Goal: Task Accomplishment & Management: Manage account settings

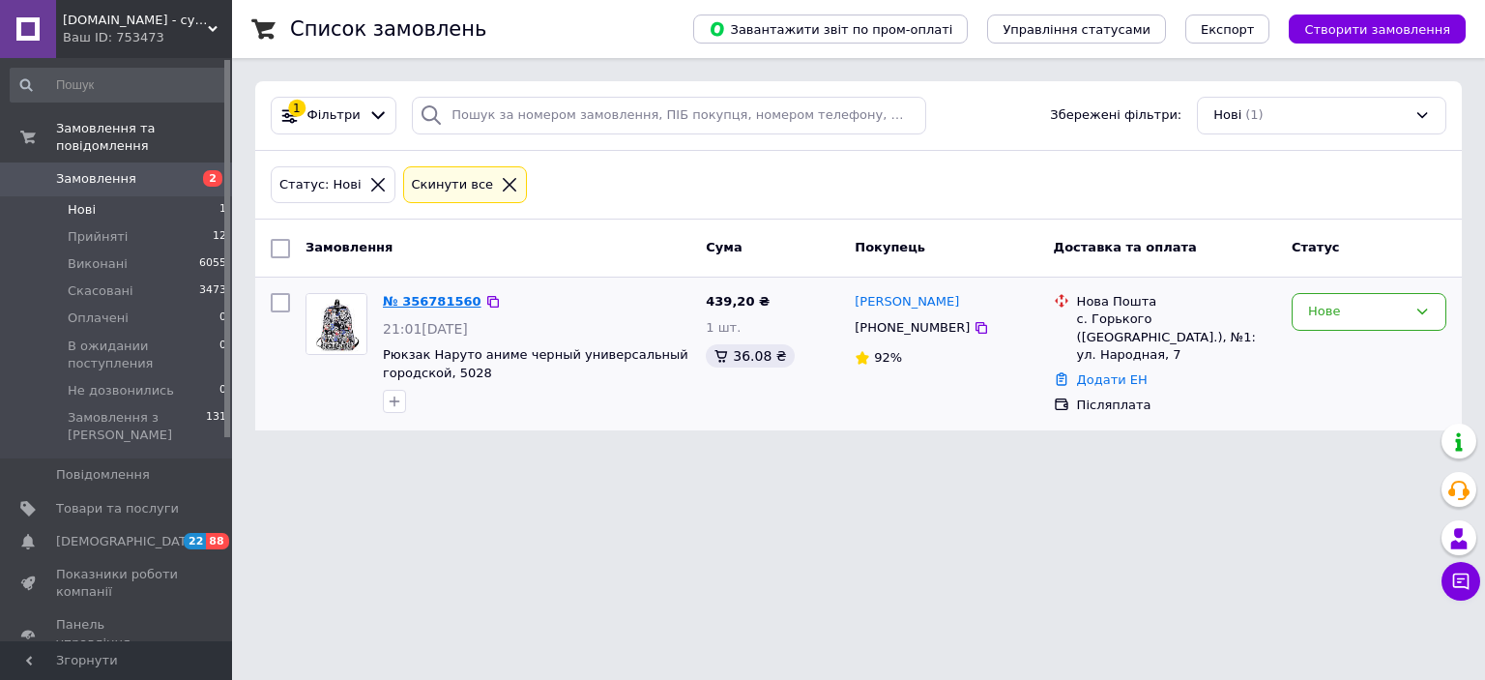
click at [452, 296] on link "№ 356781560" at bounding box center [432, 301] width 99 height 15
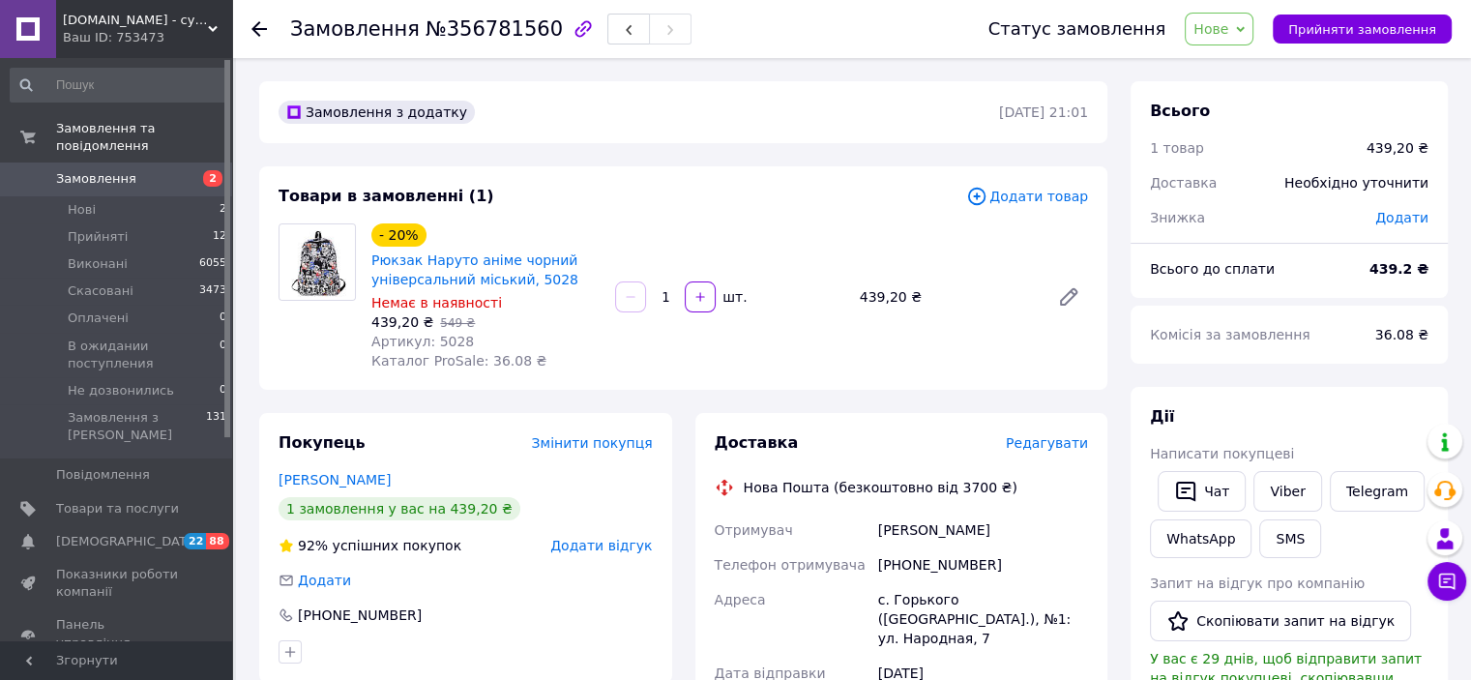
click at [1249, 32] on span "Нове" at bounding box center [1219, 29] width 69 height 33
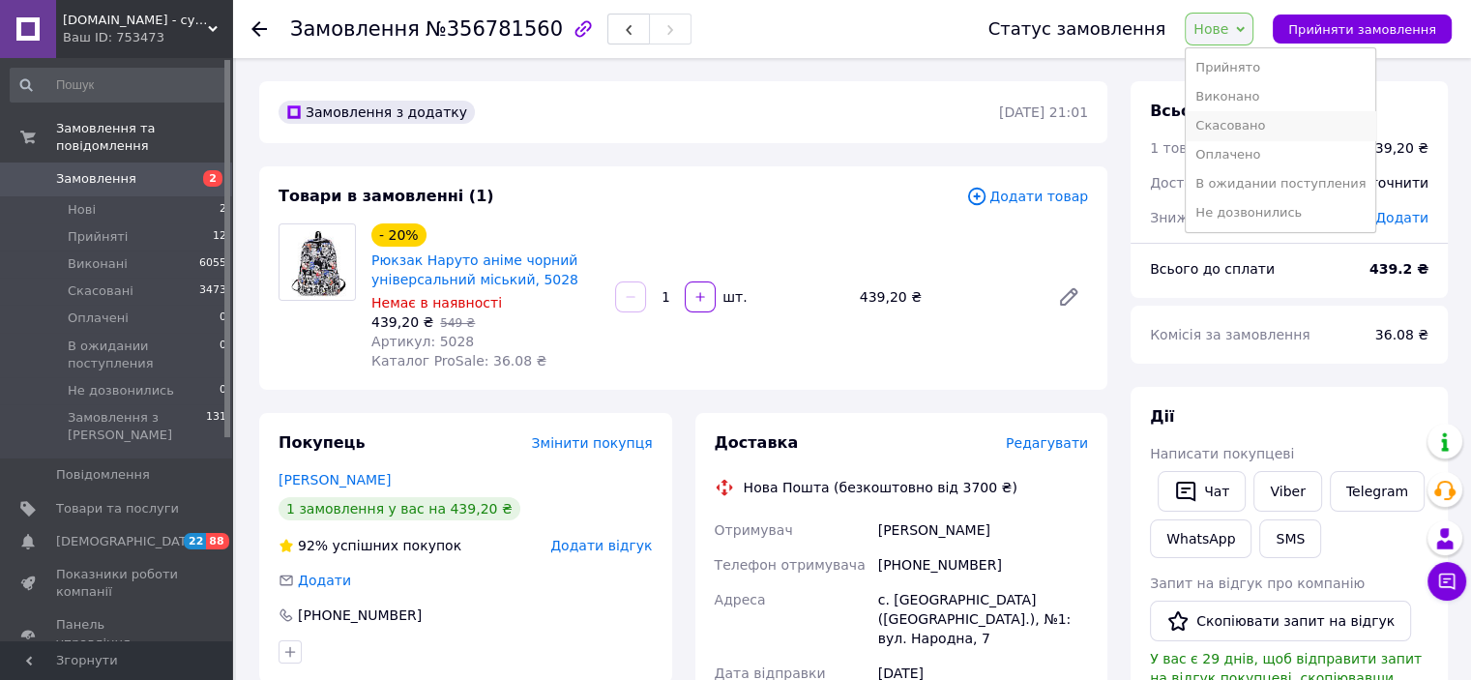
click at [1291, 131] on li "Скасовано" at bounding box center [1281, 125] width 190 height 29
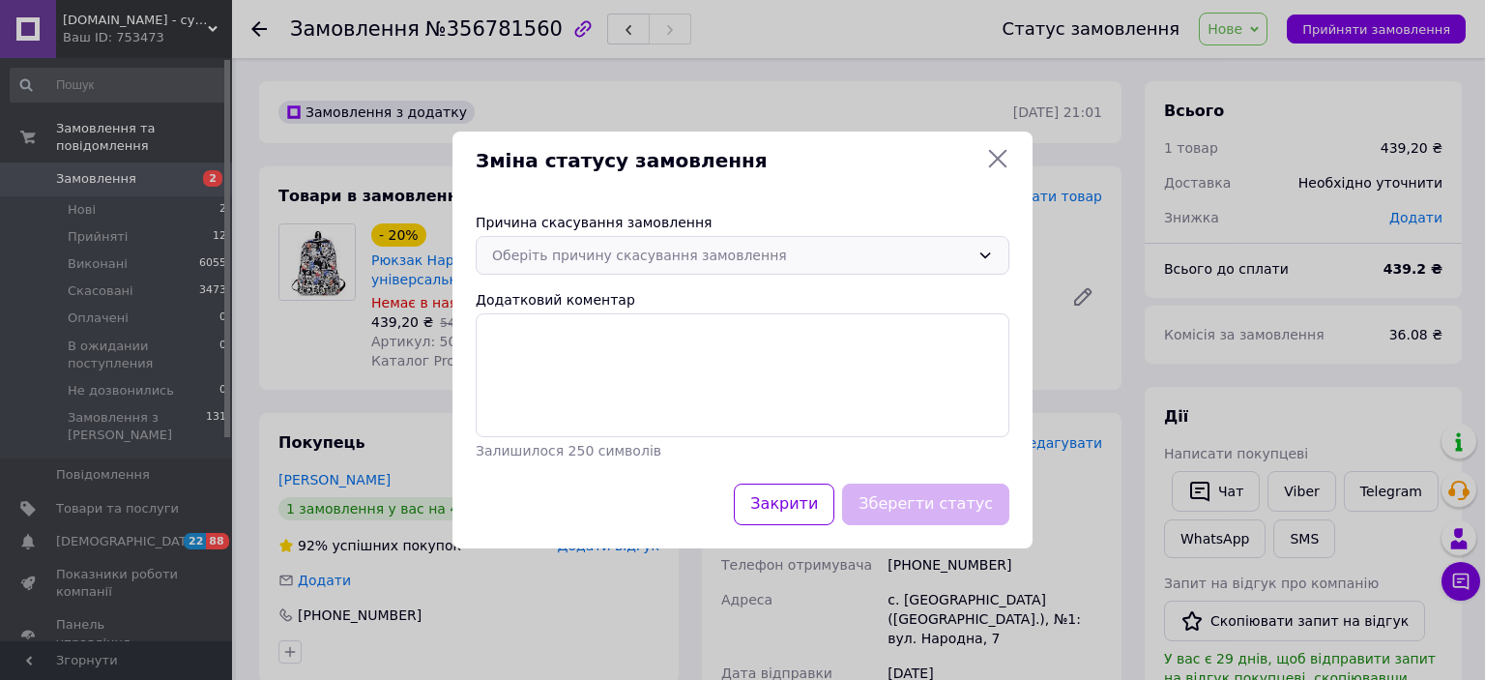
click at [781, 249] on div "Оберіть причину скасування замовлення" at bounding box center [731, 255] width 478 height 21
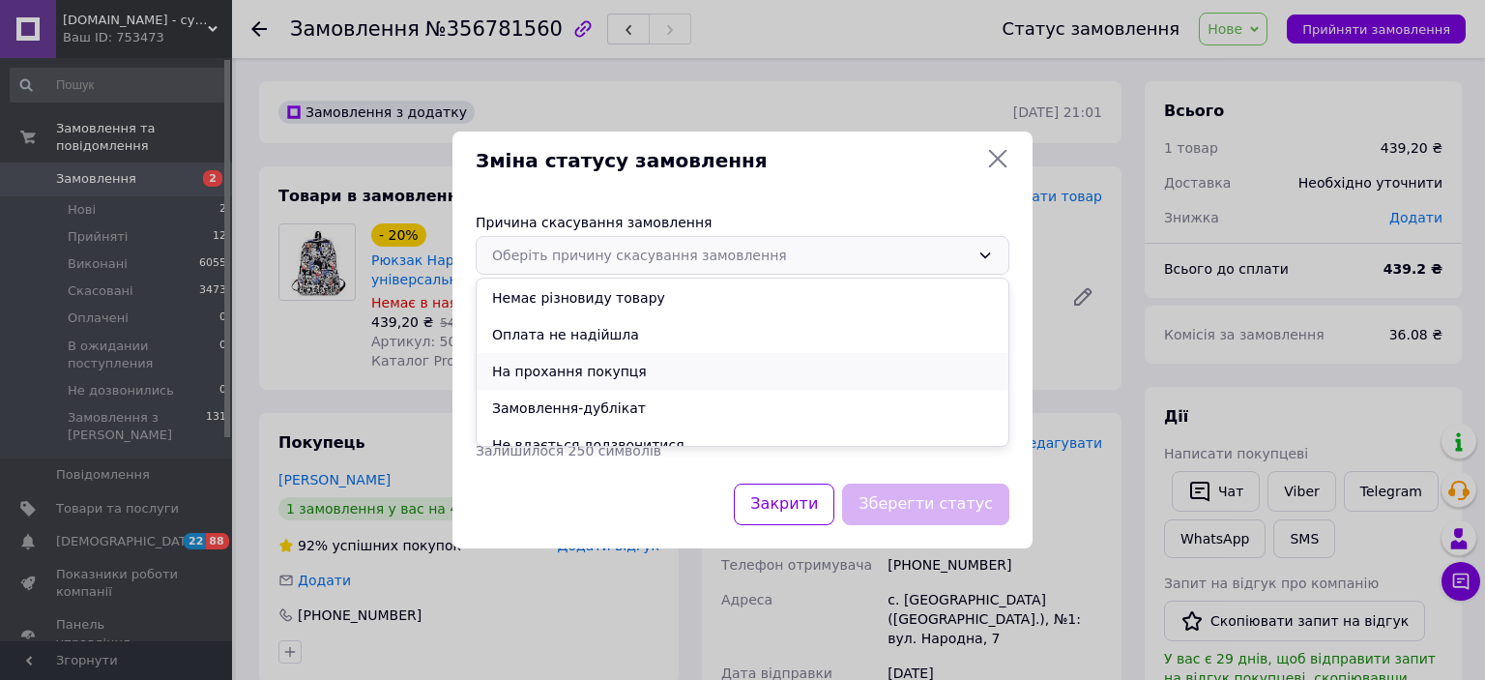
scroll to position [90, 0]
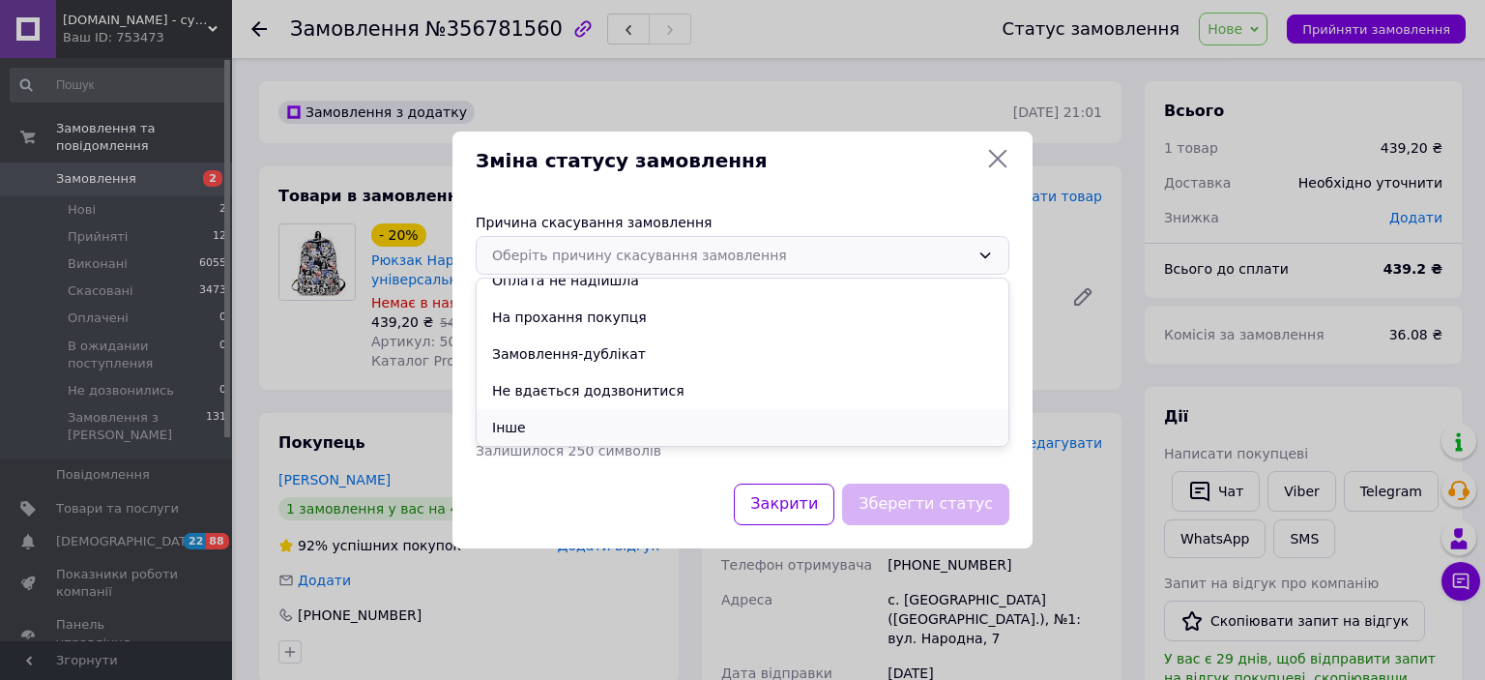
click at [560, 424] on li "Інше" at bounding box center [743, 427] width 532 height 37
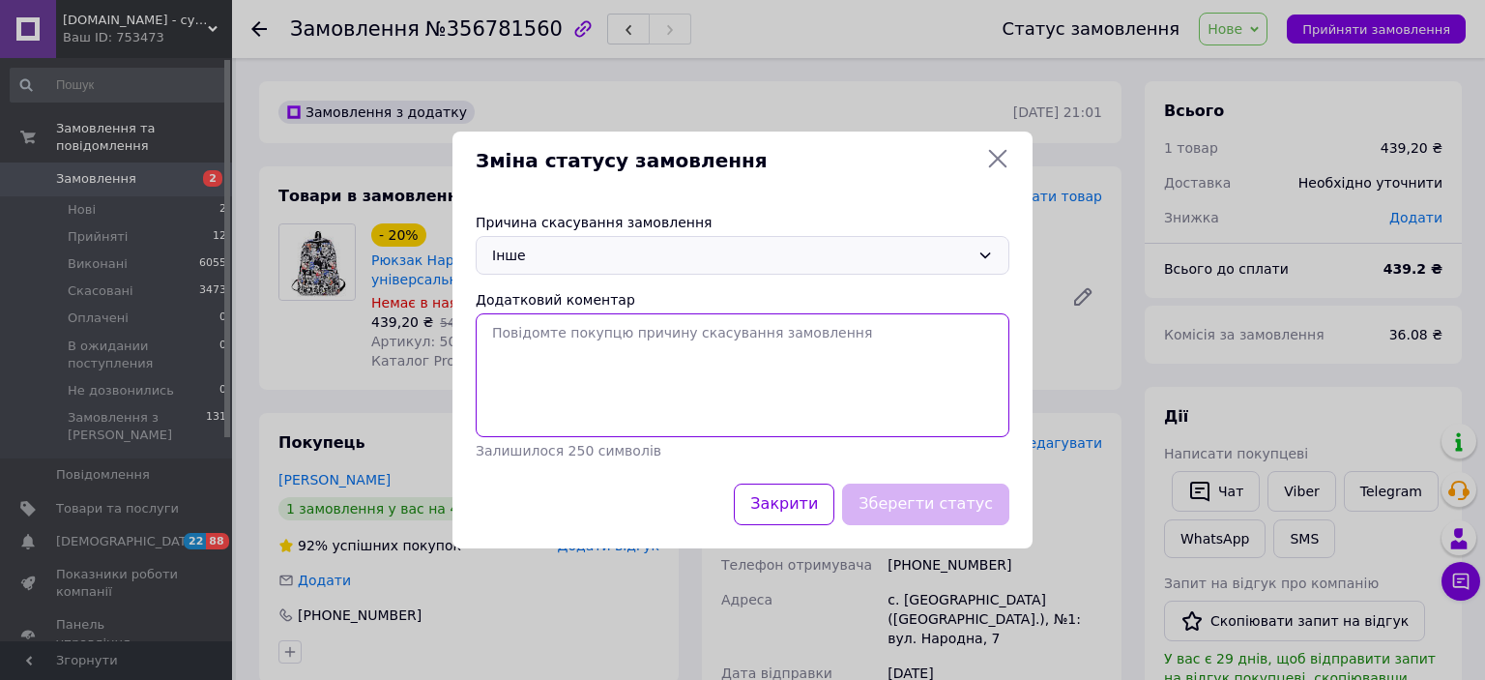
click at [915, 426] on textarea "Додатковий коментар" at bounding box center [743, 375] width 534 height 124
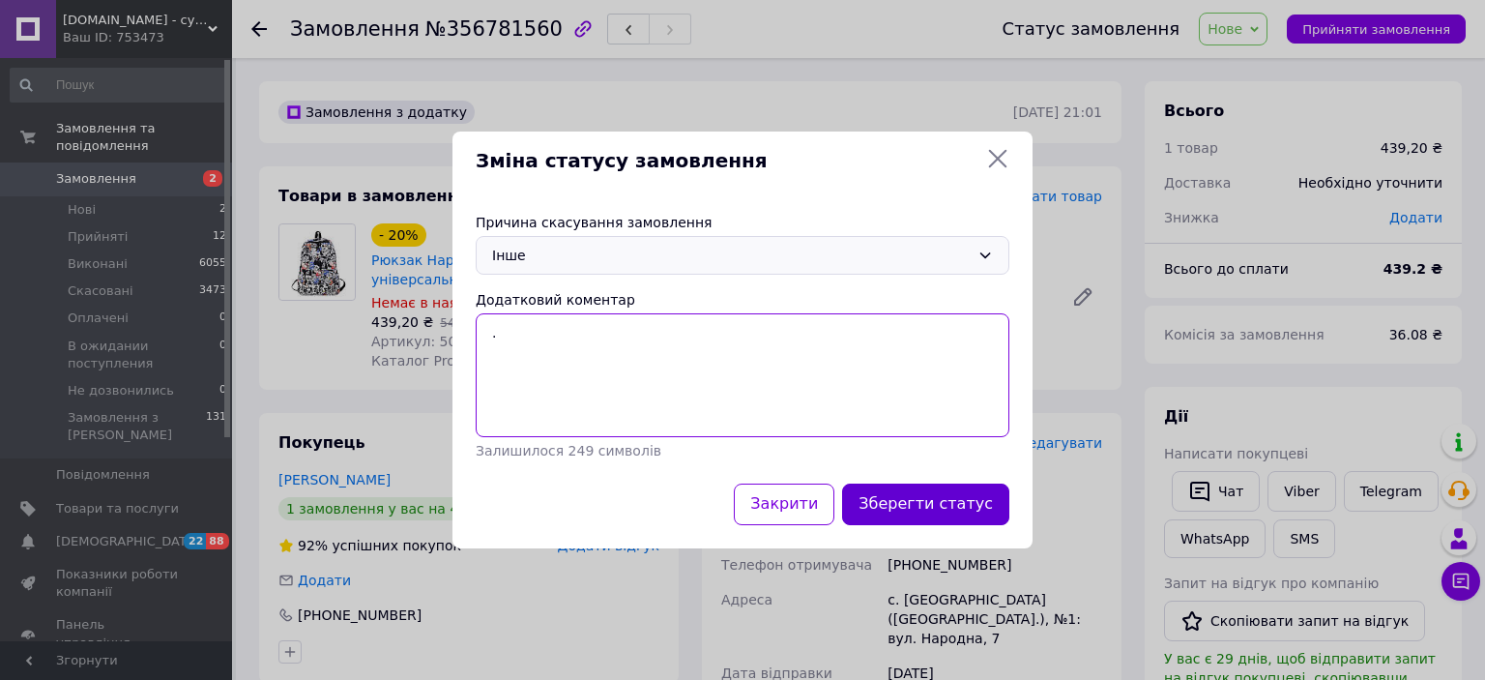
type textarea "."
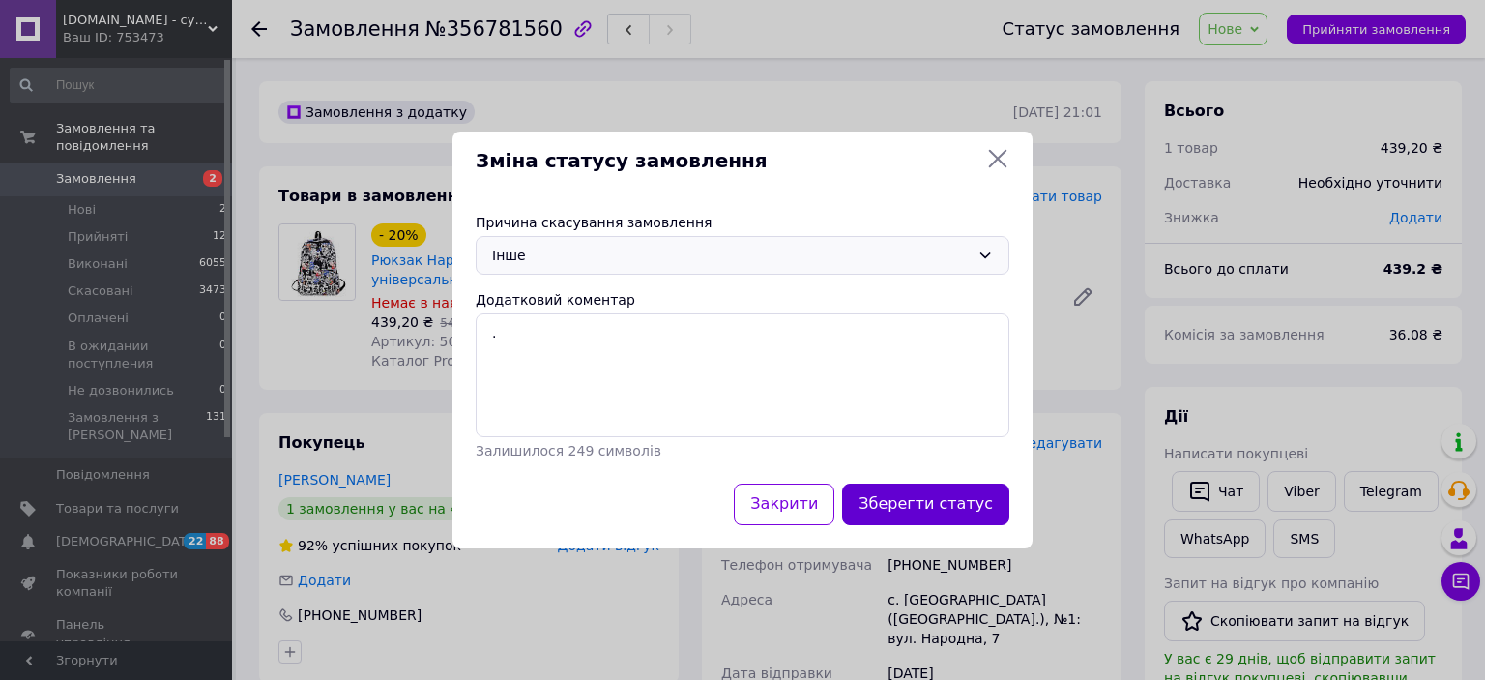
click at [917, 503] on button "Зберегти статус" at bounding box center [925, 504] width 167 height 42
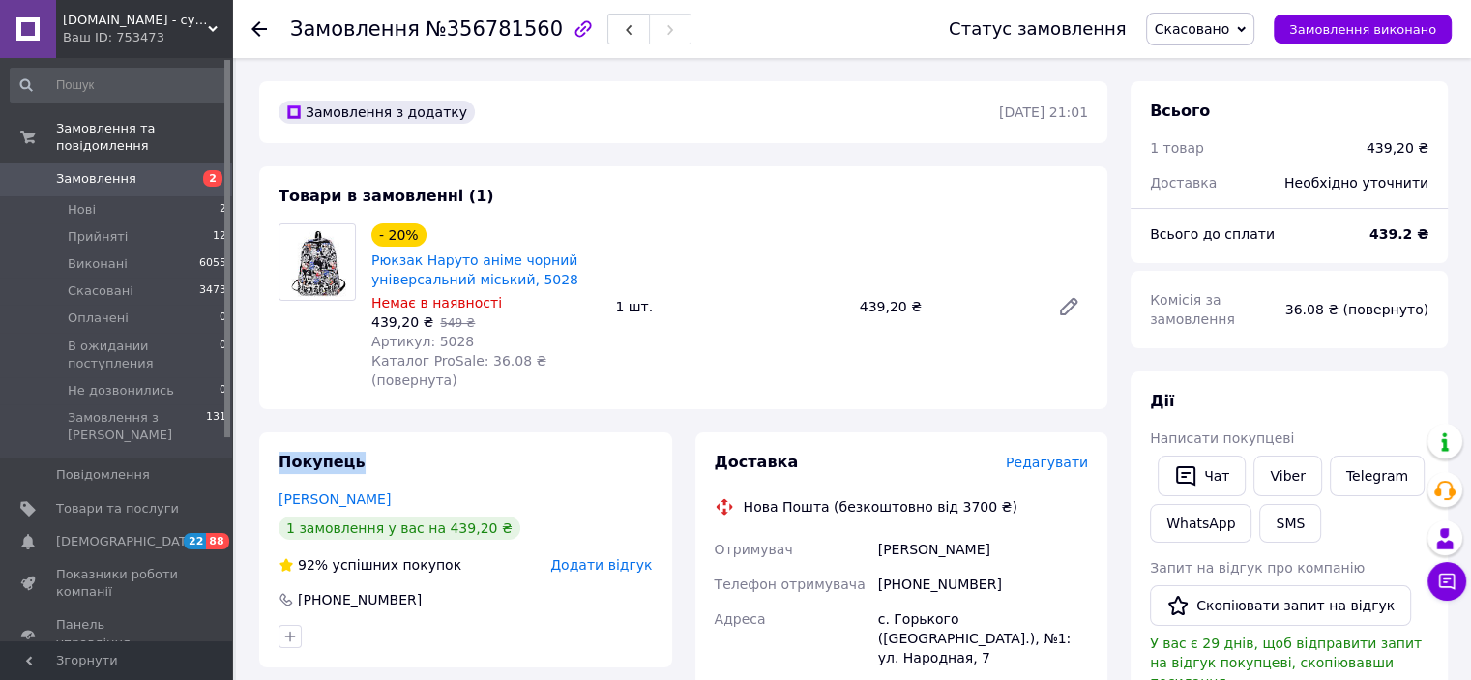
drag, startPoint x: 269, startPoint y: 438, endPoint x: 365, endPoint y: 452, distance: 96.7
click at [365, 452] on div "Покупець Моисеева Марина 1 замовлення у вас на 439,20 ₴ 92% успішних покупок До…" at bounding box center [465, 549] width 413 height 235
click at [269, 447] on div "Покупець Моисеева Марина 1 замовлення у вас на 439,20 ₴ 92% успішних покупок До…" at bounding box center [465, 549] width 413 height 235
drag, startPoint x: 363, startPoint y: 442, endPoint x: 272, endPoint y: 438, distance: 91.0
click at [272, 438] on div "Покупець Моисеева Марина 1 замовлення у вас на 439,20 ₴ 92% успішних покупок До…" at bounding box center [465, 549] width 413 height 235
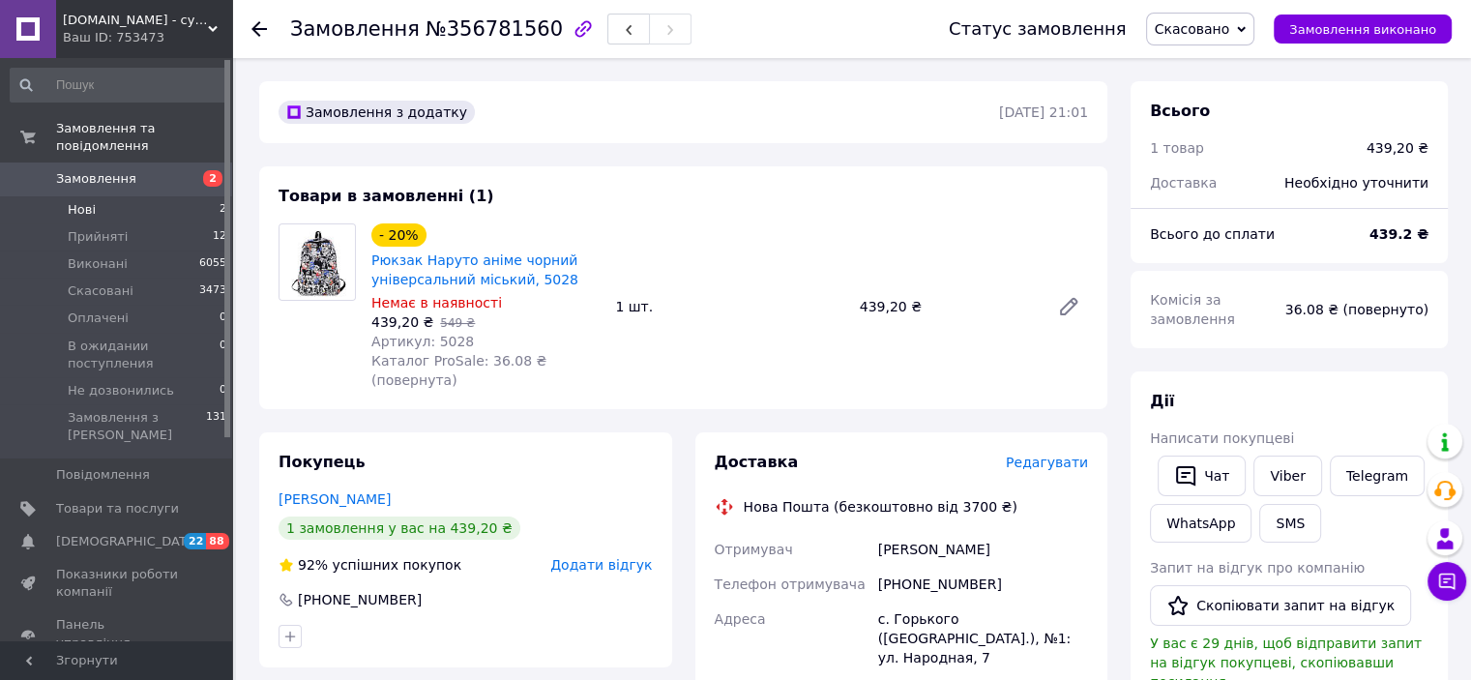
click at [79, 201] on span "Нові" at bounding box center [82, 209] width 28 height 17
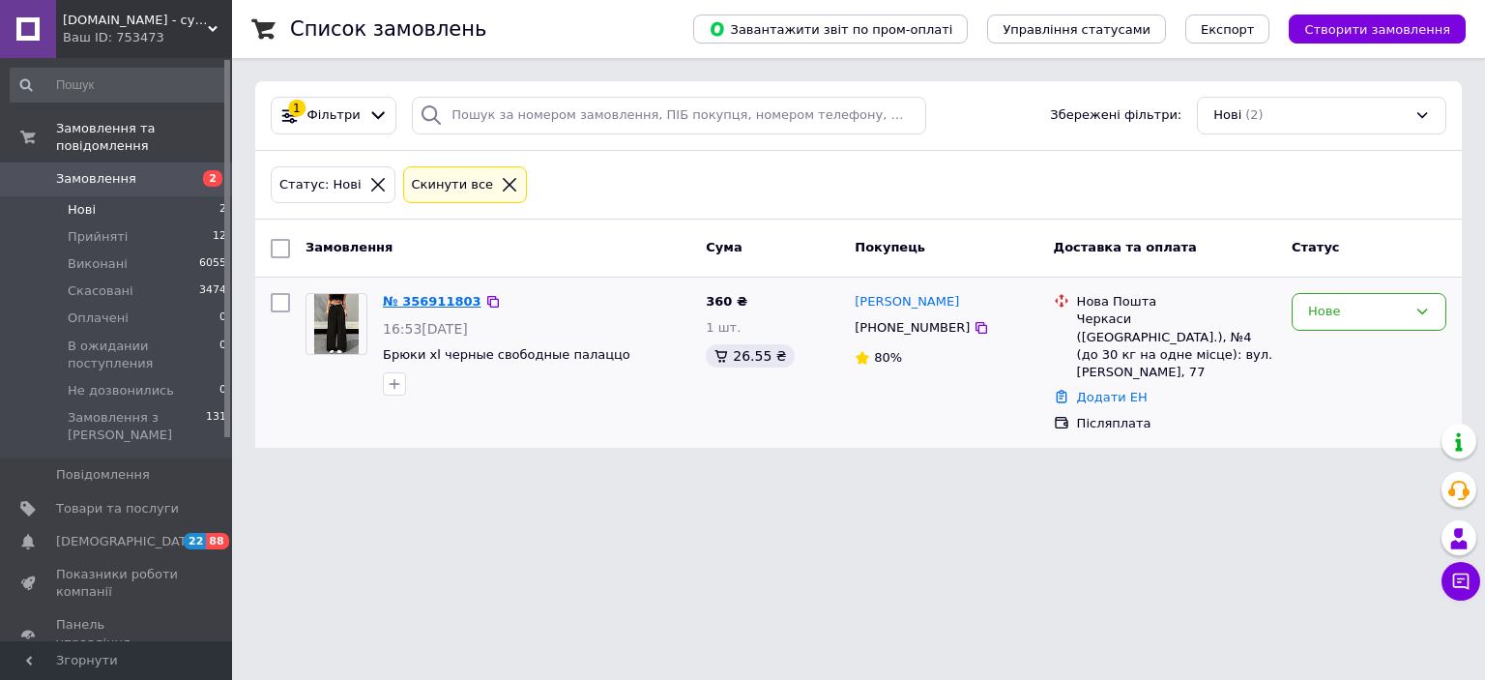
click at [423, 301] on link "№ 356911803" at bounding box center [432, 301] width 99 height 15
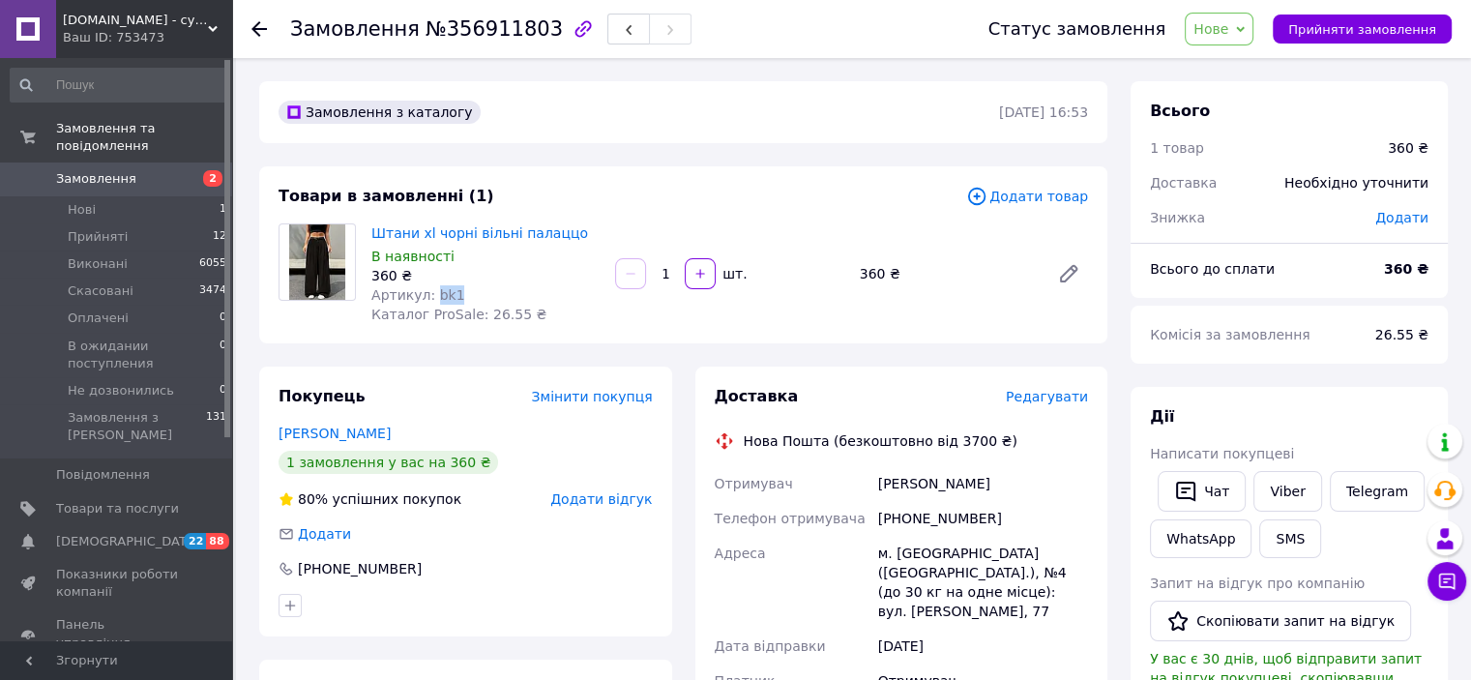
drag, startPoint x: 460, startPoint y: 298, endPoint x: 431, endPoint y: 298, distance: 29.0
click at [431, 298] on div "Артикул: bk1" at bounding box center [485, 294] width 228 height 19
drag, startPoint x: 588, startPoint y: 217, endPoint x: 371, endPoint y: 239, distance: 217.7
click at [371, 239] on div "Товари в замовленні (1) Додати товар Штани xl чорні вільні палаццо В наявності …" at bounding box center [683, 254] width 848 height 177
copy link "Штани xl чорні вільні палаццо"
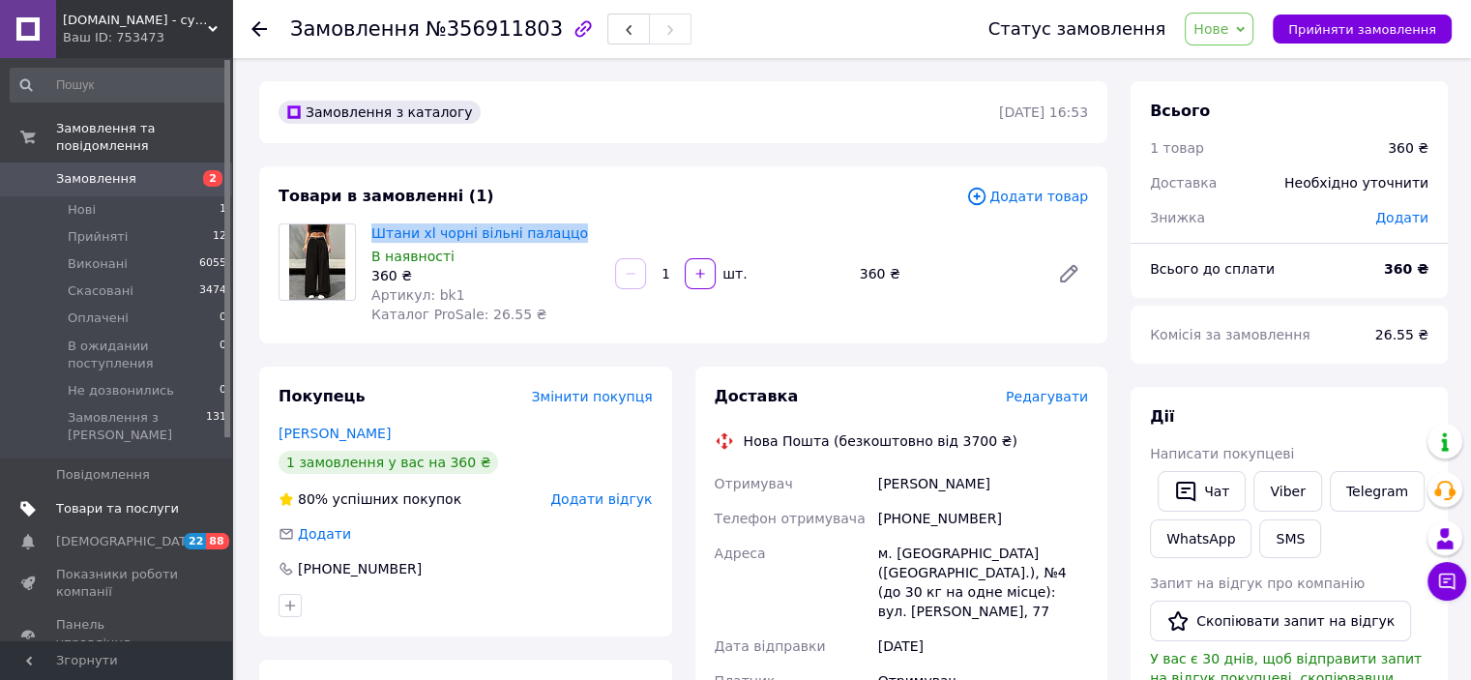
click at [166, 500] on span "Товари та послуги" at bounding box center [117, 508] width 123 height 17
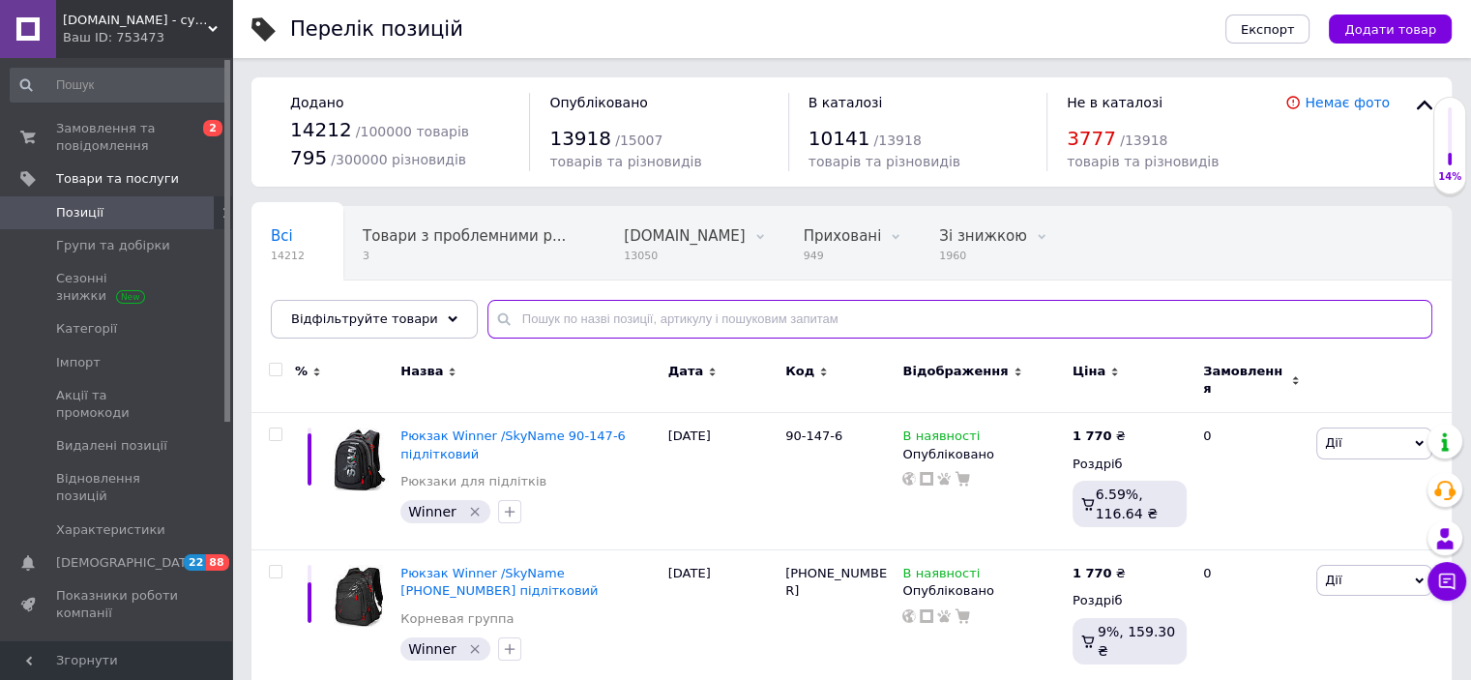
click at [783, 319] on input "text" at bounding box center [959, 319] width 945 height 39
paste input "Штани xl чорні вільні палаццо"
type input "Штани xl чорні вільні палаццо"
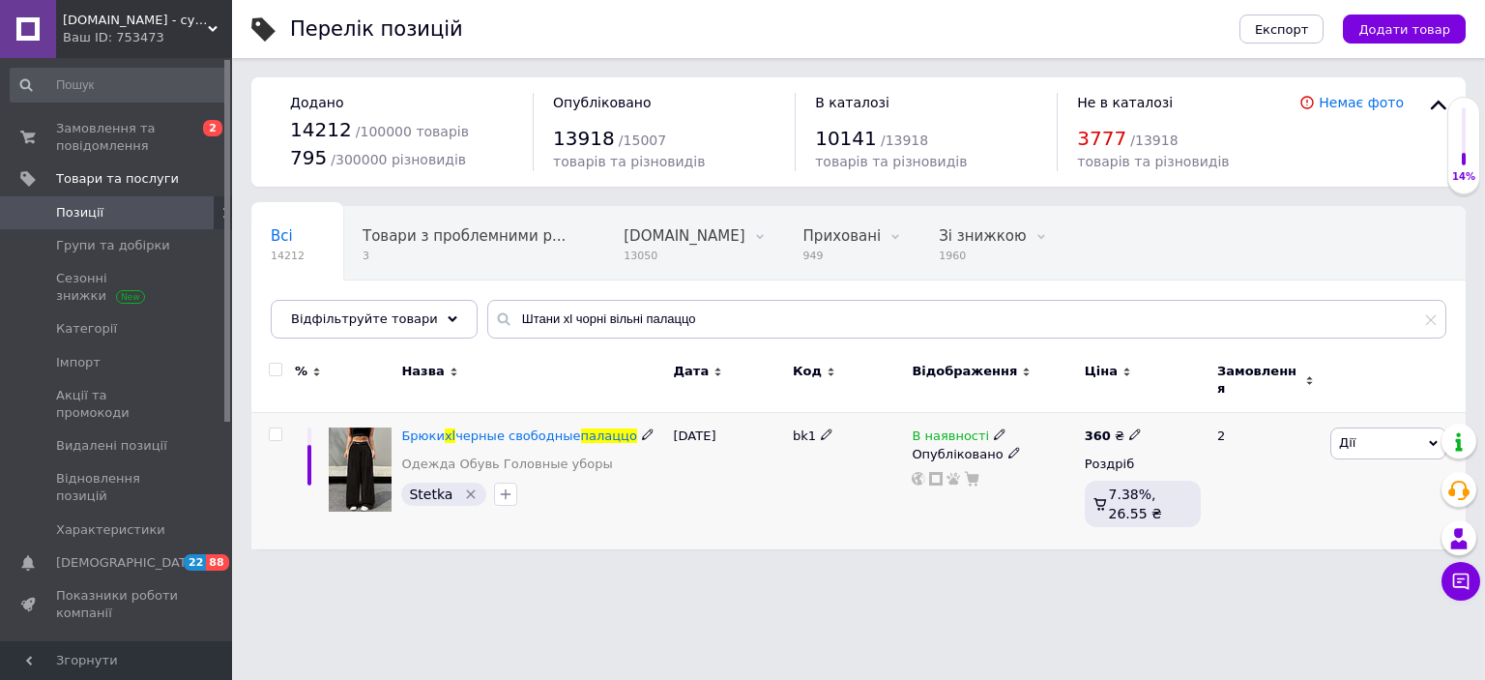
click at [994, 428] on icon at bounding box center [1000, 434] width 12 height 12
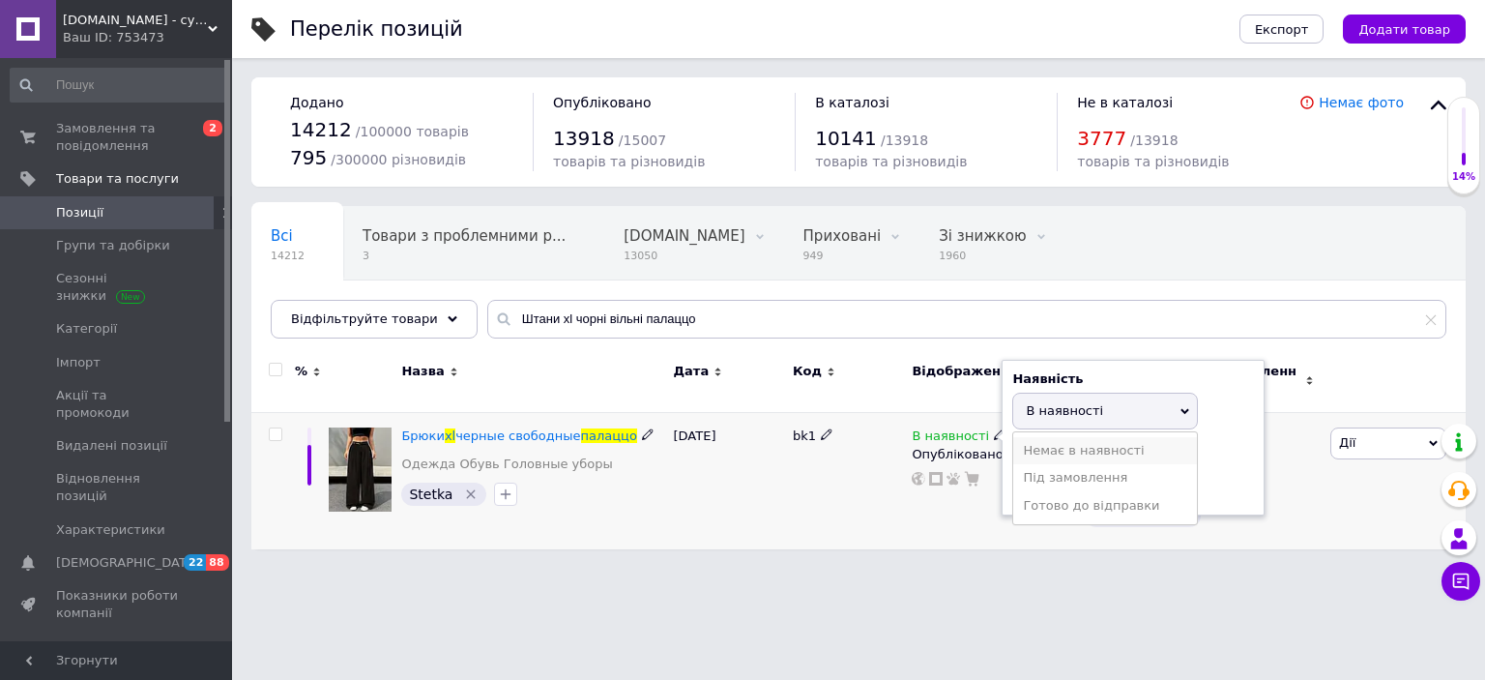
click at [1060, 441] on li "Немає в наявності" at bounding box center [1105, 450] width 184 height 27
click at [761, 521] on div "28.07.2025" at bounding box center [728, 481] width 119 height 136
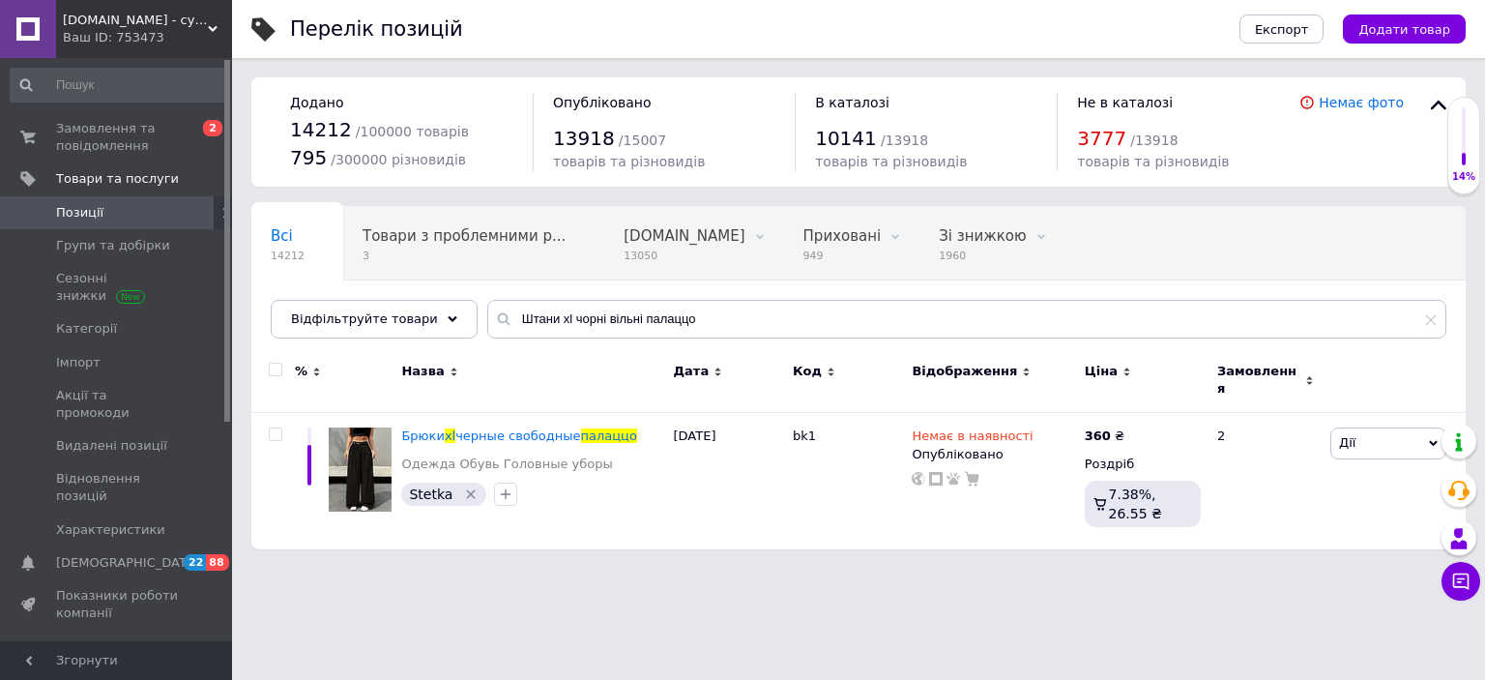
click at [58, 110] on div "Замовлення та повідомлення 0 2 Товари та послуги Позиції Групи та добірки Сезон…" at bounding box center [119, 352] width 238 height 589
click at [73, 131] on span "Замовлення та повідомлення" at bounding box center [117, 137] width 123 height 35
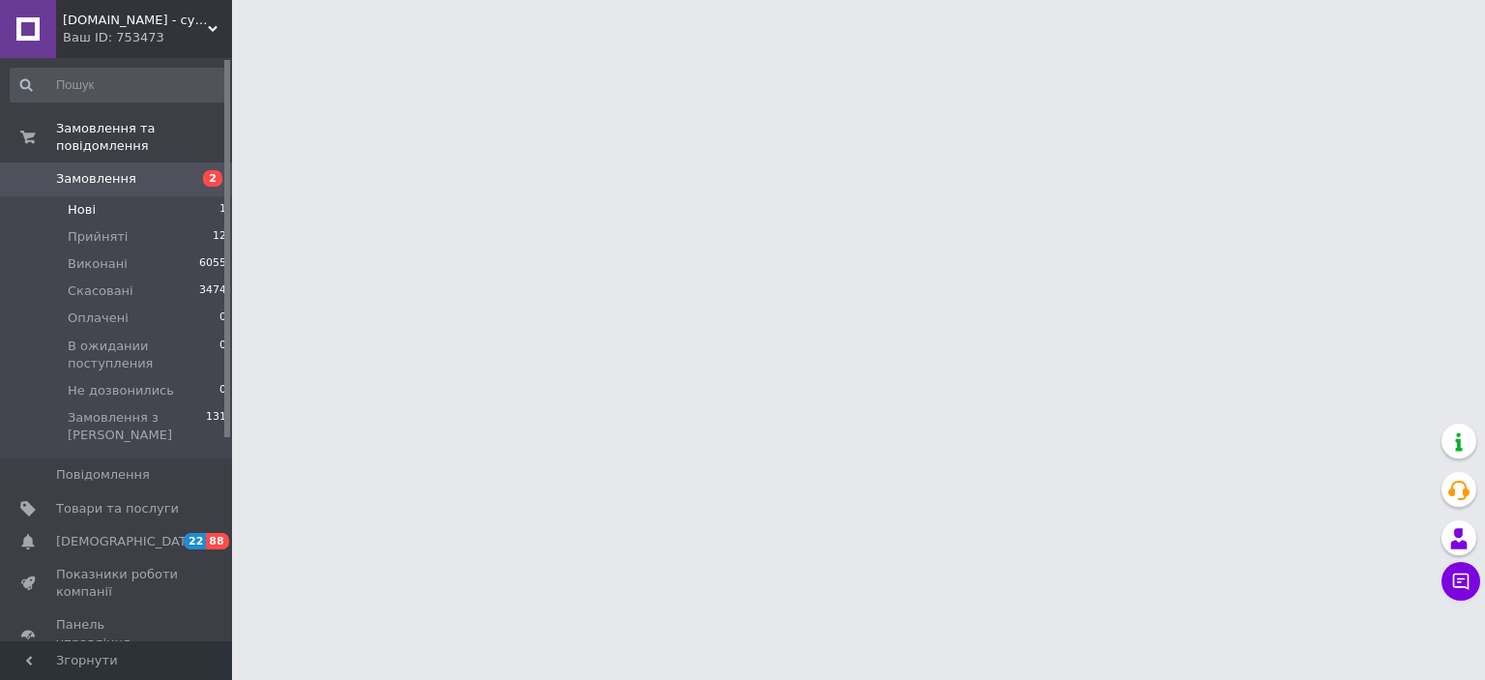
click at [83, 201] on span "Нові" at bounding box center [82, 209] width 28 height 17
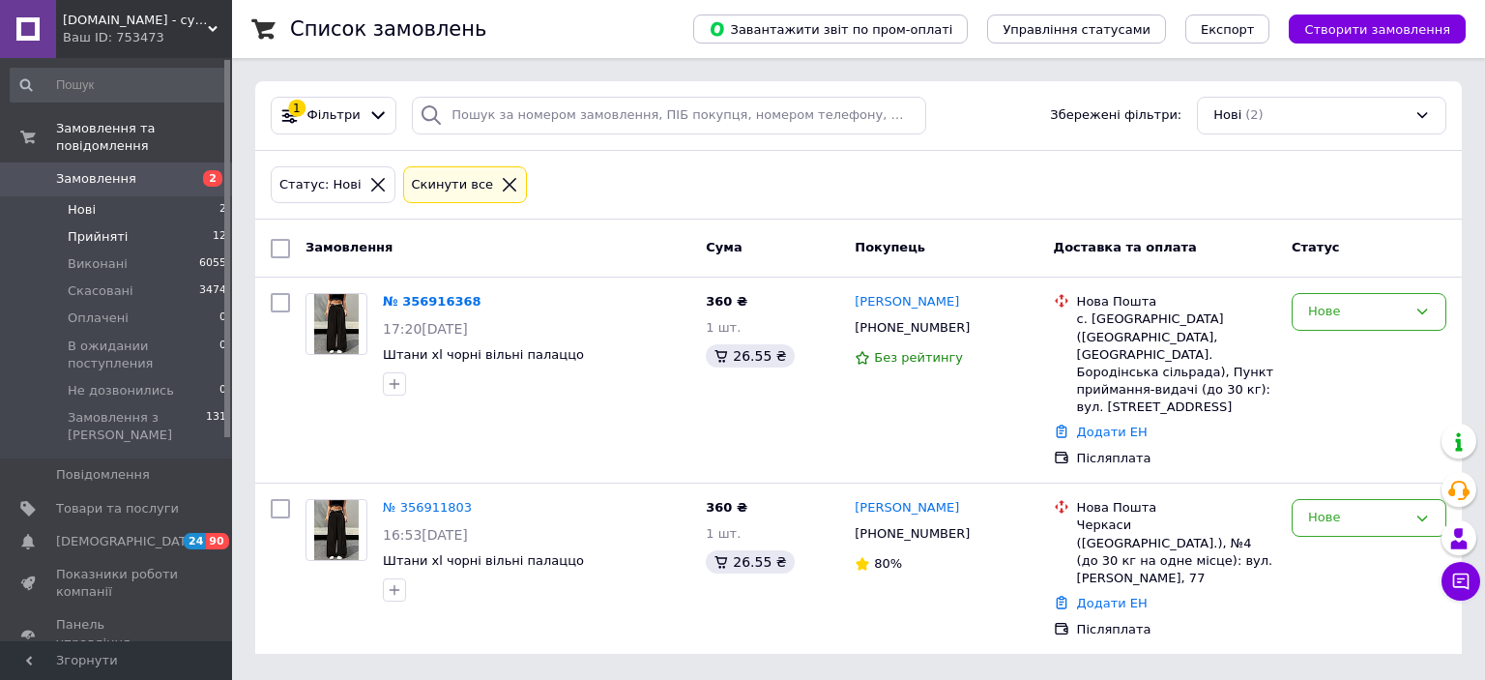
click at [77, 228] on span "Прийняті" at bounding box center [98, 236] width 60 height 17
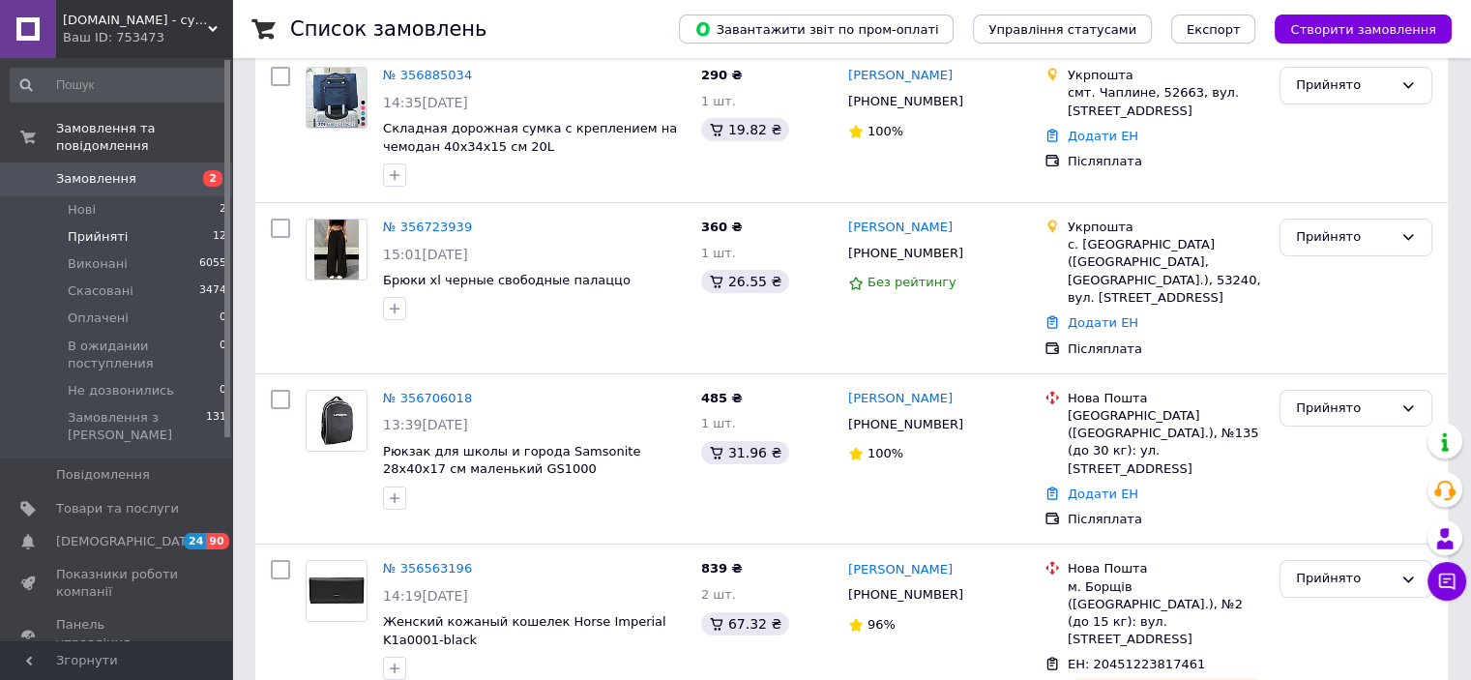
scroll to position [193, 0]
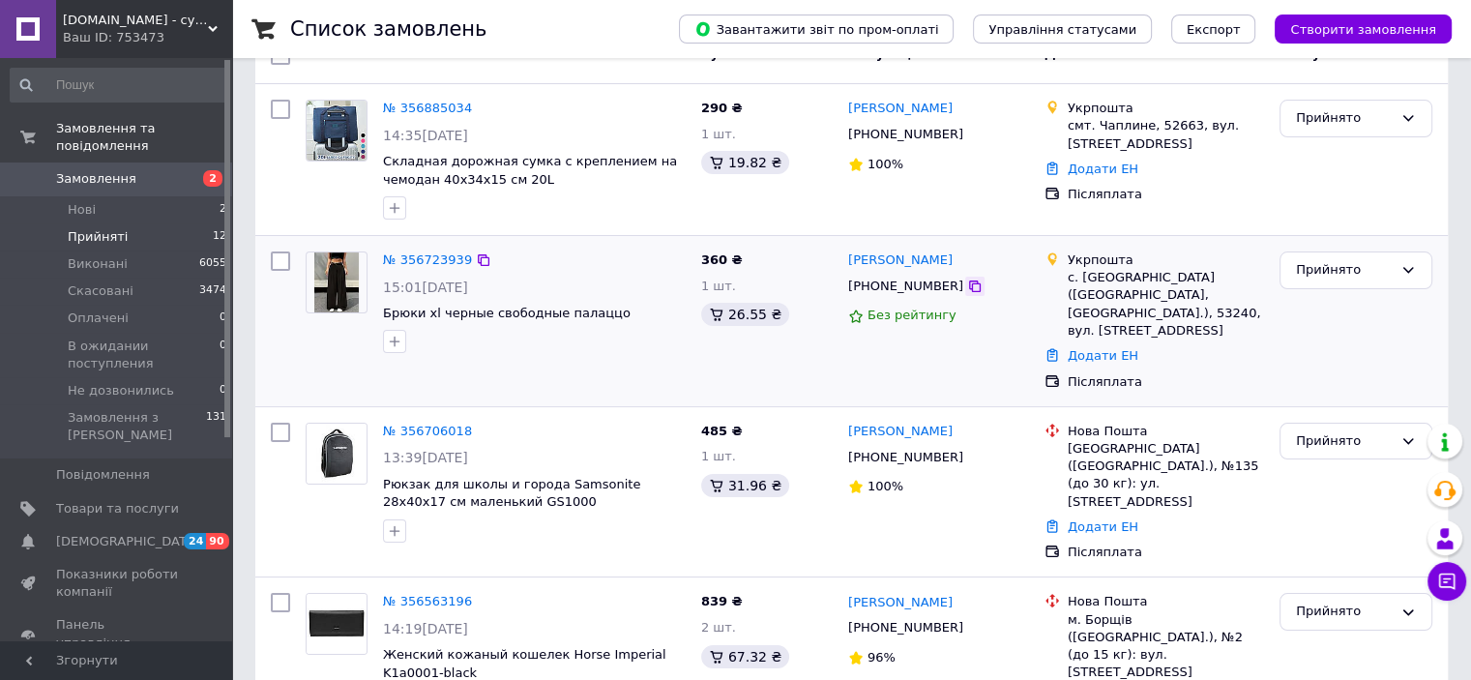
click at [967, 285] on icon at bounding box center [974, 285] width 15 height 15
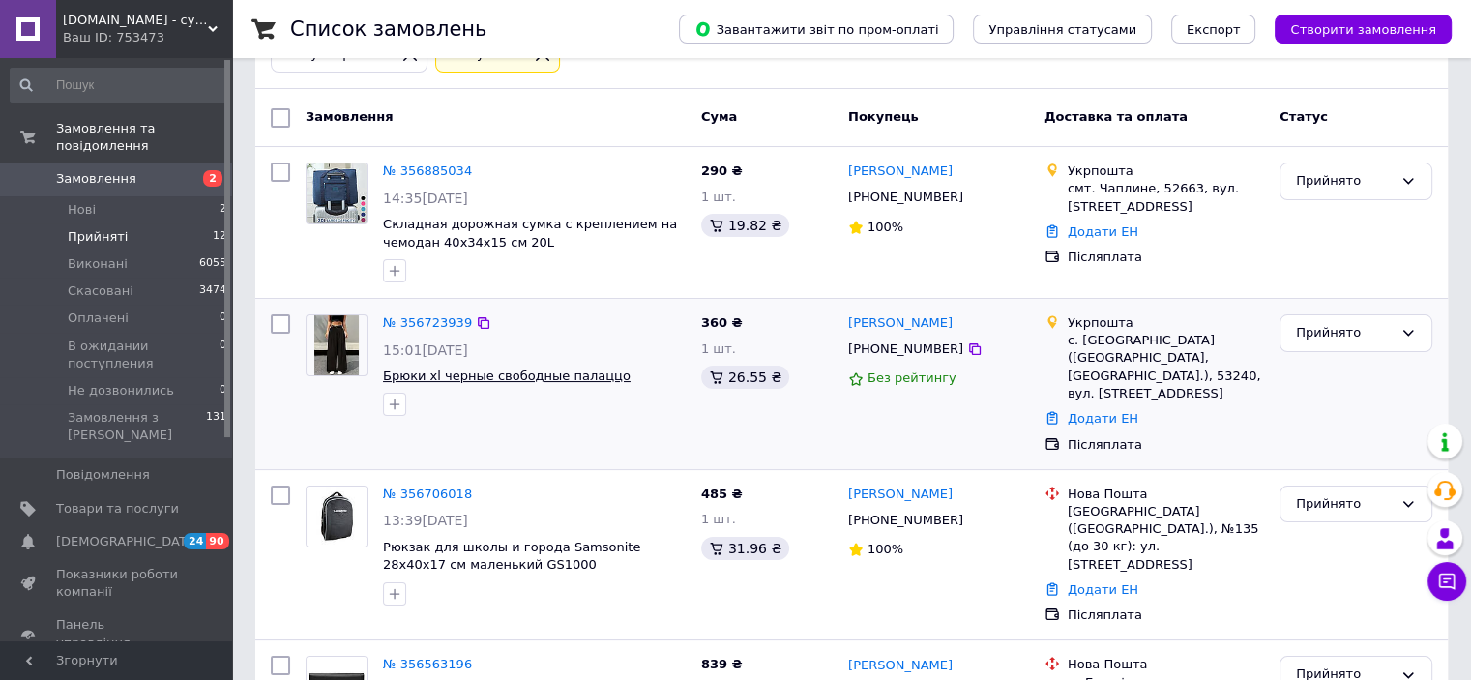
scroll to position [97, 0]
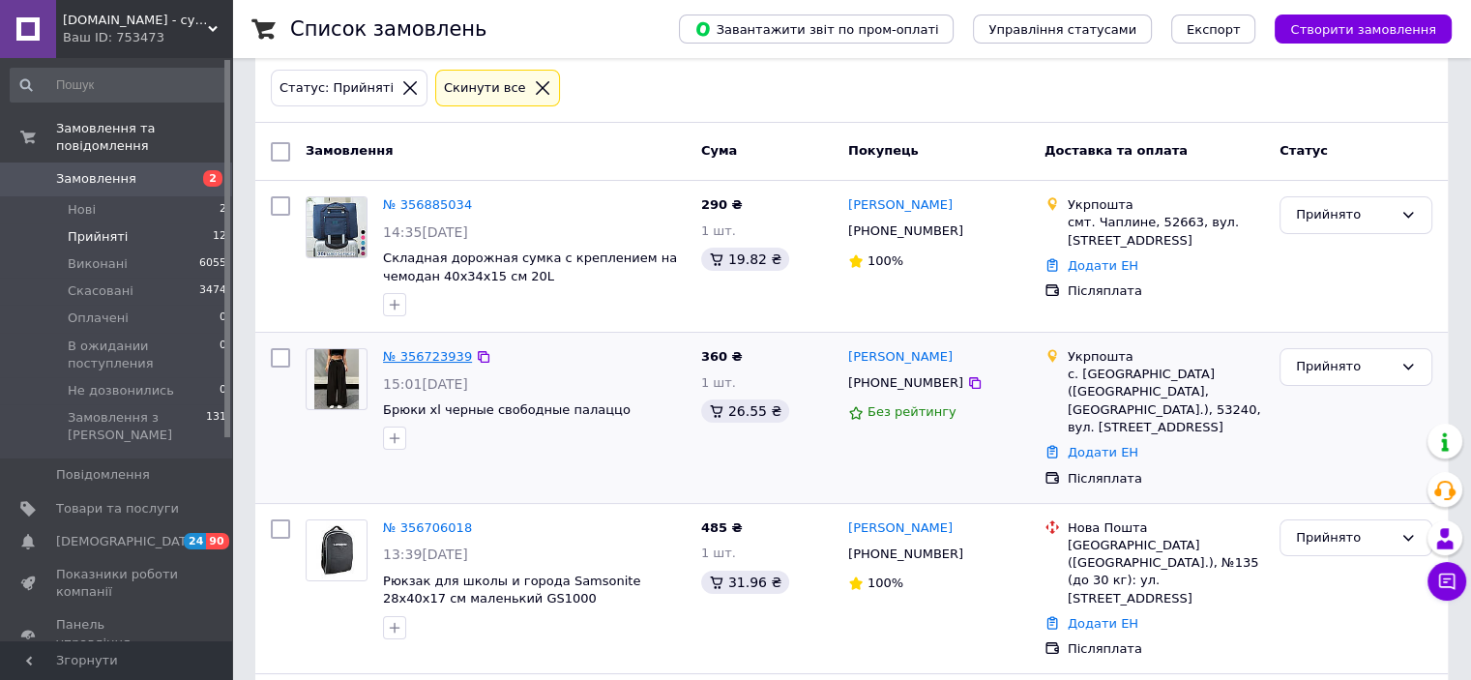
click at [429, 356] on link "№ 356723939" at bounding box center [427, 356] width 89 height 15
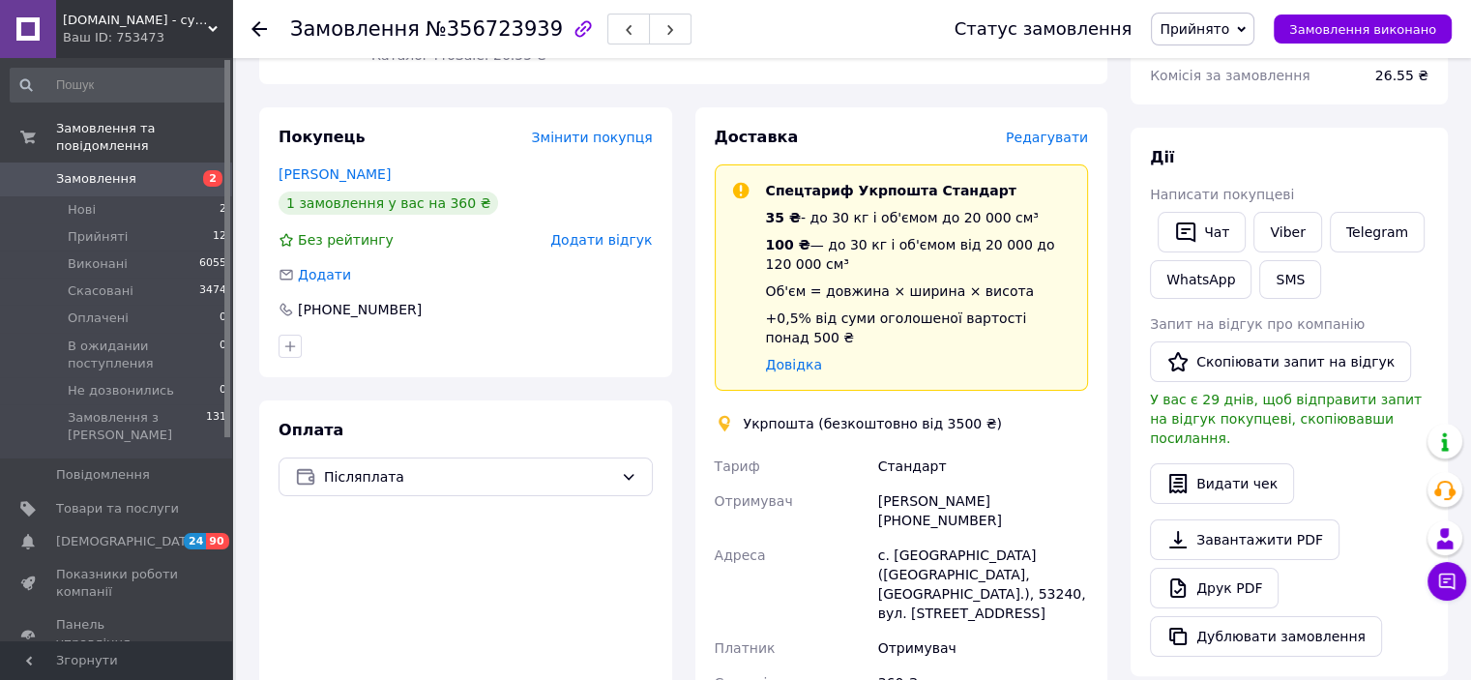
scroll to position [97, 0]
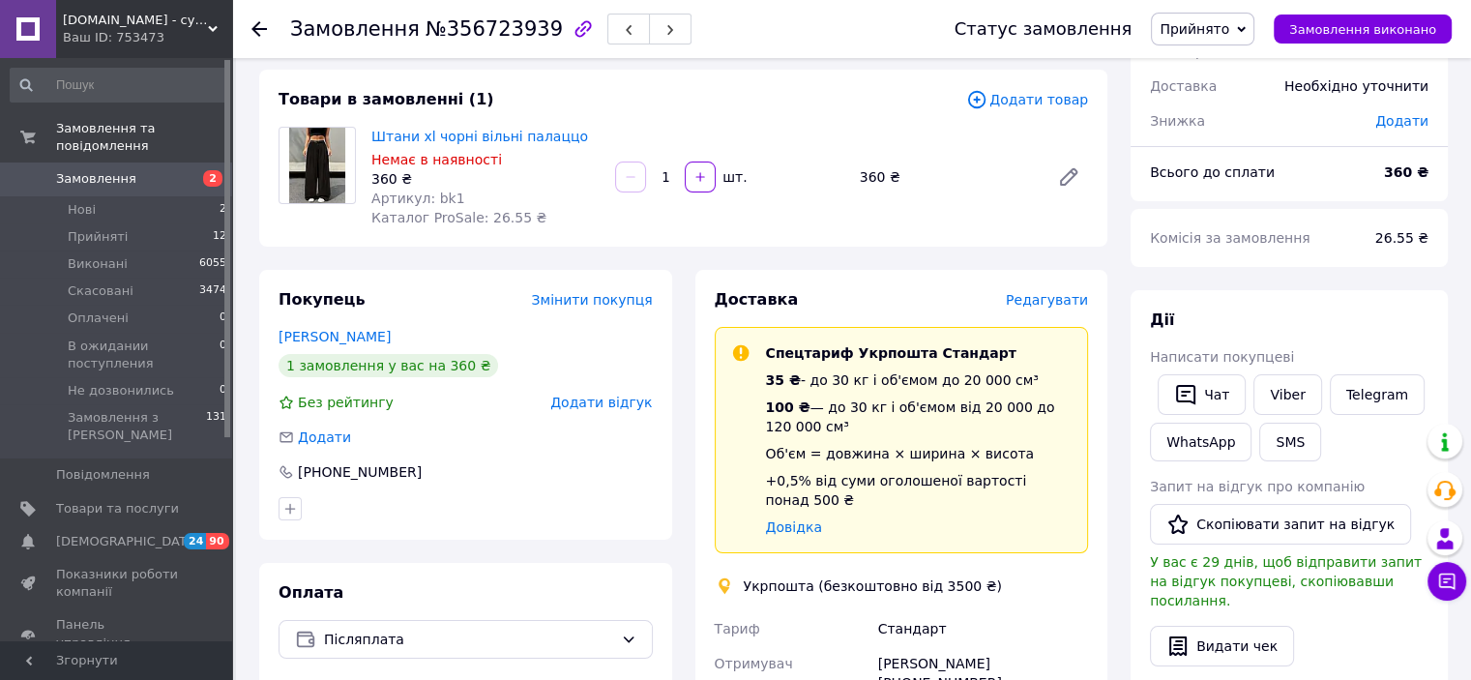
click at [473, 146] on span "Штани xl чорні вільні палаццо" at bounding box center [485, 136] width 228 height 19
click at [471, 141] on link "Штани xl чорні вільні палаццо" at bounding box center [479, 136] width 217 height 15
drag, startPoint x: 429, startPoint y: 28, endPoint x: 312, endPoint y: 73, distance: 125.2
click at [526, 27] on span "№356723939" at bounding box center [493, 28] width 137 height 23
click at [92, 201] on span "Нові" at bounding box center [82, 209] width 28 height 17
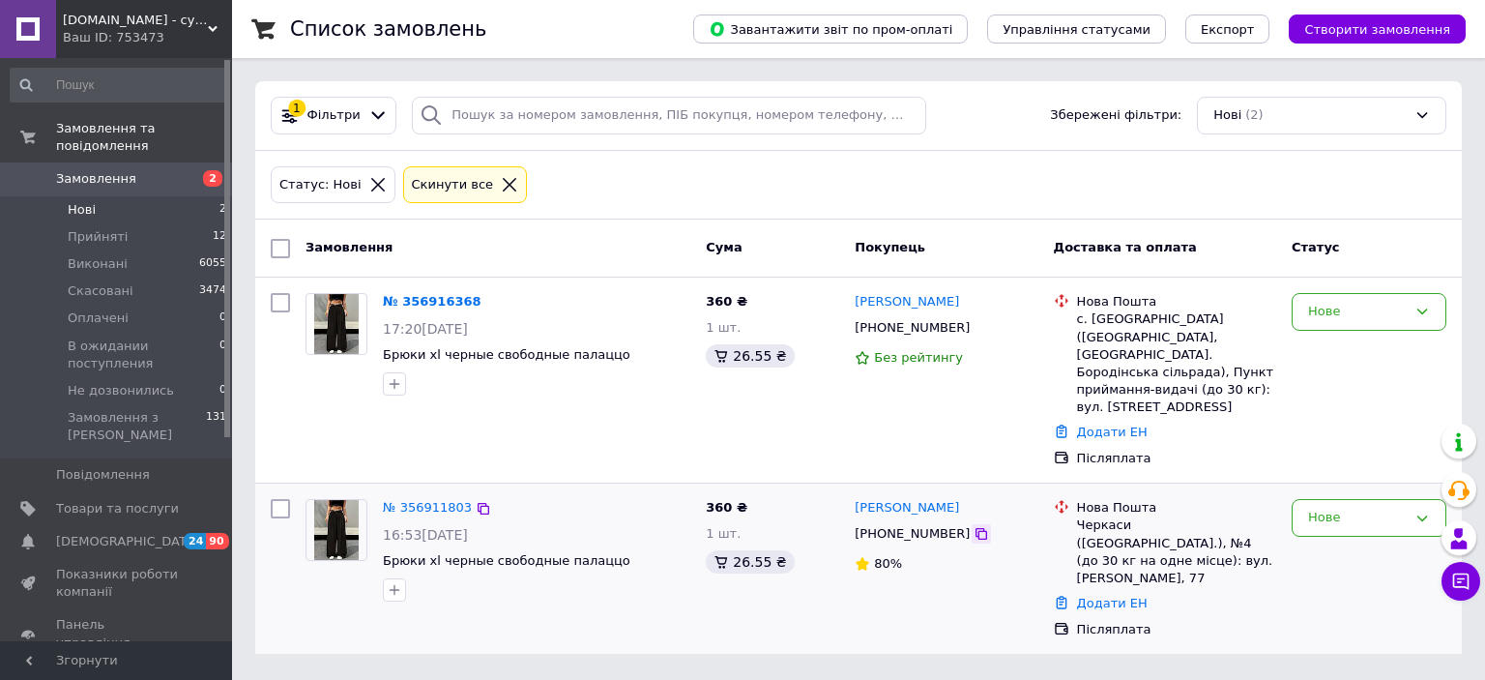
click at [974, 526] on icon at bounding box center [981, 533] width 15 height 15
click at [1269, 631] on div "Список замовлень Завантажити звіт по пром-оплаті Управління статусами Експорт С…" at bounding box center [858, 338] width 1253 height 677
click at [397, 584] on icon "button" at bounding box center [395, 589] width 11 height 11
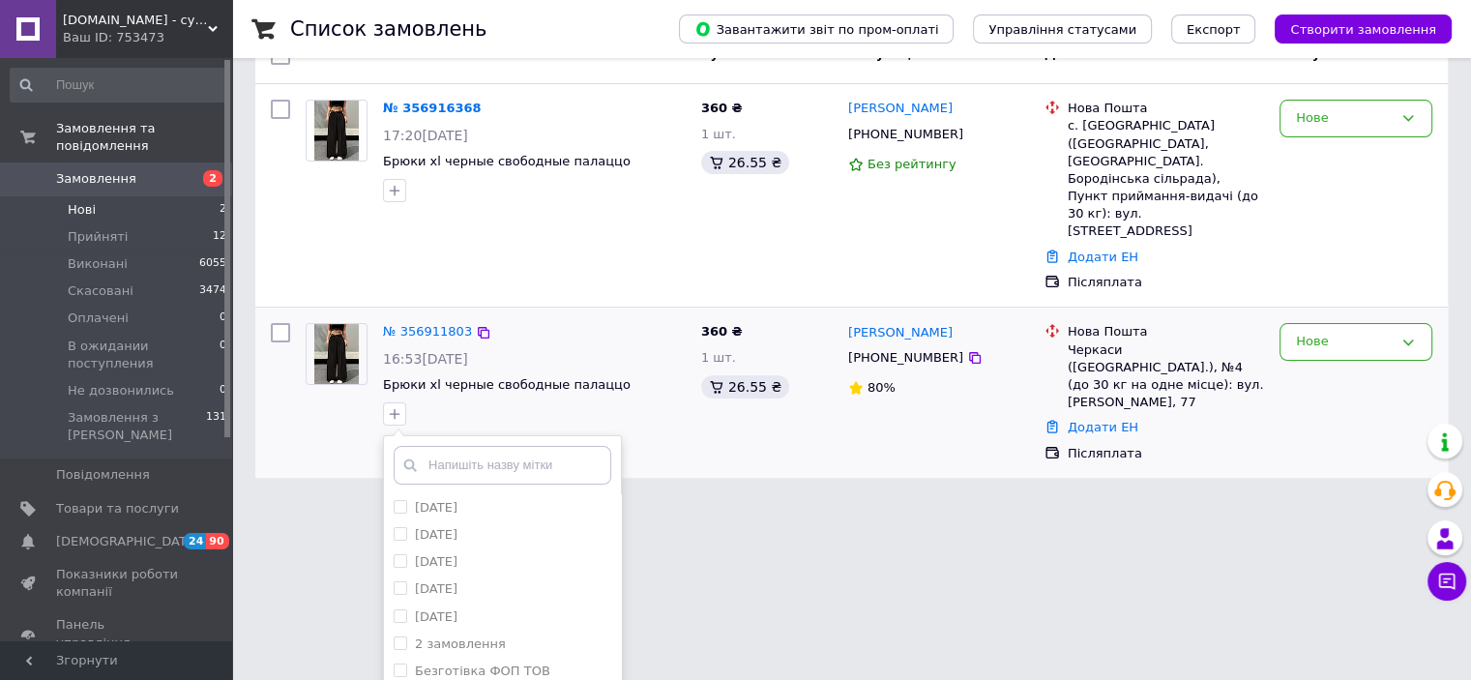
scroll to position [324, 0]
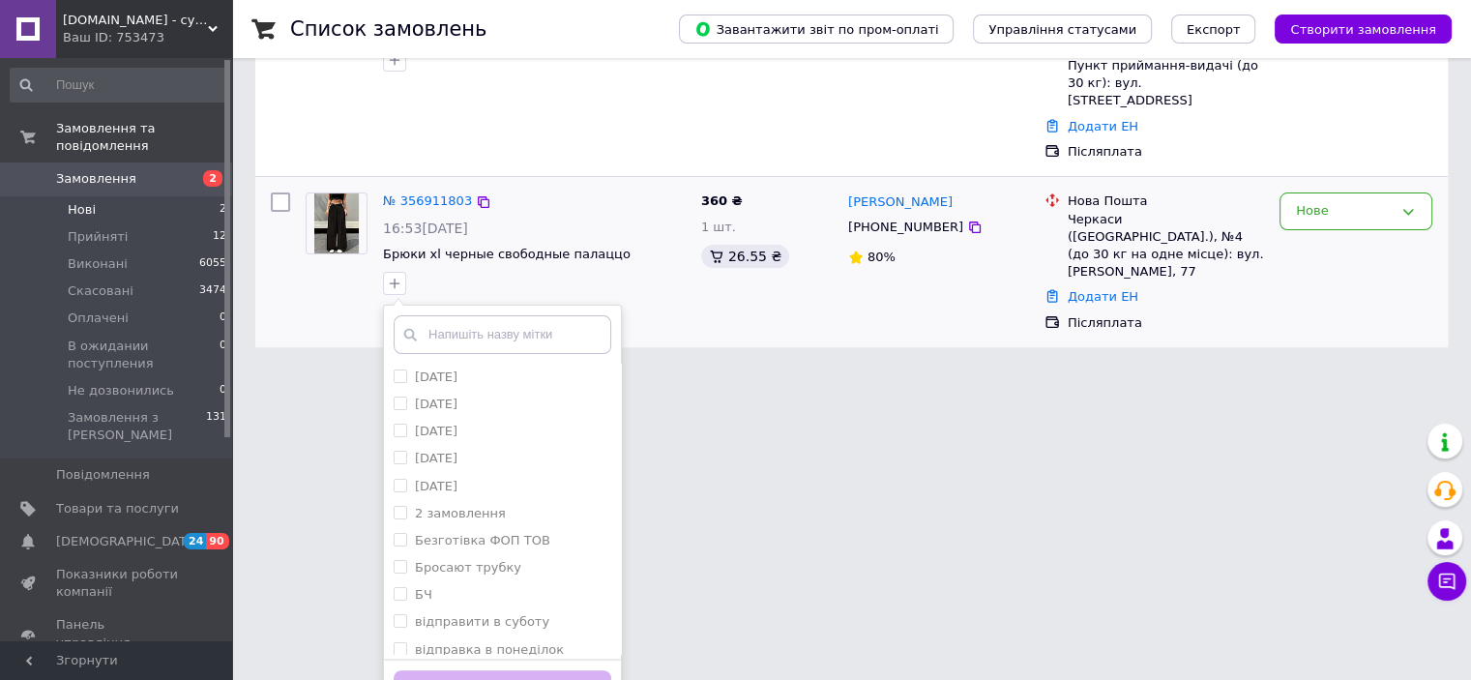
click at [520, 315] on input "text" at bounding box center [503, 334] width 218 height 39
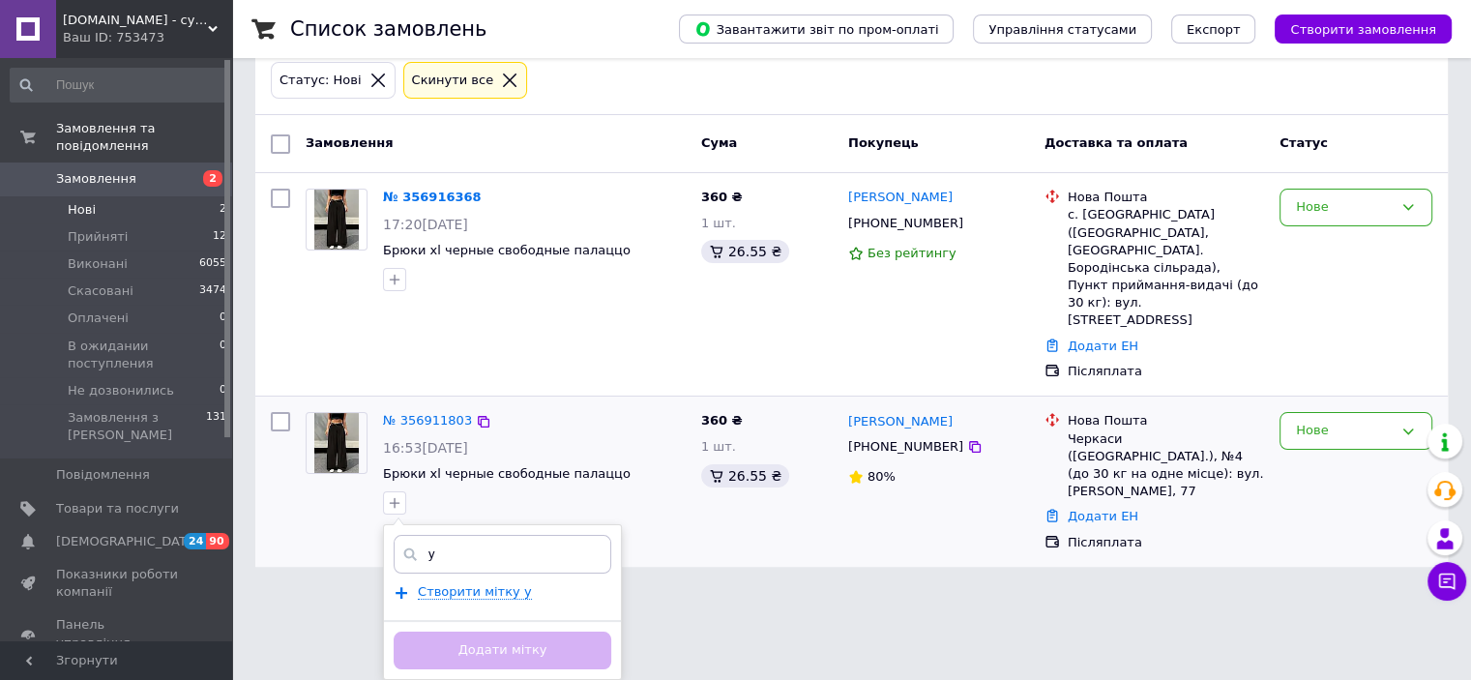
scroll to position [66, 0]
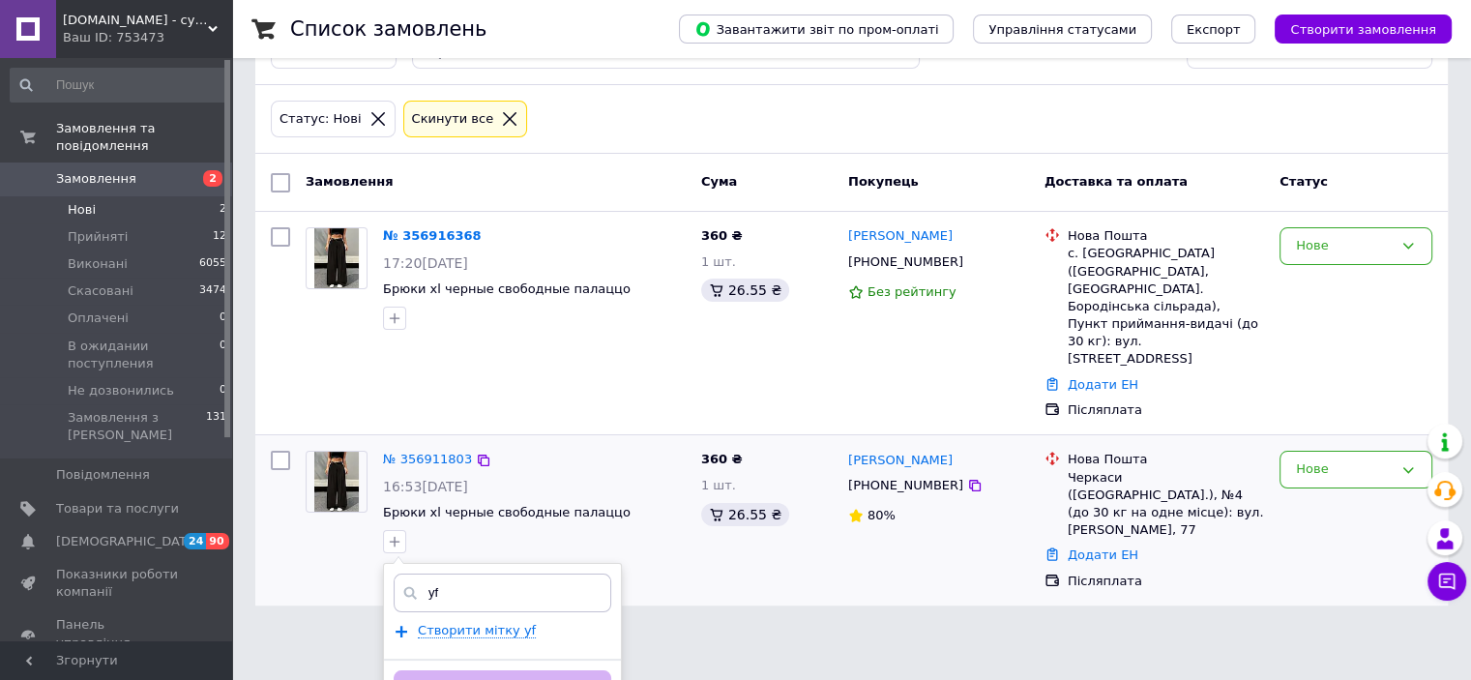
type input "y"
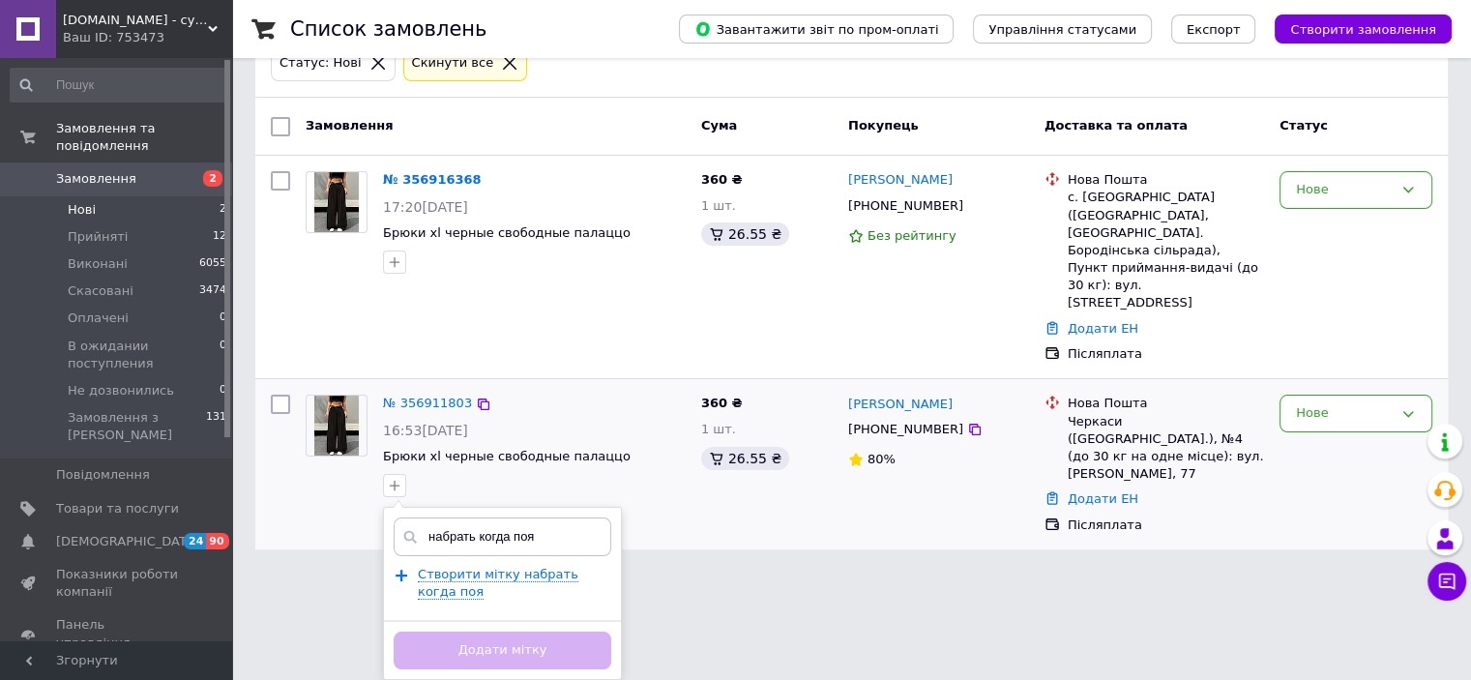
scroll to position [83, 0]
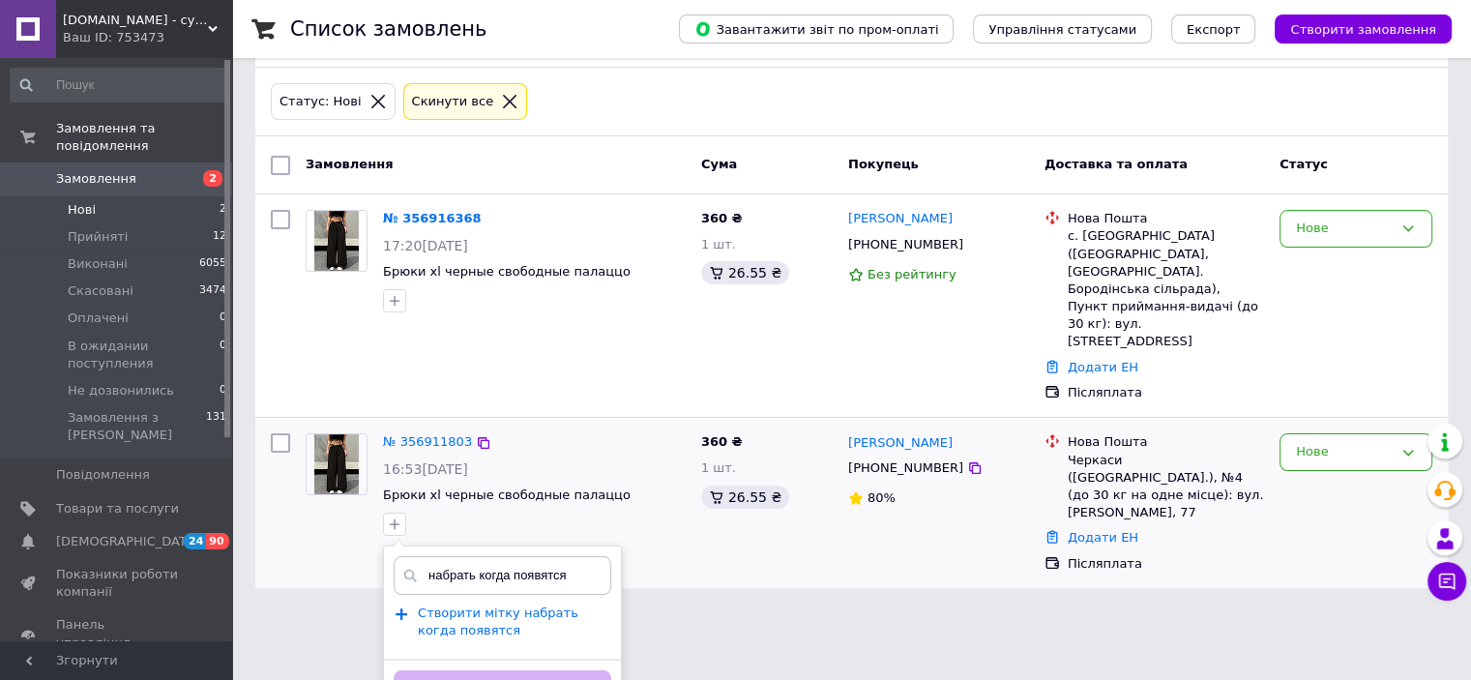
type input "набрать когда появятся"
click at [478, 605] on span "Створити мітку набрать когда появятся" at bounding box center [498, 621] width 161 height 33
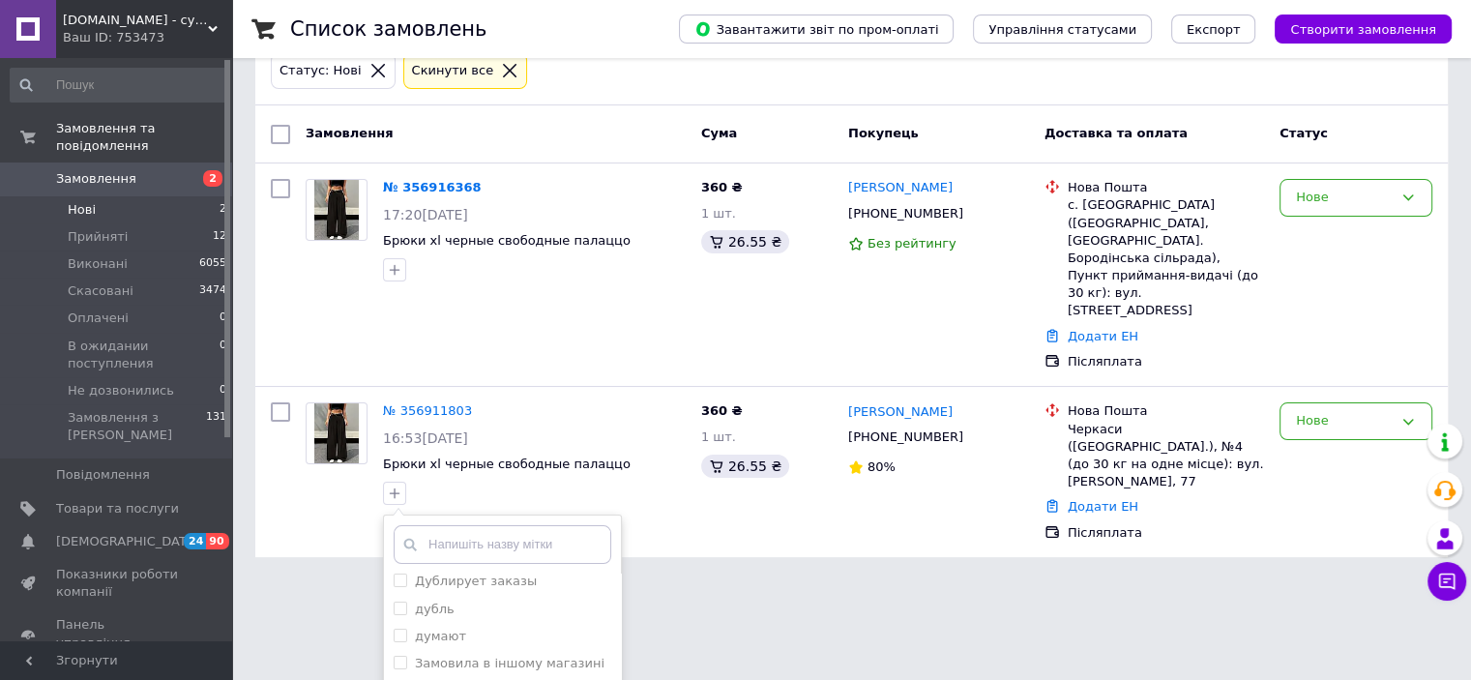
scroll to position [324, 0]
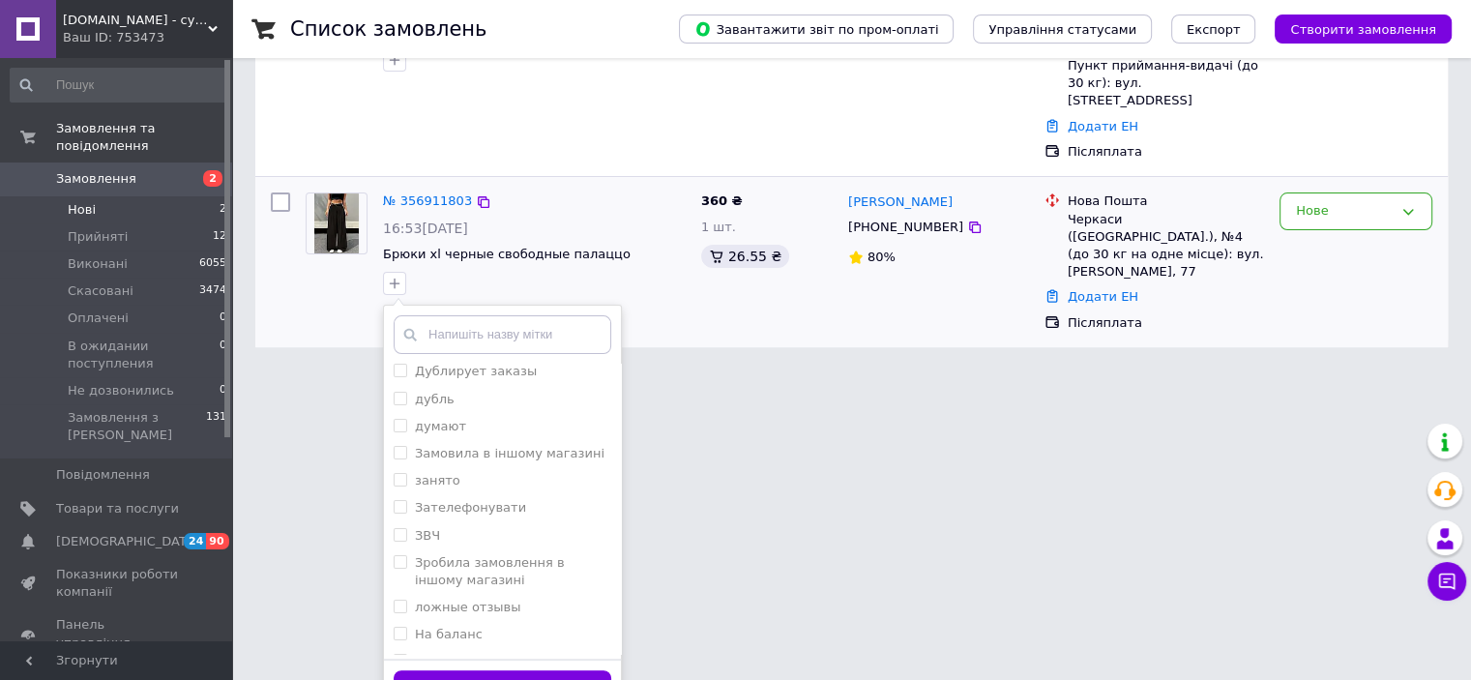
drag, startPoint x: 555, startPoint y: 645, endPoint x: 710, endPoint y: 568, distance: 173.0
click at [554, 670] on button "Додати мітку" at bounding box center [503, 689] width 218 height 38
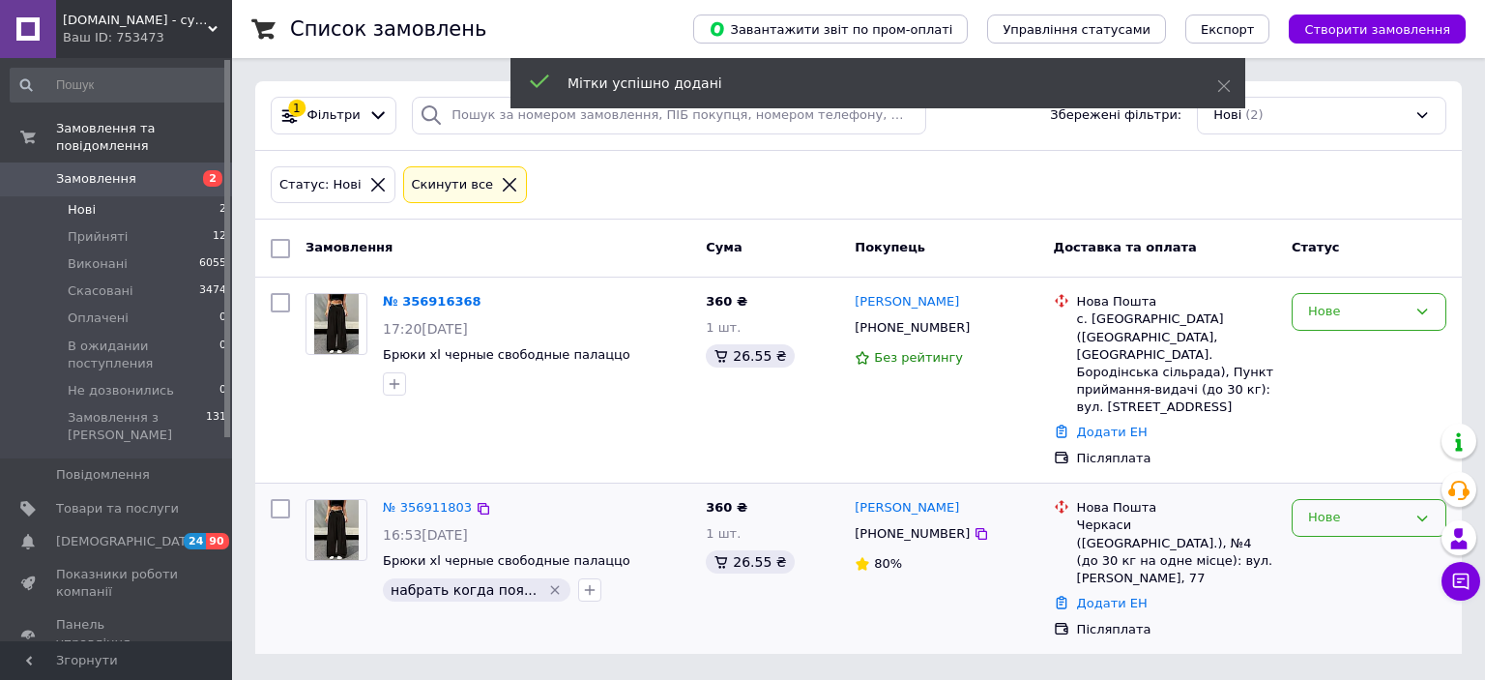
click at [1381, 513] on div "Нове" at bounding box center [1369, 518] width 155 height 38
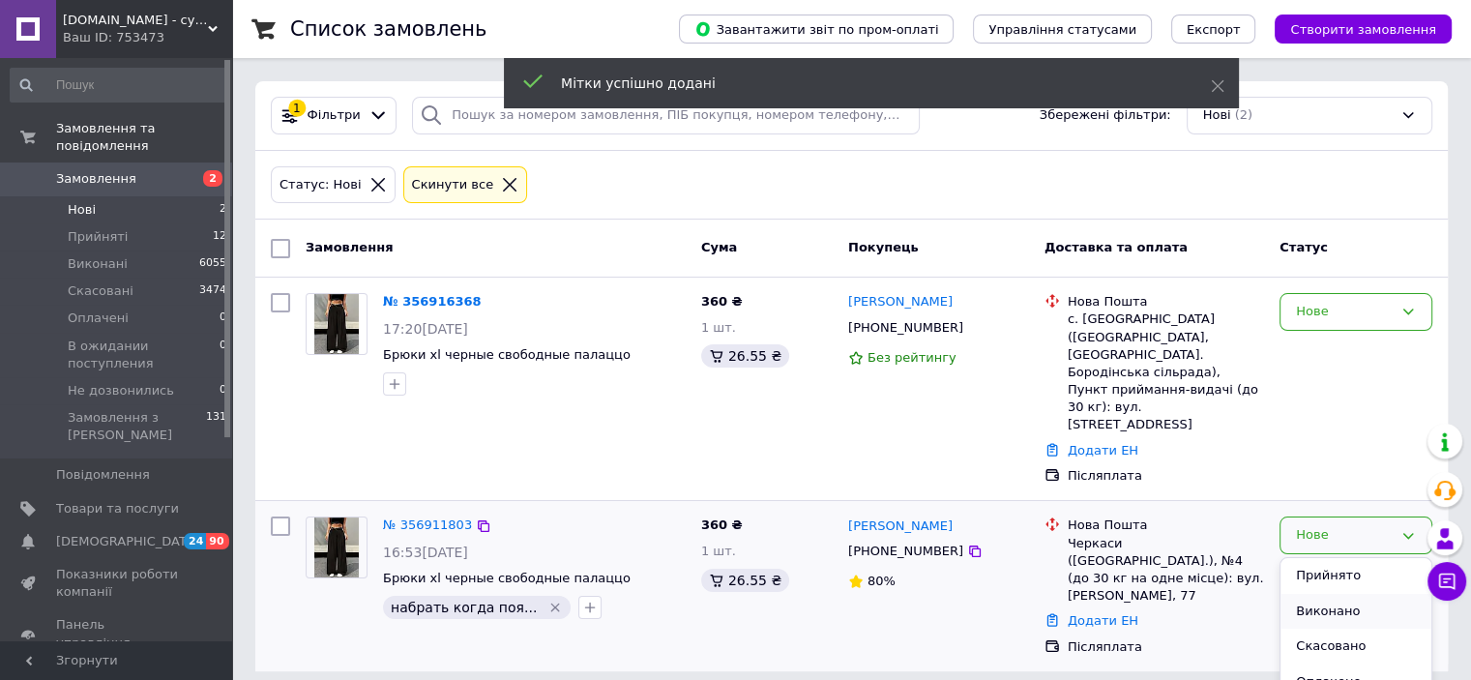
scroll to position [72, 0]
click at [1344, 557] on li "Скасовано" at bounding box center [1355, 575] width 151 height 36
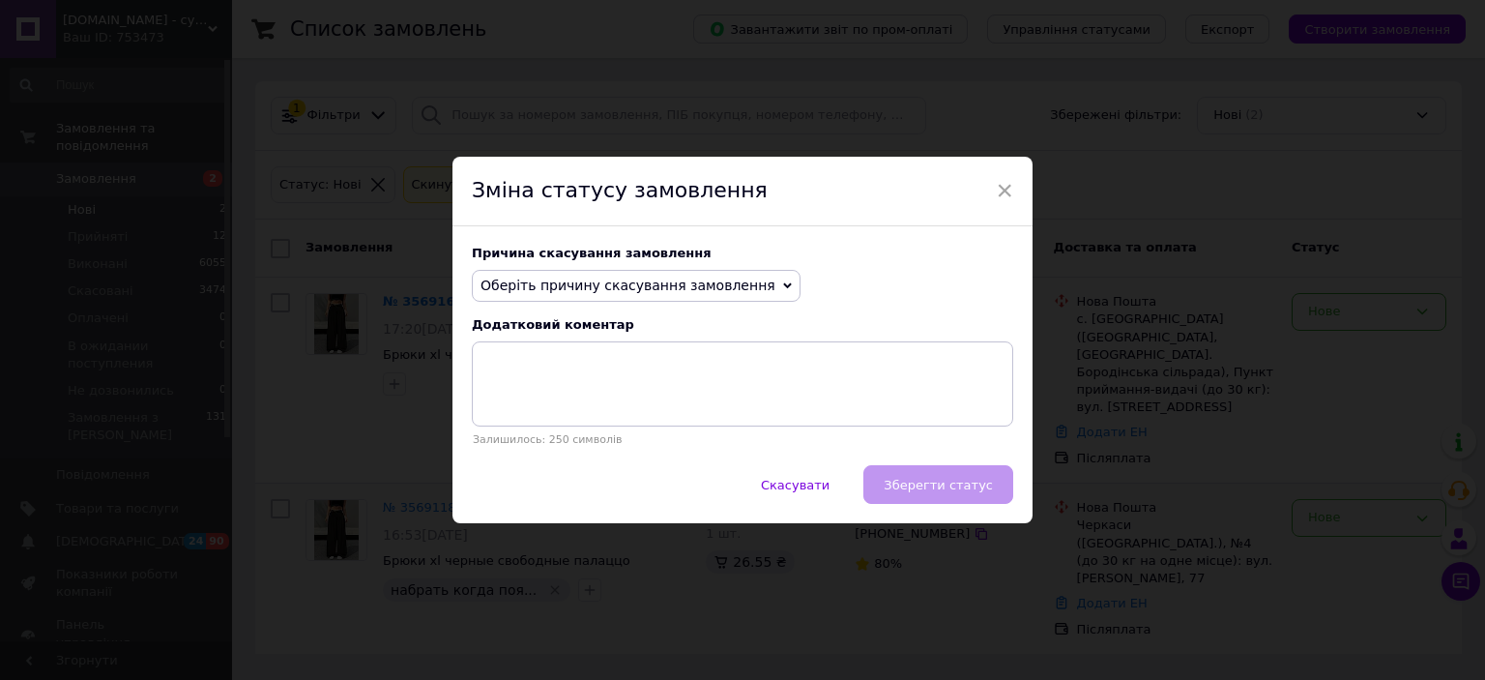
click at [634, 270] on span "Оберіть причину скасування замовлення" at bounding box center [636, 286] width 329 height 33
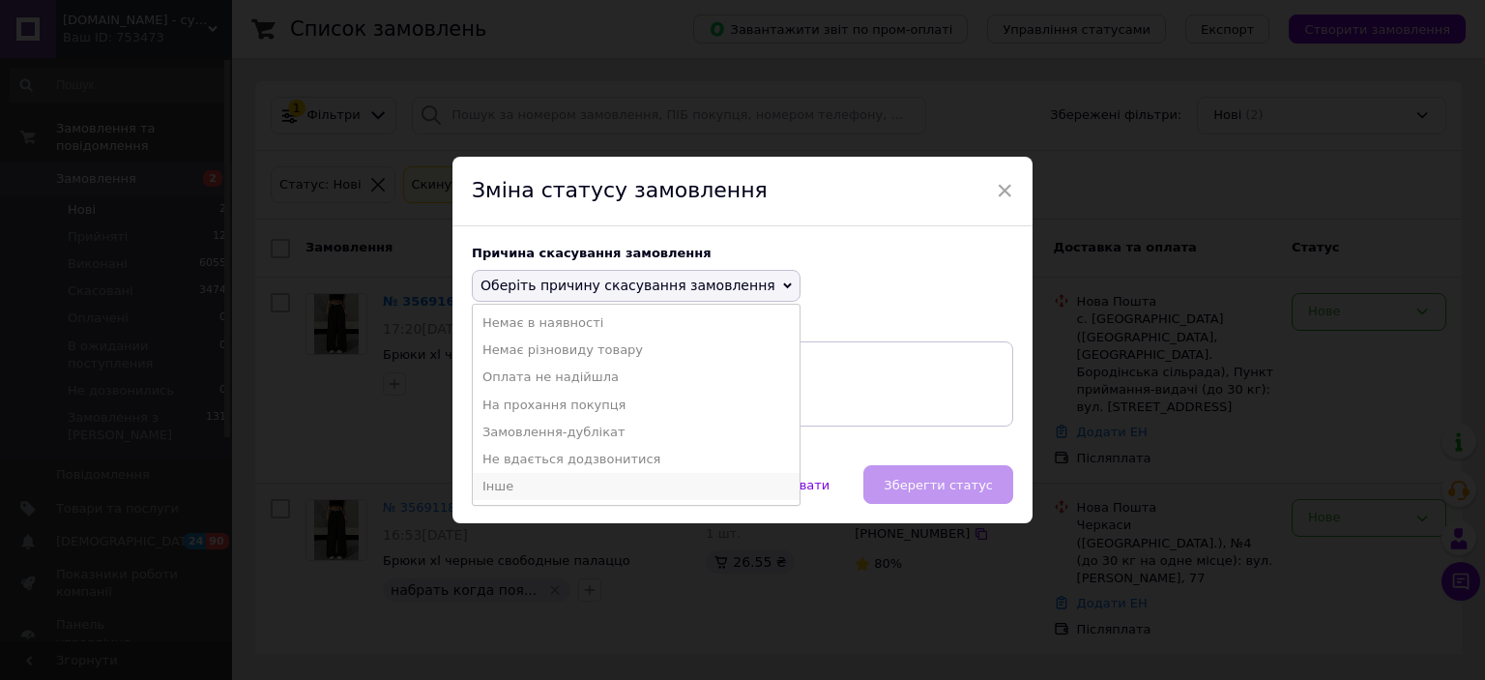
click at [493, 475] on li "Інше" at bounding box center [636, 486] width 327 height 27
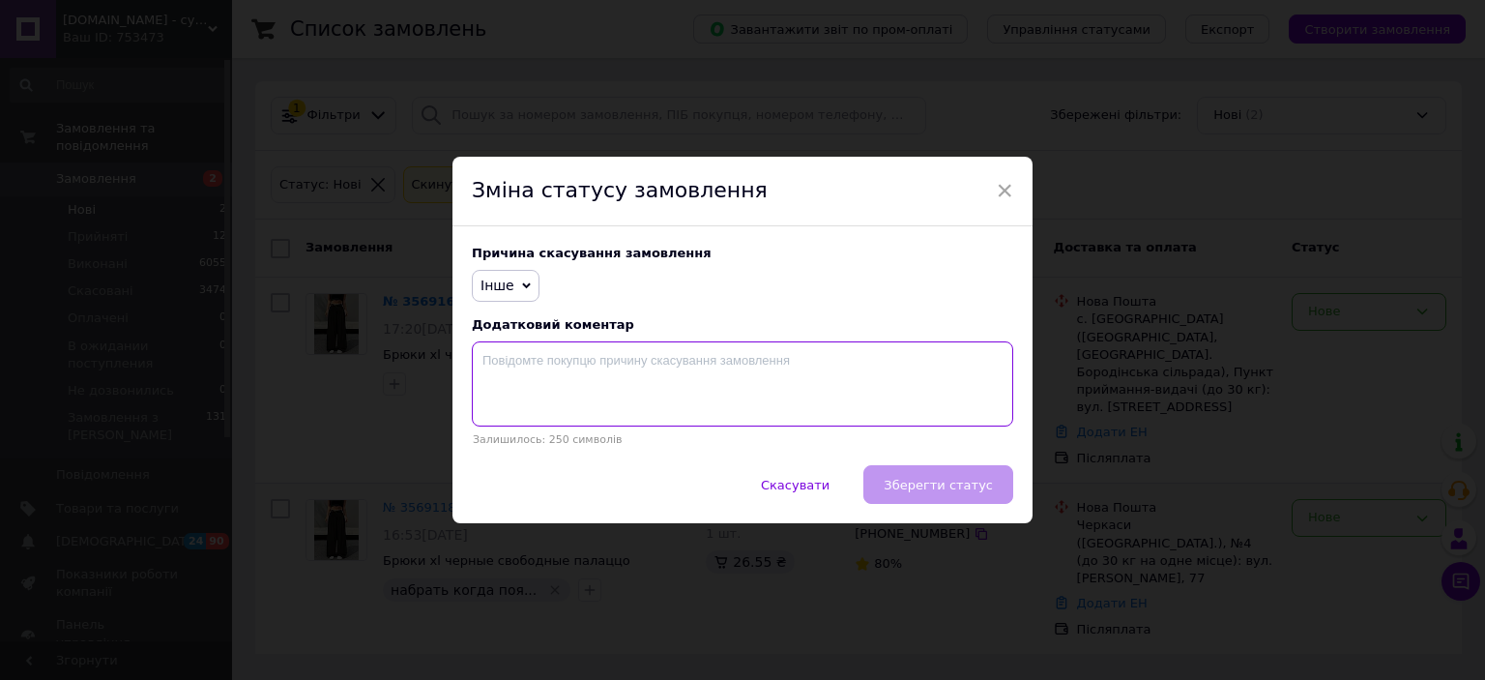
click at [898, 394] on textarea at bounding box center [743, 383] width 542 height 85
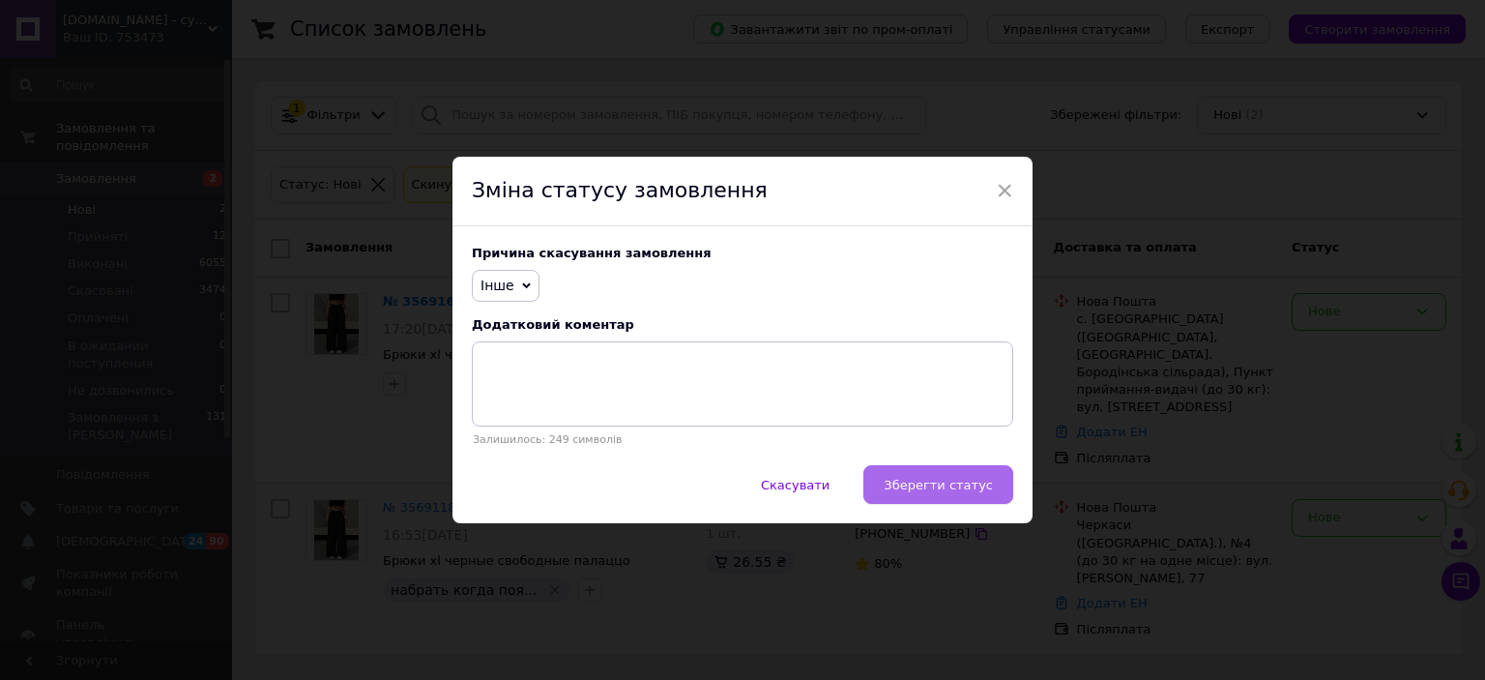
click at [908, 492] on span "Зберегти статус" at bounding box center [938, 485] width 109 height 15
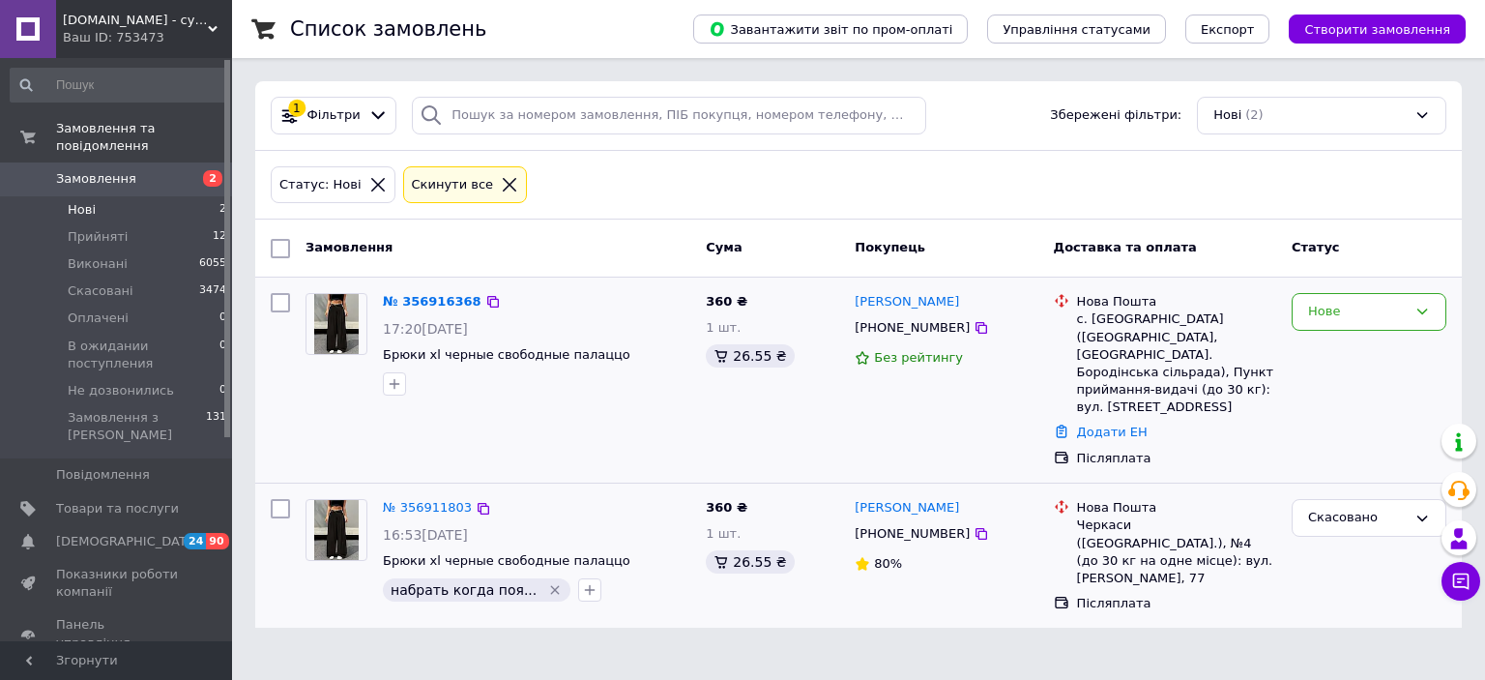
drag, startPoint x: 495, startPoint y: 332, endPoint x: 286, endPoint y: 297, distance: 211.8
click at [286, 297] on div "№ 356916368 17:20[DATE] Брюки xl черные свободные палаццо 360 ₴ 1 шт. 26.55 ₴ […" at bounding box center [858, 380] width 1191 height 190
drag, startPoint x: 620, startPoint y: 353, endPoint x: 316, endPoint y: 327, distance: 304.8
click at [316, 327] on div "№ 356916368 17:20[DATE] Брюки xl черные свободные палаццо" at bounding box center [498, 343] width 400 height 117
click at [481, 401] on div "№ 356916368 17:20[DATE] Брюки xl черные свободные палаццо" at bounding box center [536, 343] width 323 height 117
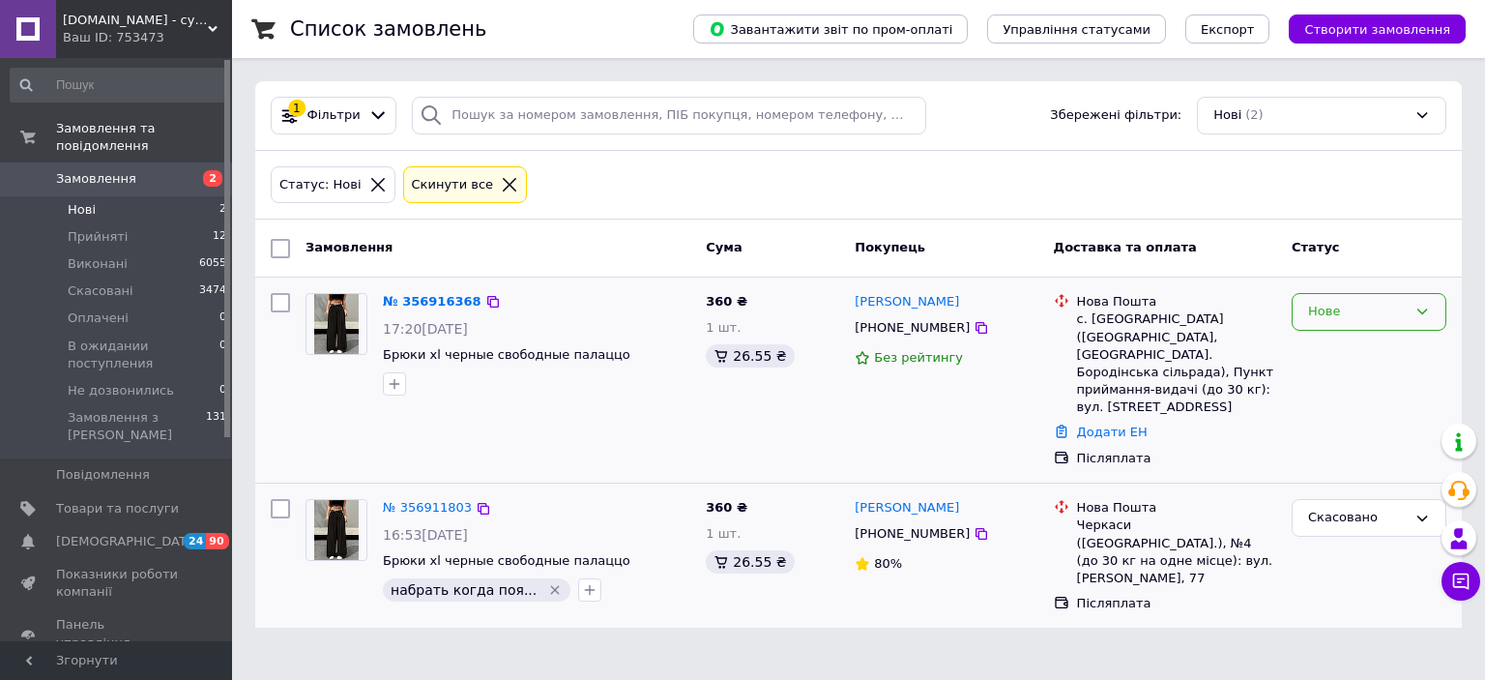
click at [1354, 321] on div "Нове" at bounding box center [1369, 312] width 155 height 38
click at [403, 380] on button "button" at bounding box center [394, 383] width 23 height 23
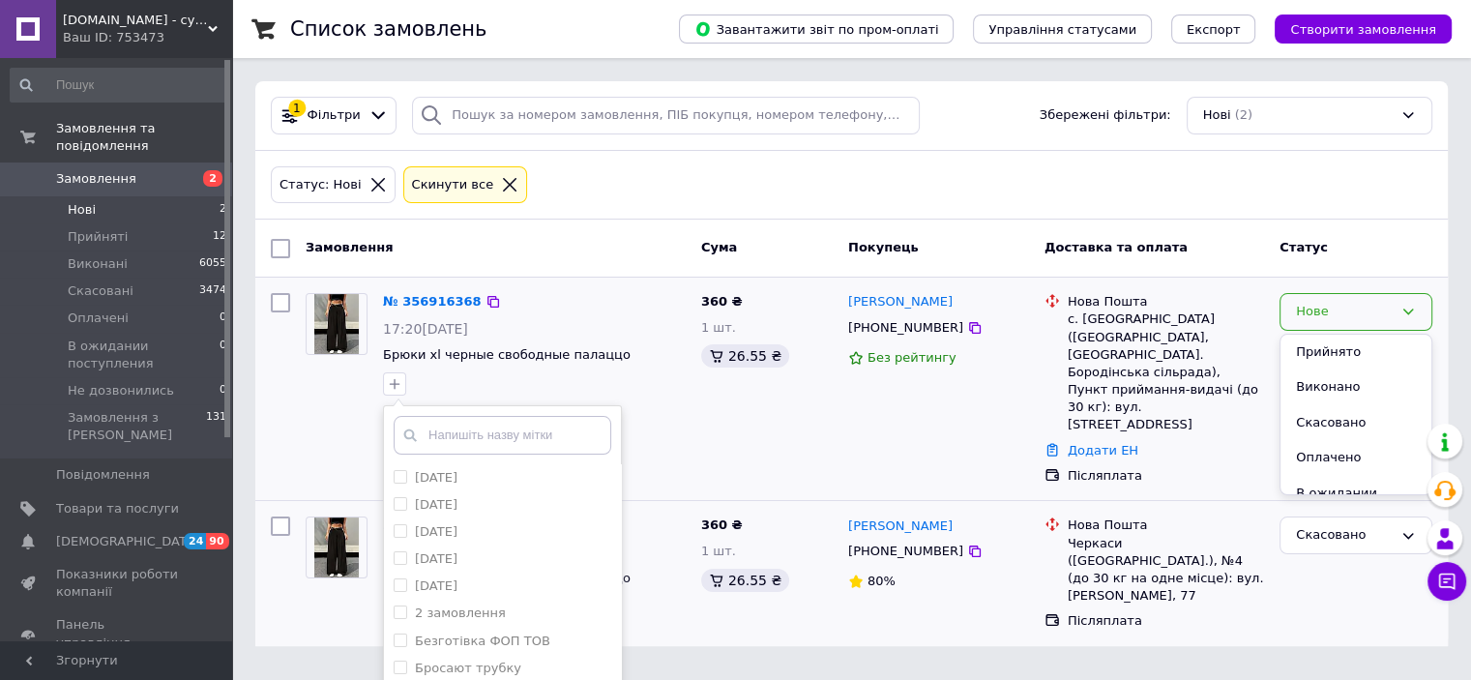
click at [477, 429] on input "text" at bounding box center [503, 435] width 218 height 39
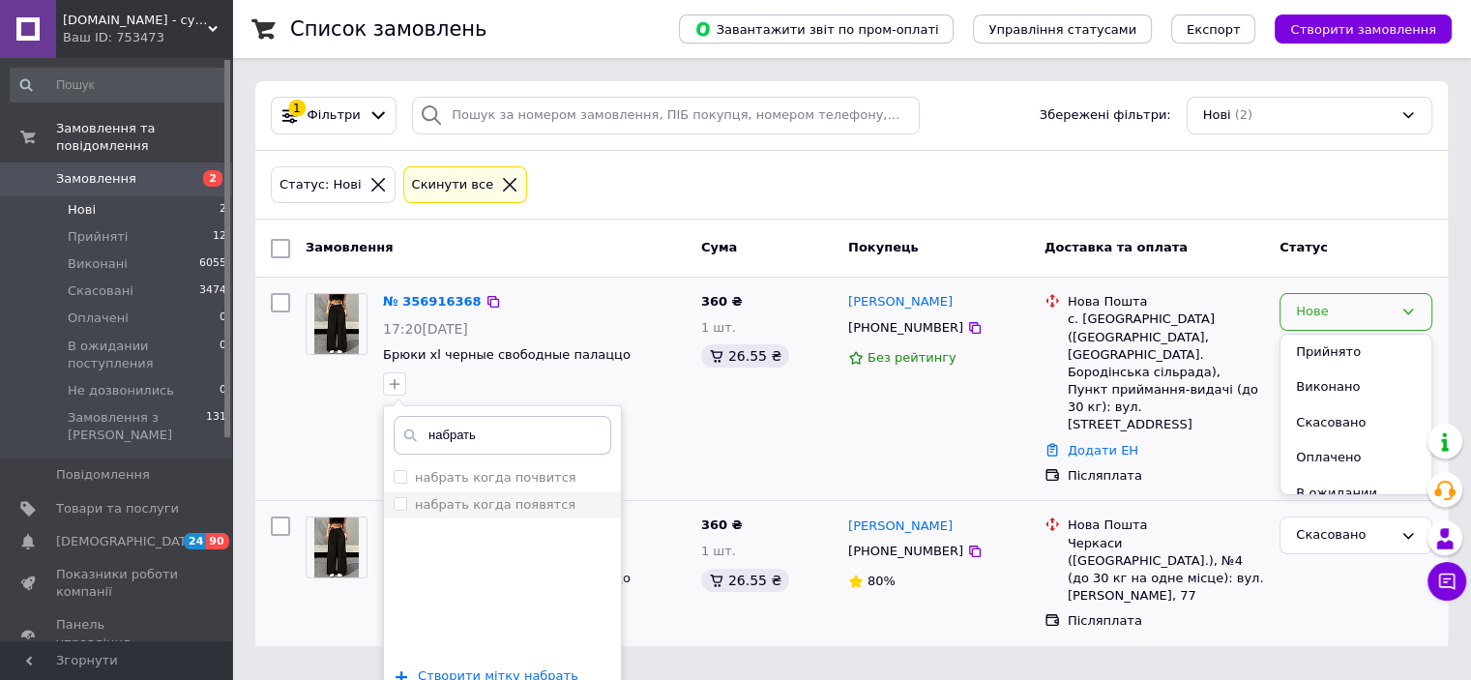
type input "набрать"
click at [396, 507] on input "набрать когда появятся" at bounding box center [400, 503] width 13 height 13
checkbox input "true"
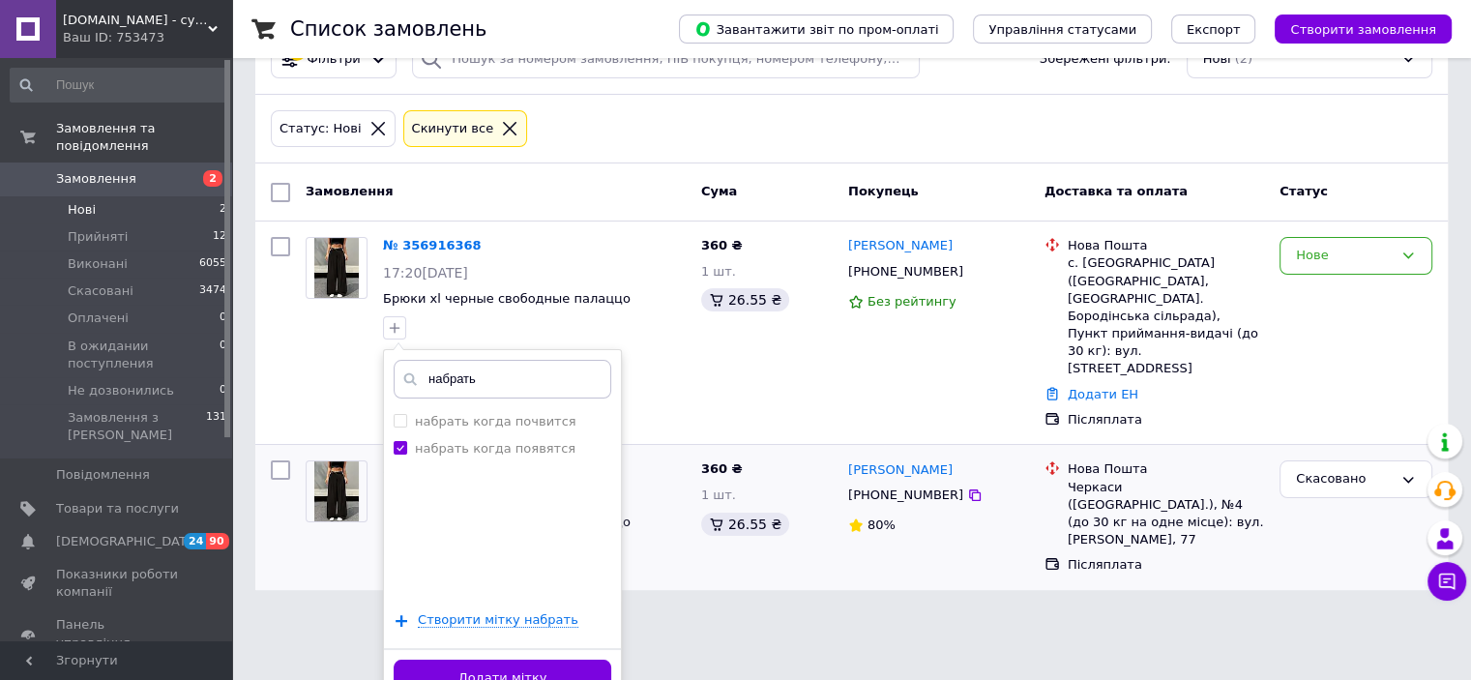
scroll to position [80, 0]
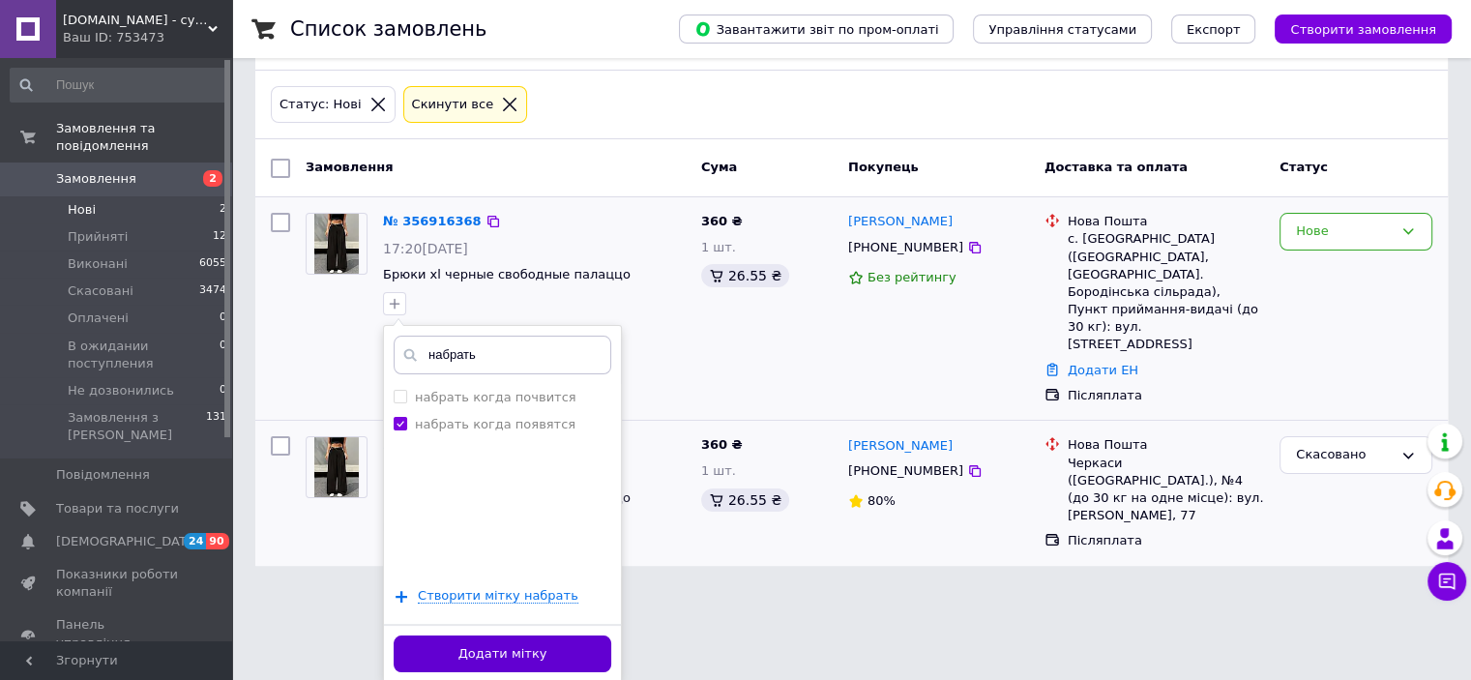
click at [599, 656] on button "Додати мітку" at bounding box center [503, 654] width 218 height 38
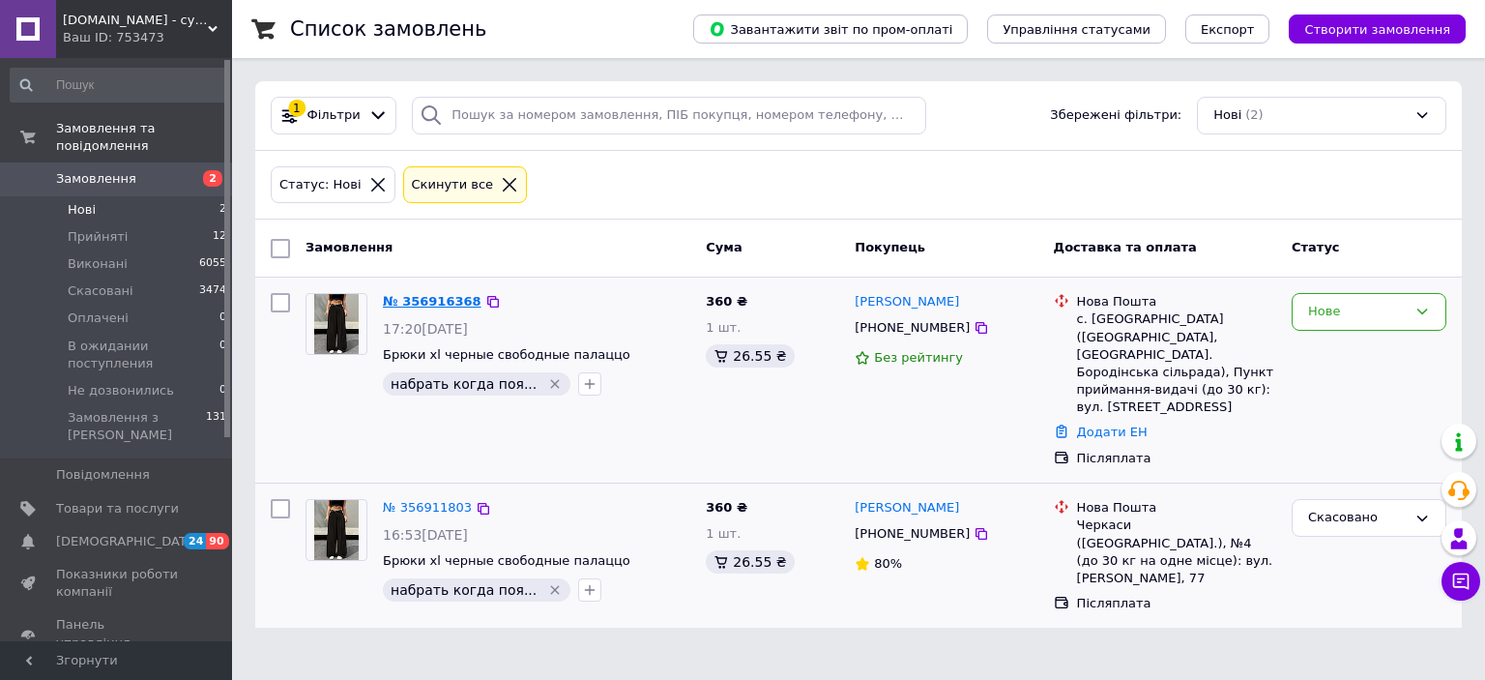
click at [397, 297] on link "№ 356916368" at bounding box center [432, 301] width 99 height 15
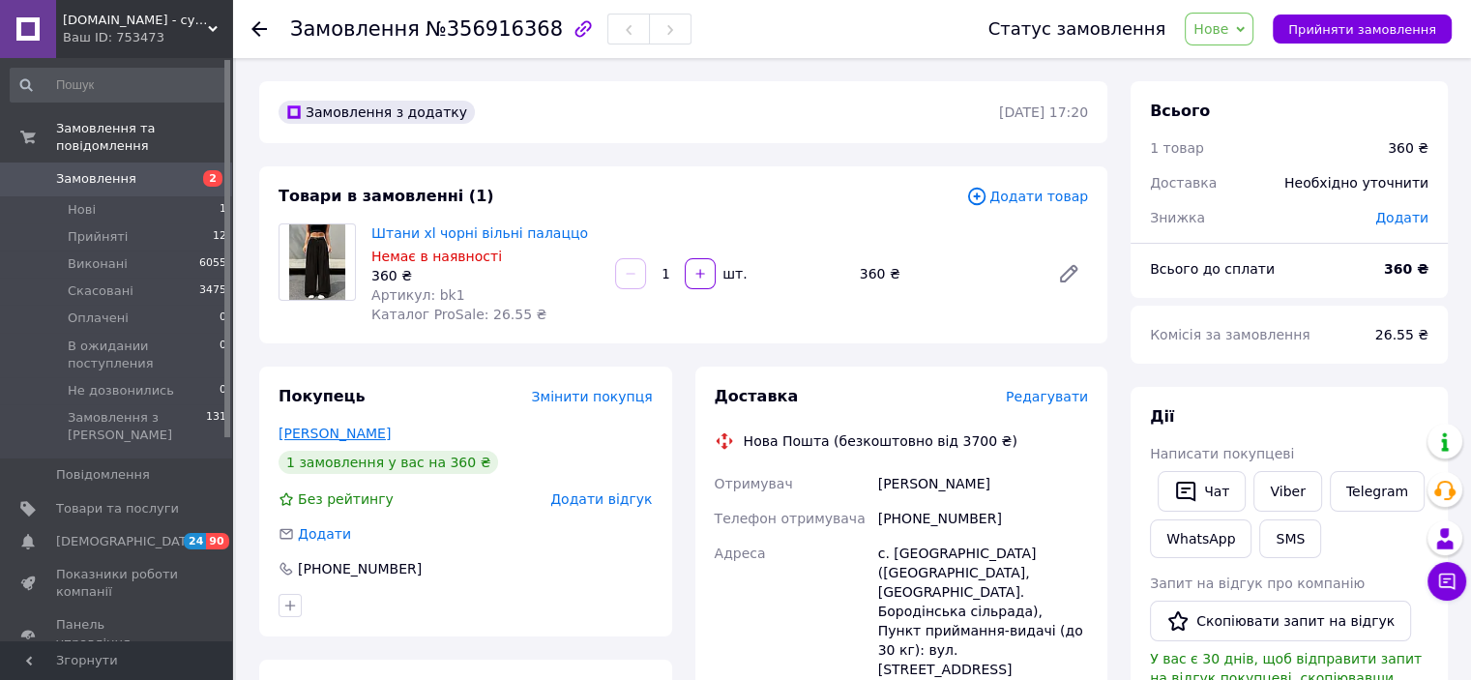
click at [368, 433] on link "[PERSON_NAME]" at bounding box center [334, 432] width 112 height 15
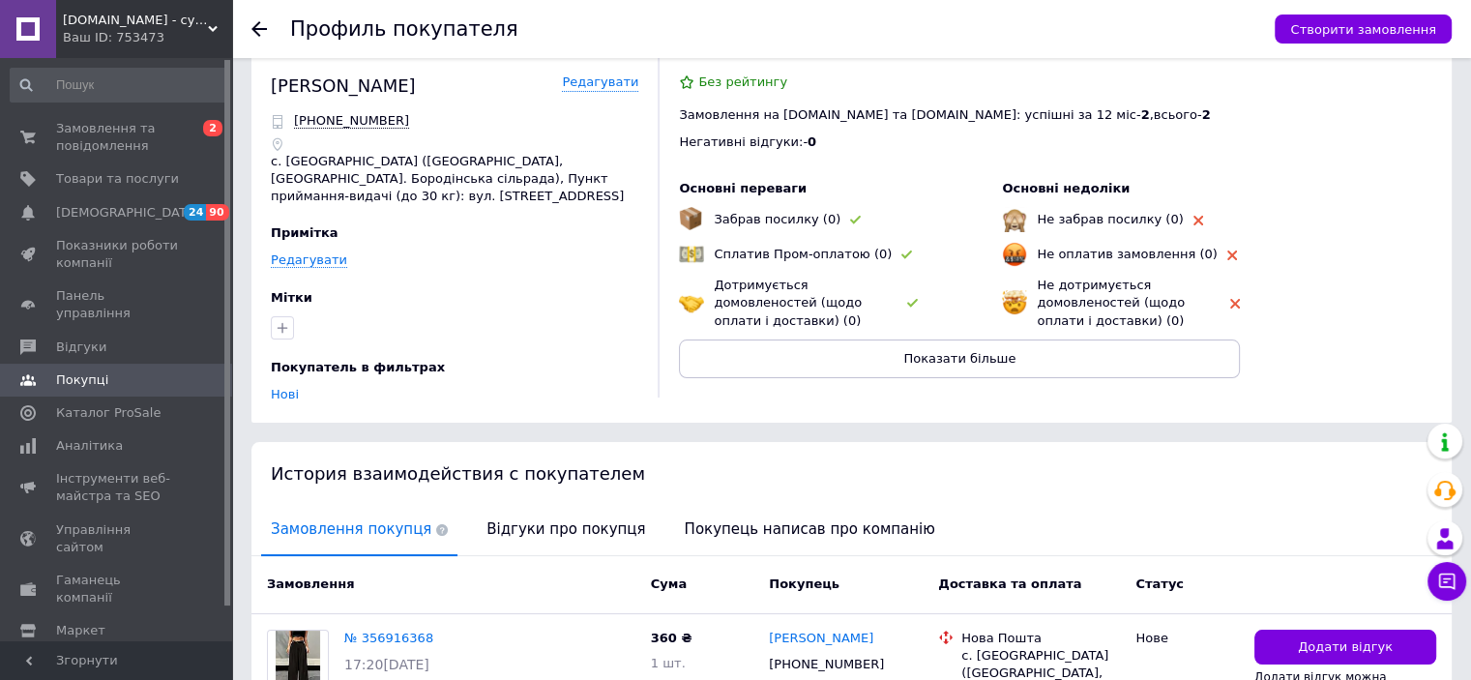
scroll to position [193, 0]
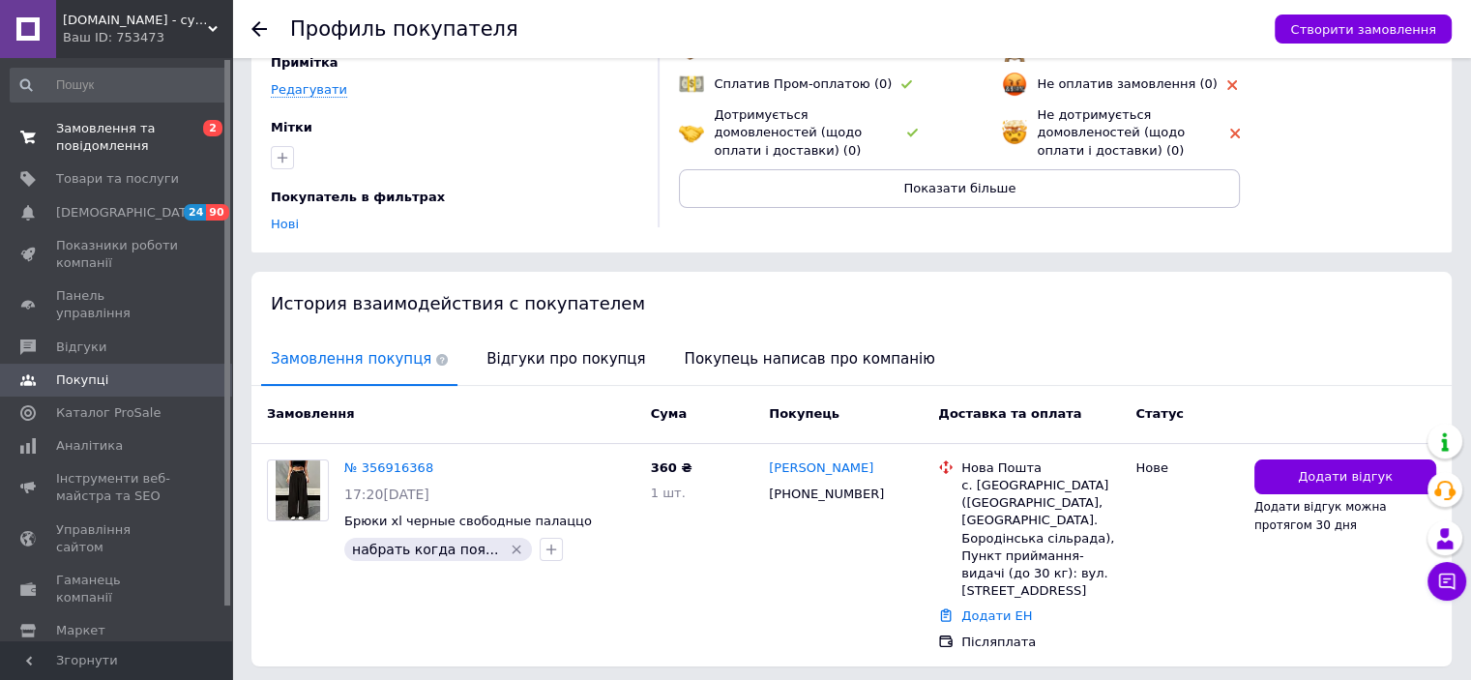
click at [98, 120] on span "Замовлення та повідомлення" at bounding box center [117, 137] width 123 height 35
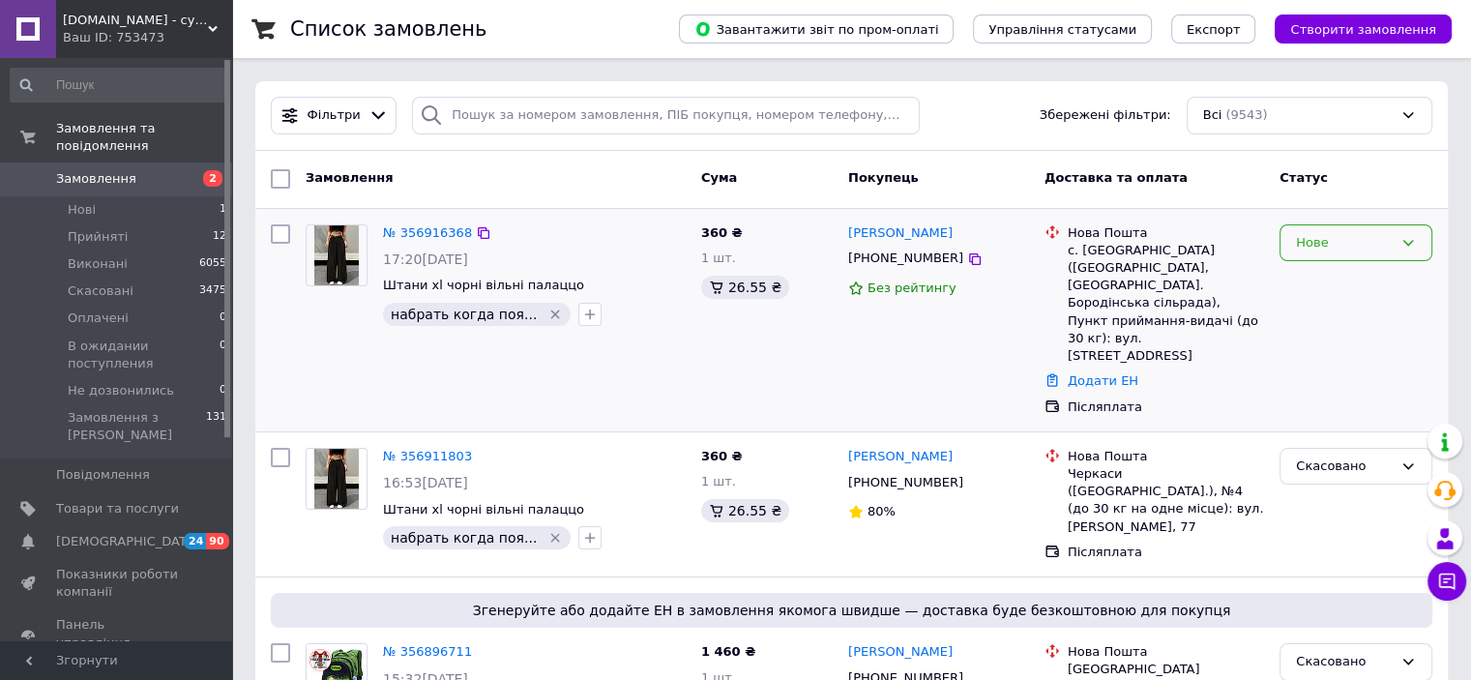
click at [1313, 225] on div "Нове" at bounding box center [1355, 243] width 153 height 38
click at [1318, 355] on li "Скасовано" at bounding box center [1355, 354] width 151 height 36
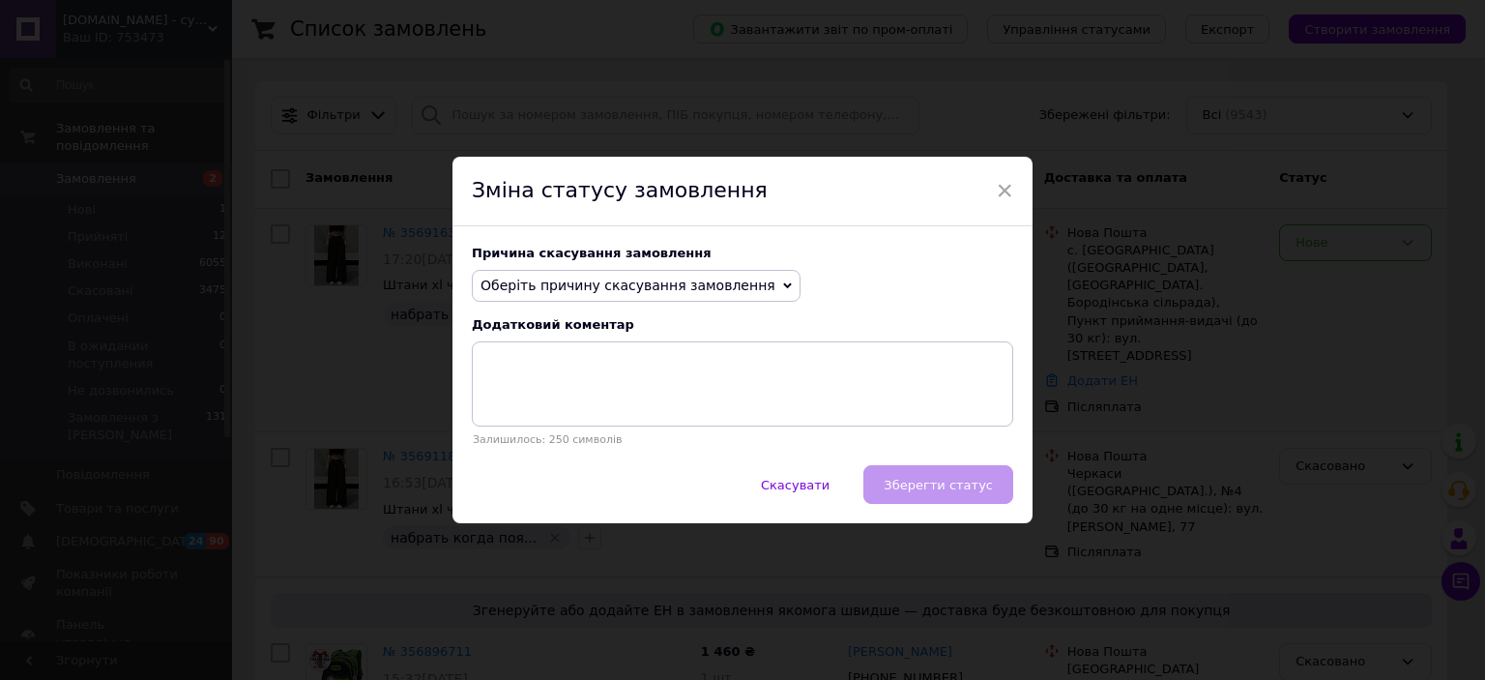
click at [695, 293] on span "Оберіть причину скасування замовлення" at bounding box center [628, 285] width 295 height 15
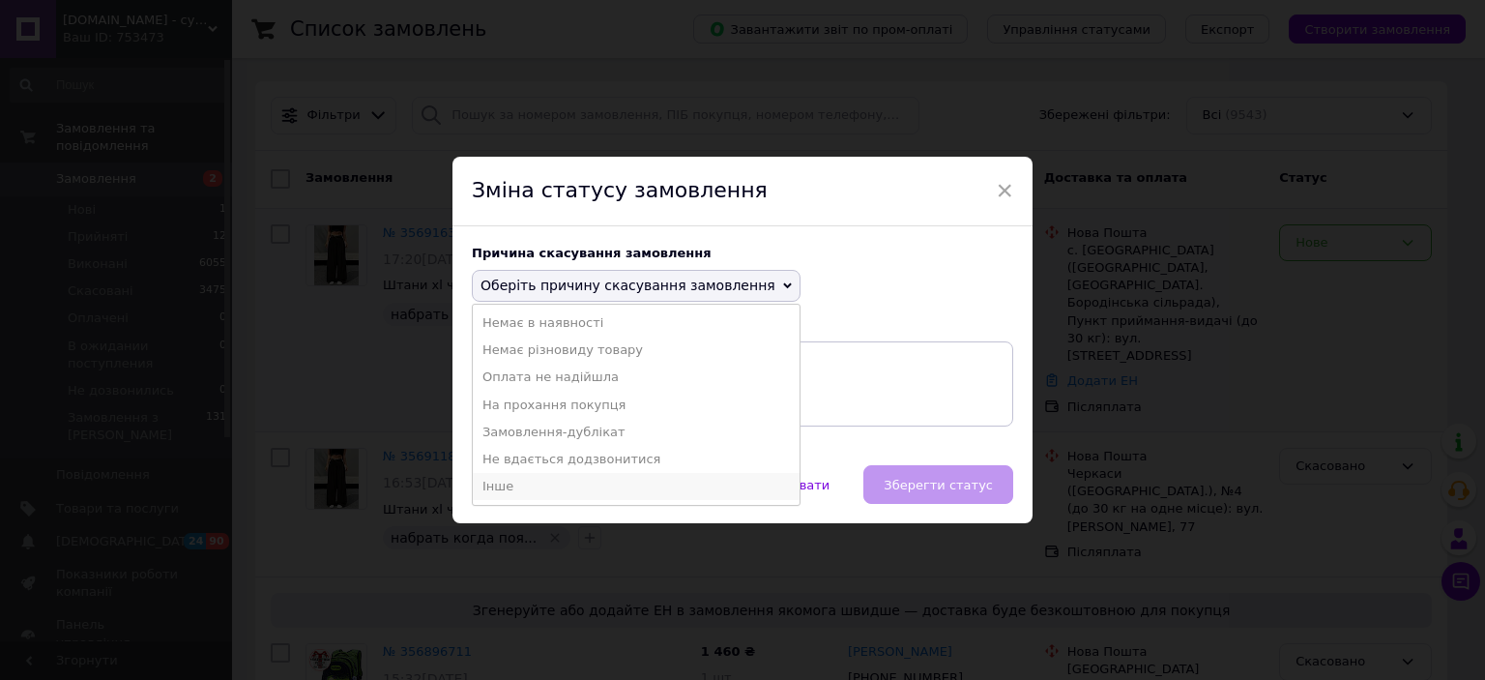
click at [550, 499] on li "Інше" at bounding box center [636, 486] width 327 height 27
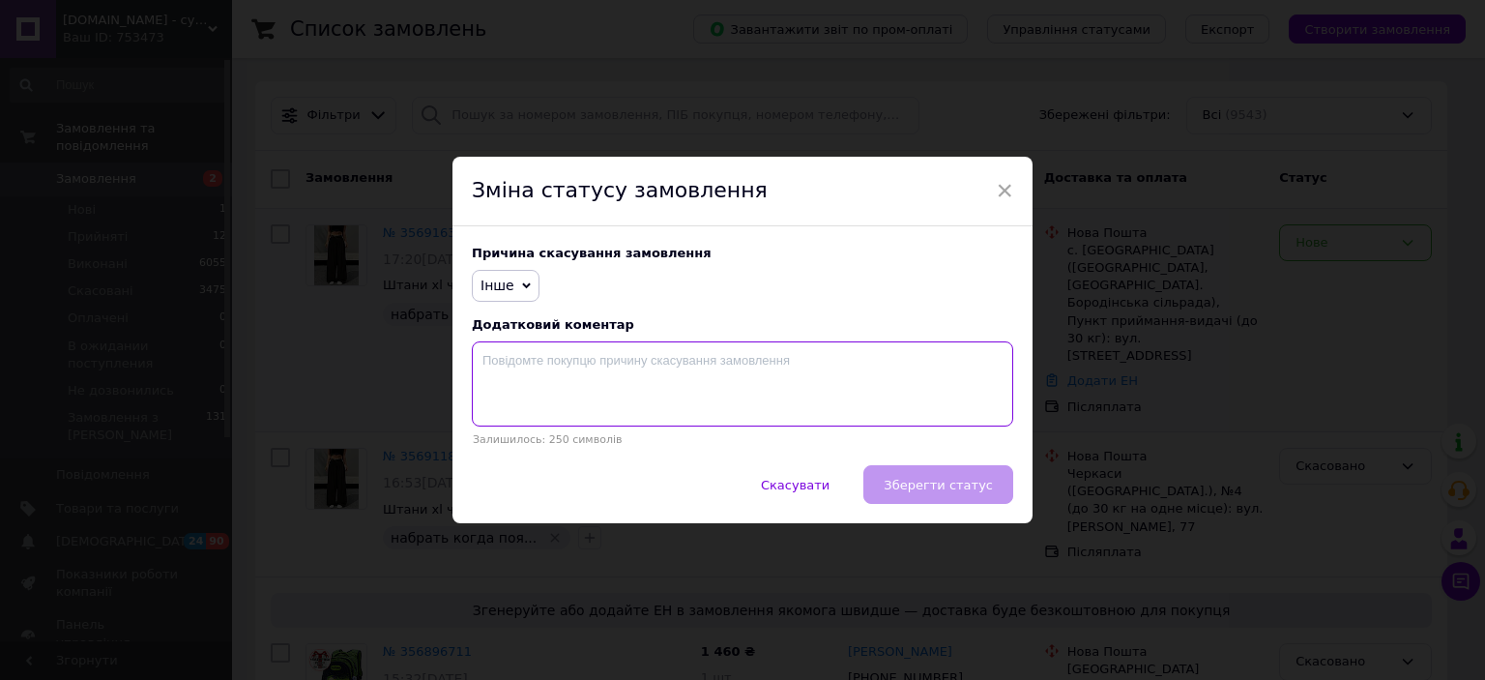
click at [921, 417] on textarea at bounding box center [743, 383] width 542 height 85
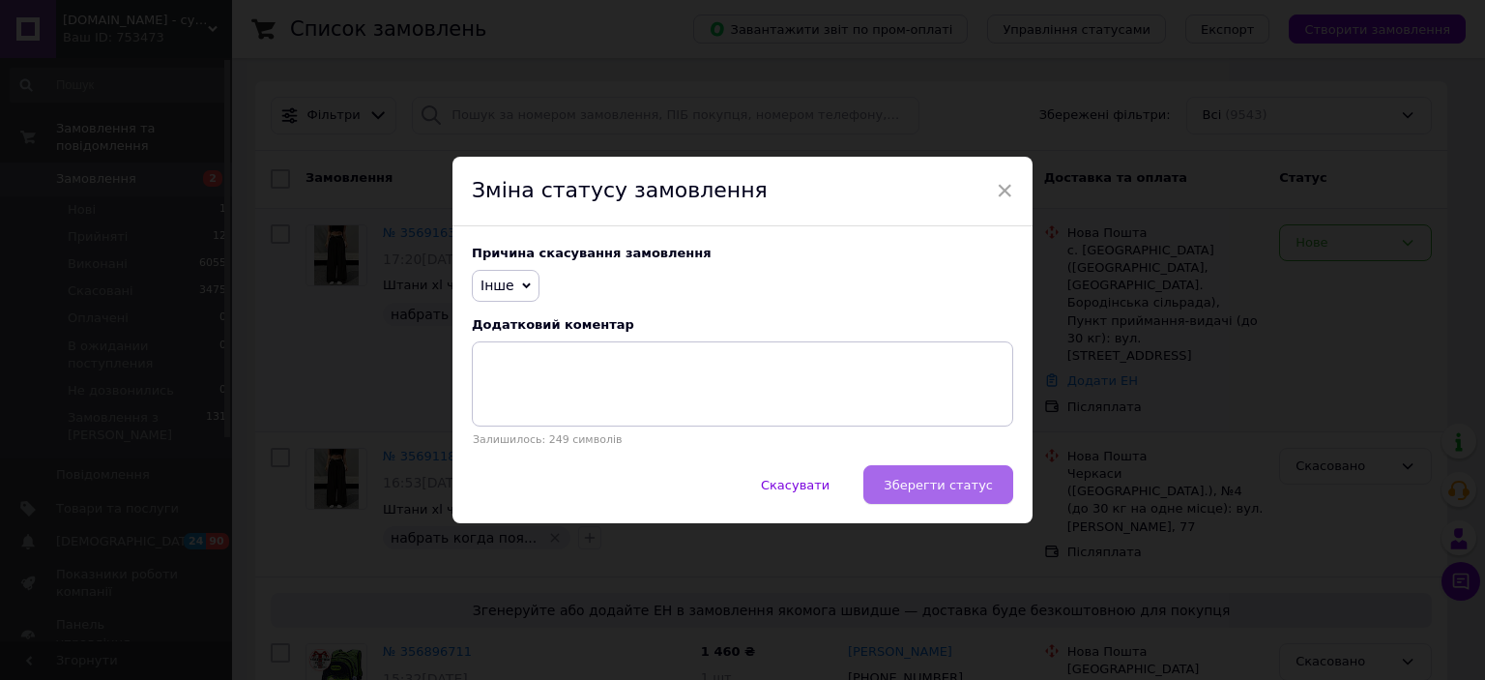
click at [981, 483] on span "Зберегти статус" at bounding box center [938, 485] width 109 height 15
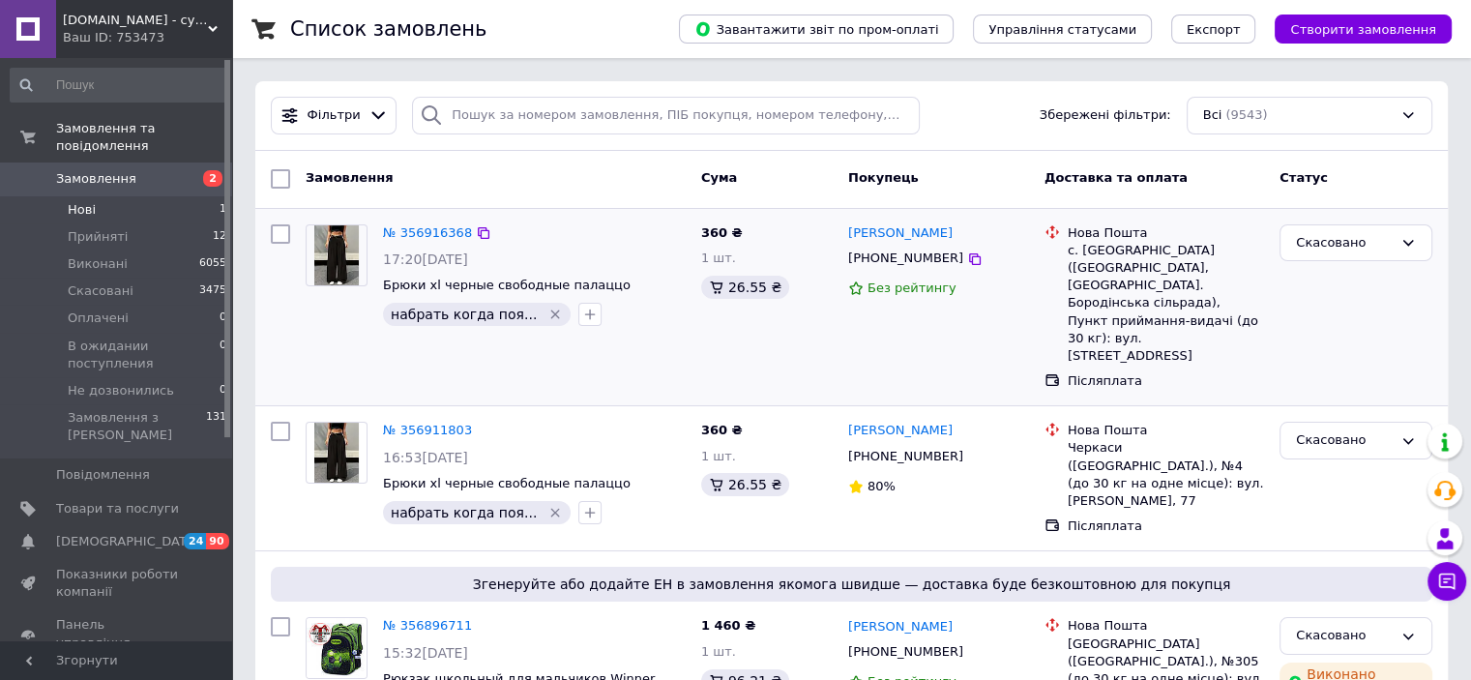
click at [79, 201] on span "Нові" at bounding box center [82, 209] width 28 height 17
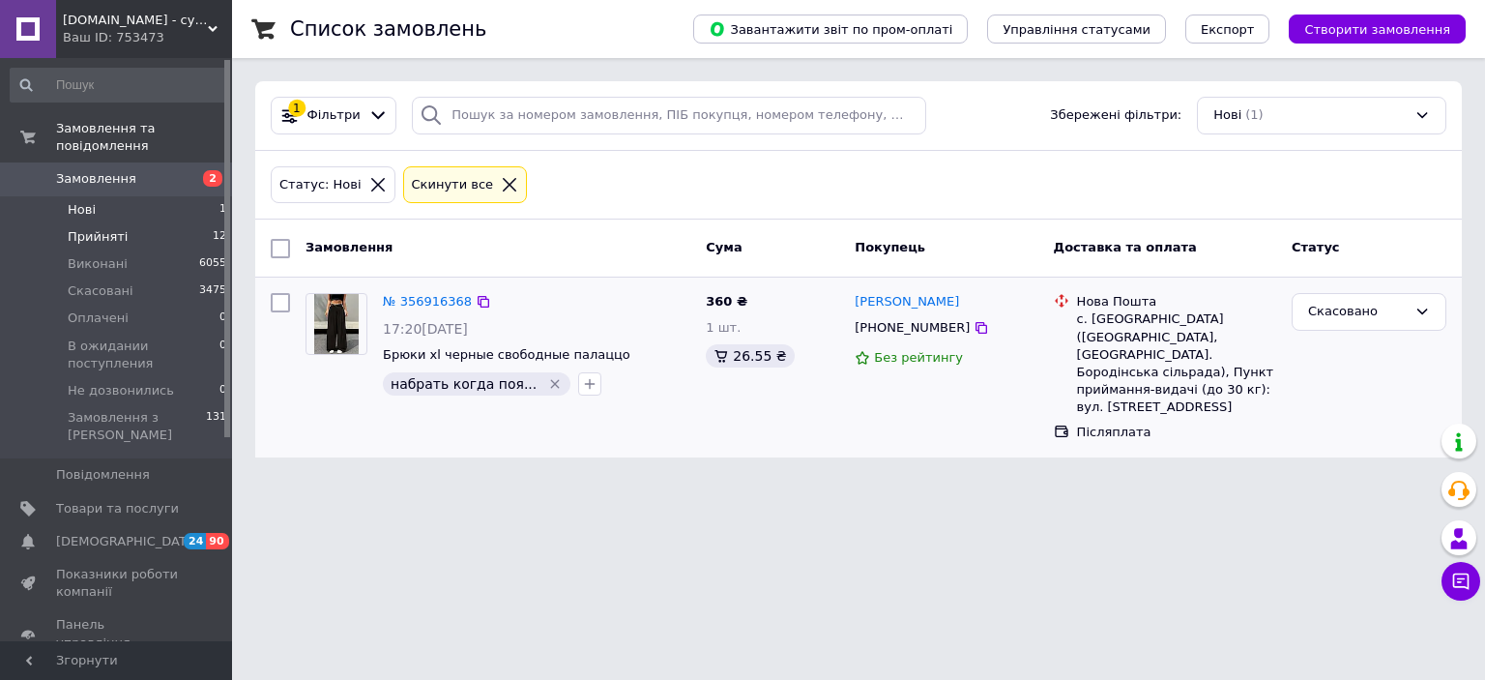
click at [94, 228] on span "Прийняті" at bounding box center [98, 236] width 60 height 17
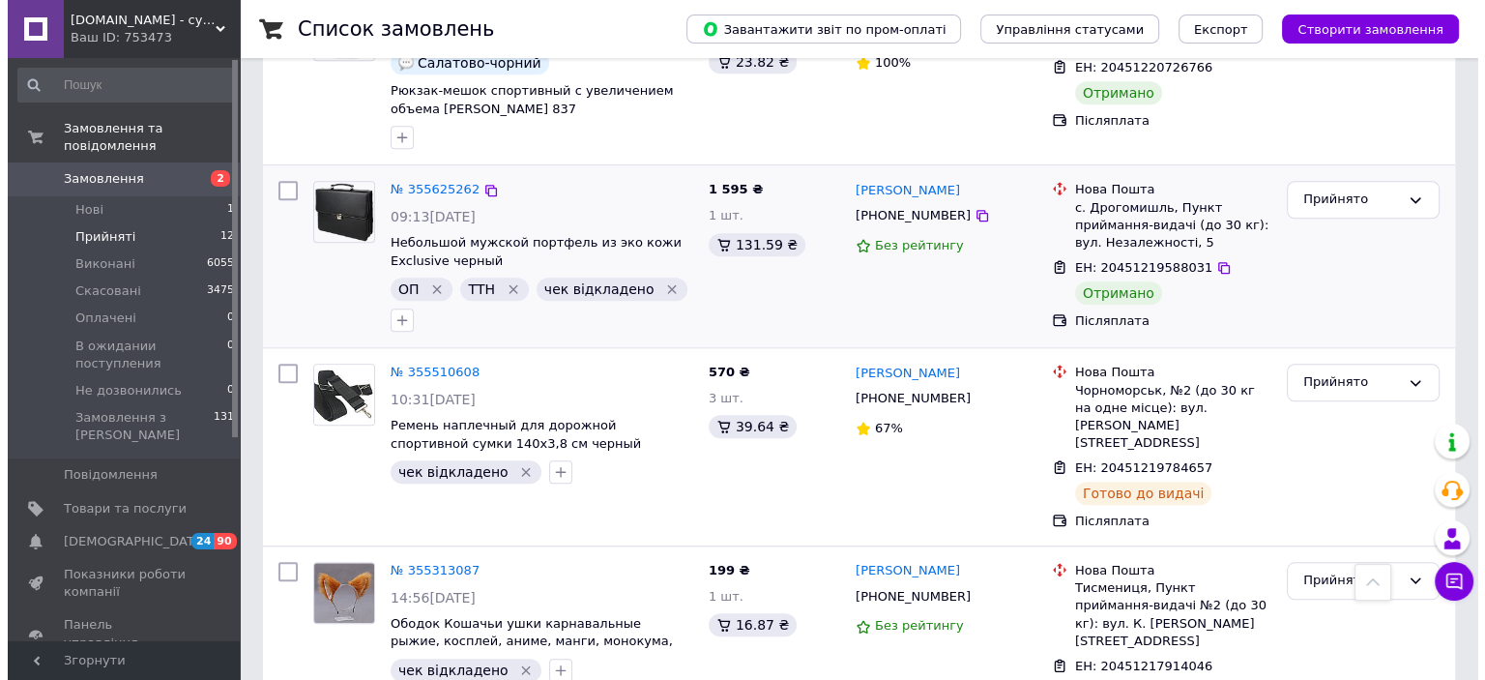
scroll to position [1643, 0]
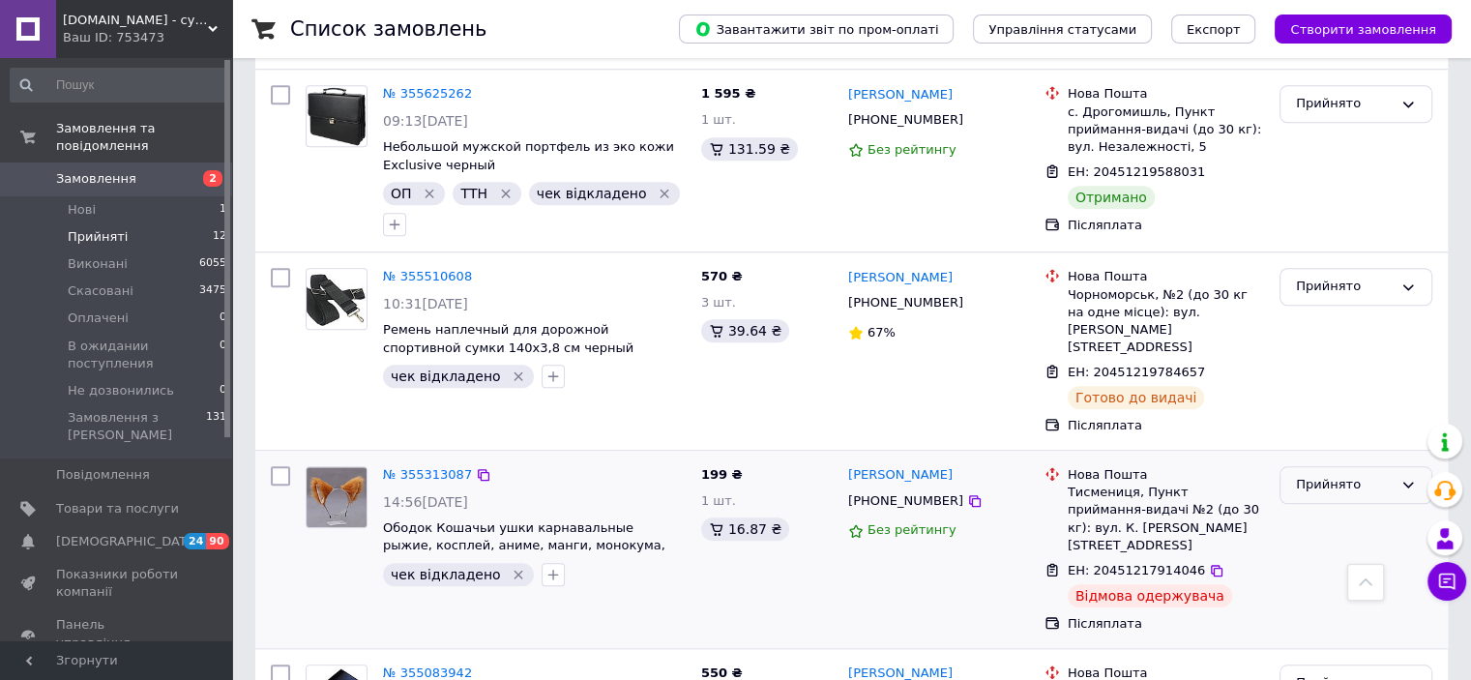
click at [1338, 475] on div "Прийнято" at bounding box center [1344, 485] width 97 height 20
click at [1326, 542] on li "Скасовано" at bounding box center [1355, 560] width 151 height 36
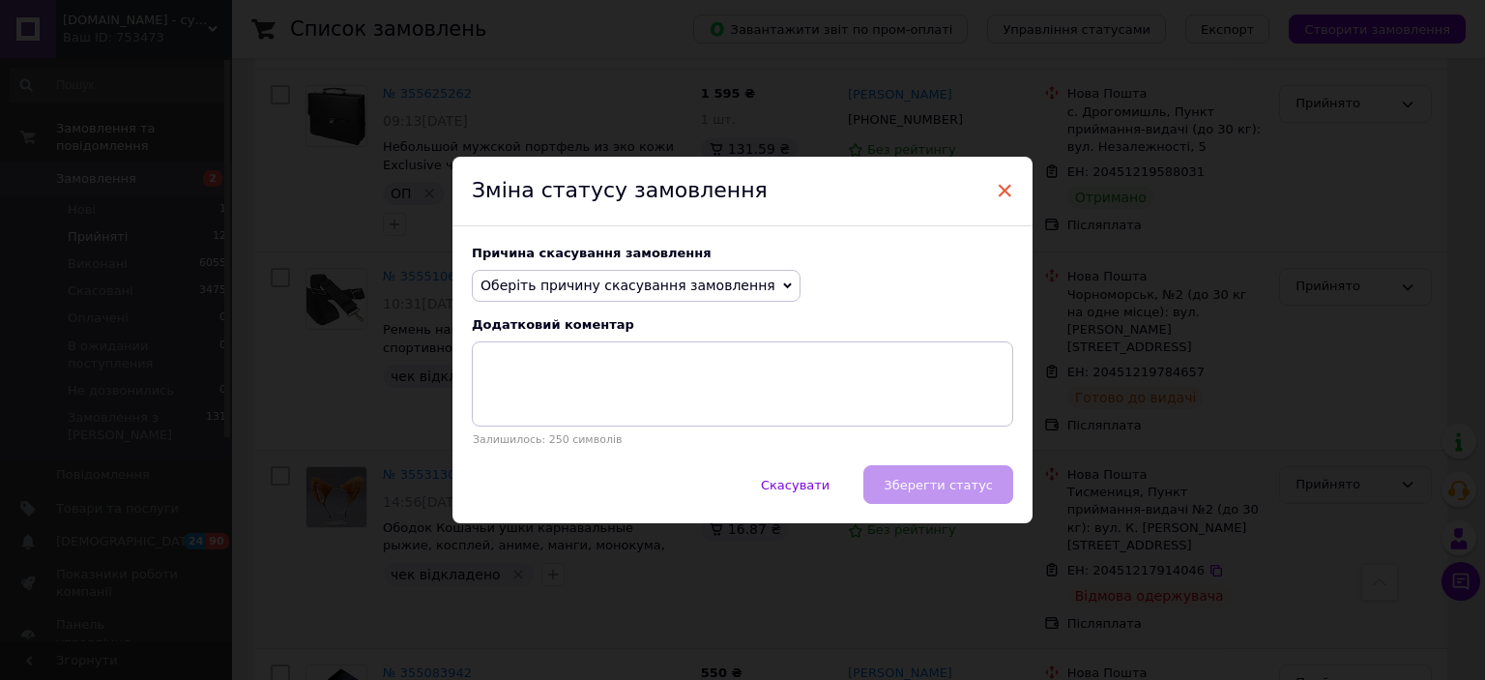
click at [1005, 185] on span "×" at bounding box center [1004, 190] width 17 height 33
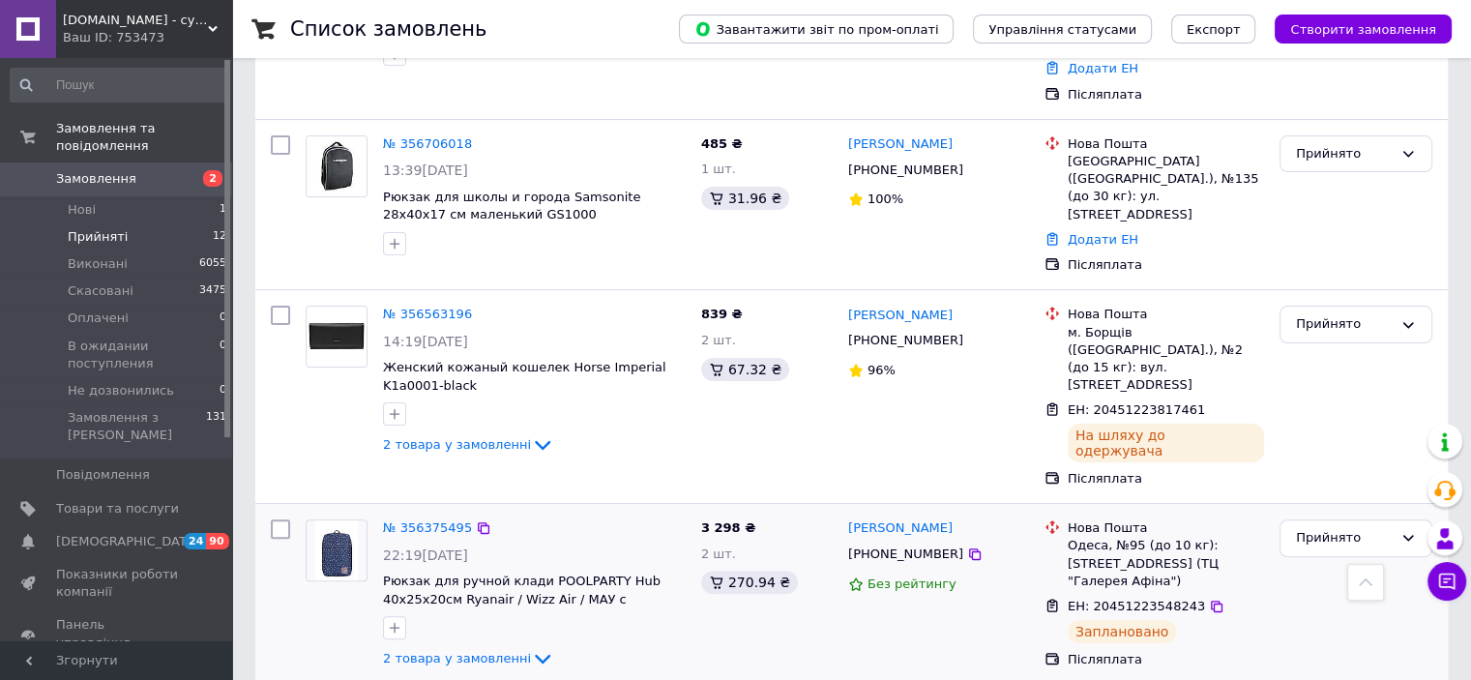
scroll to position [464, 0]
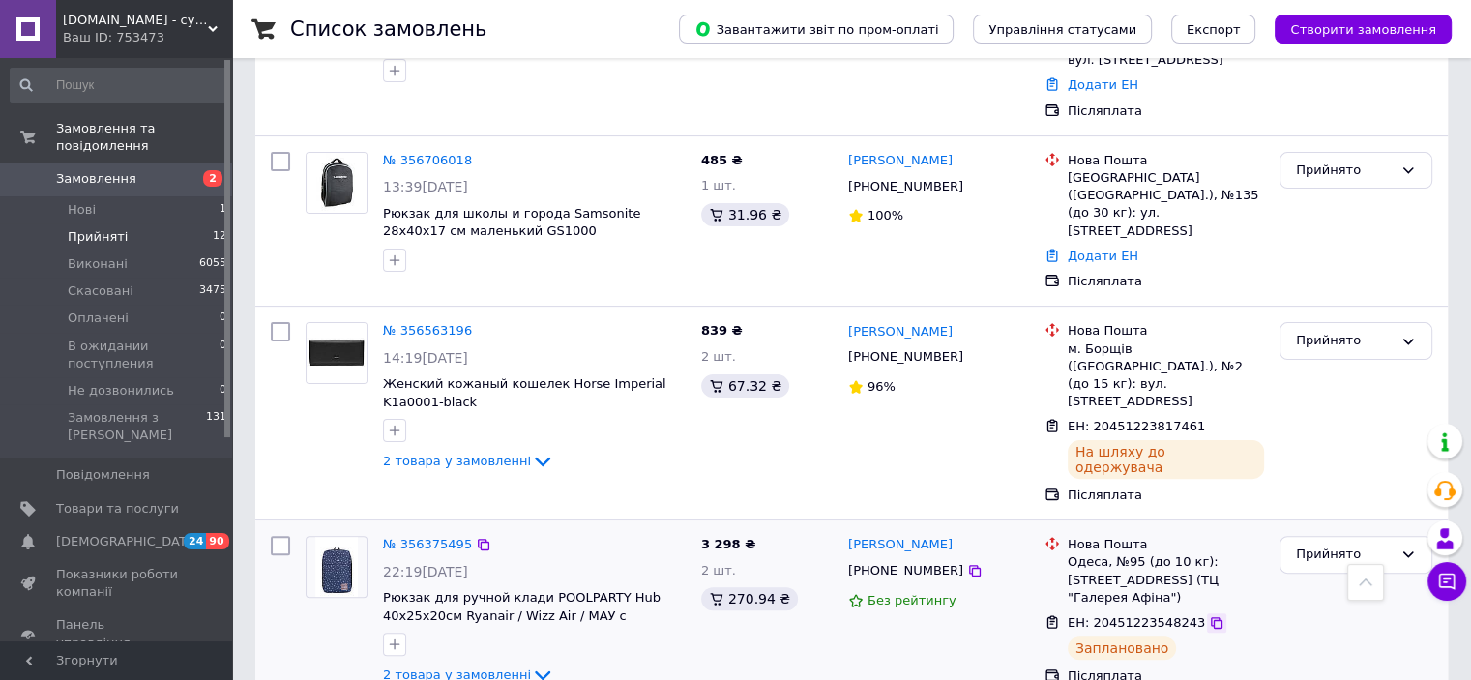
click at [1209, 615] on icon at bounding box center [1216, 622] width 15 height 15
click at [91, 201] on span "Нові" at bounding box center [82, 209] width 28 height 17
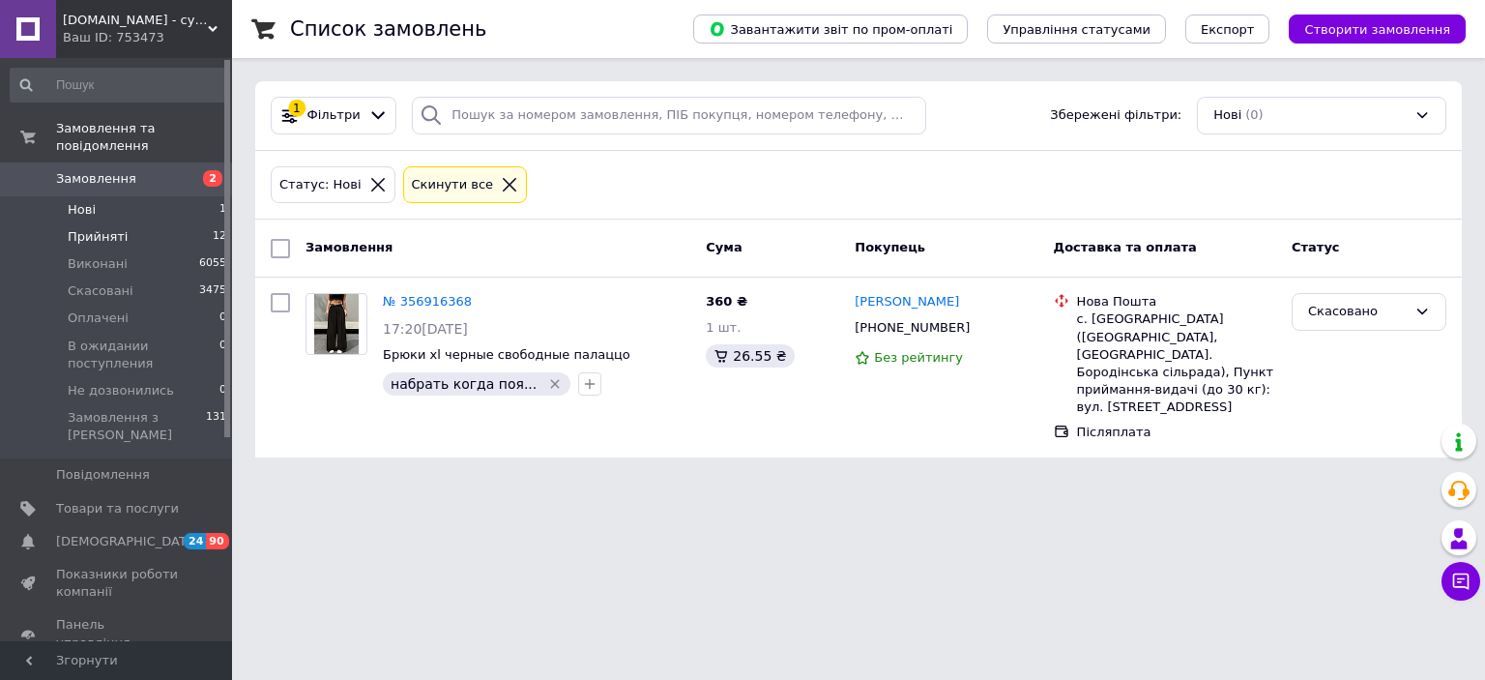
click at [89, 228] on span "Прийняті" at bounding box center [98, 236] width 60 height 17
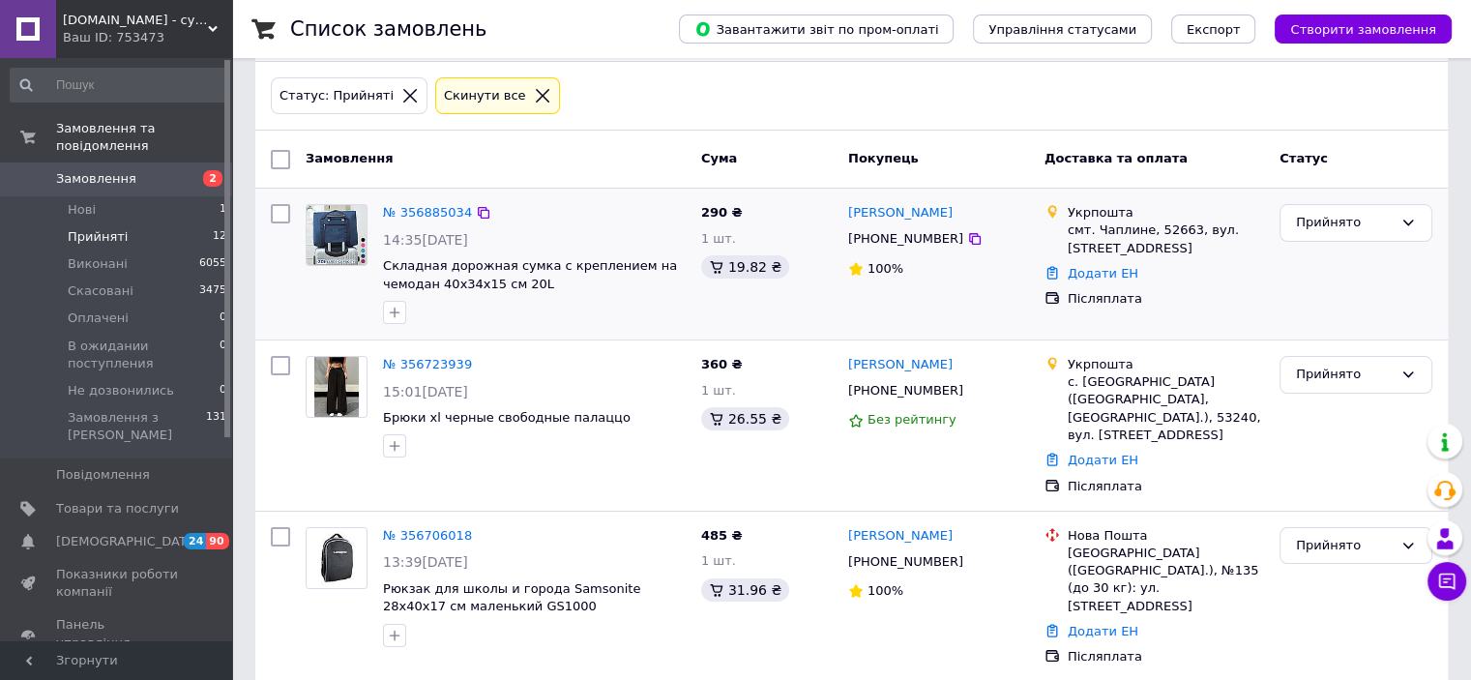
scroll to position [193, 0]
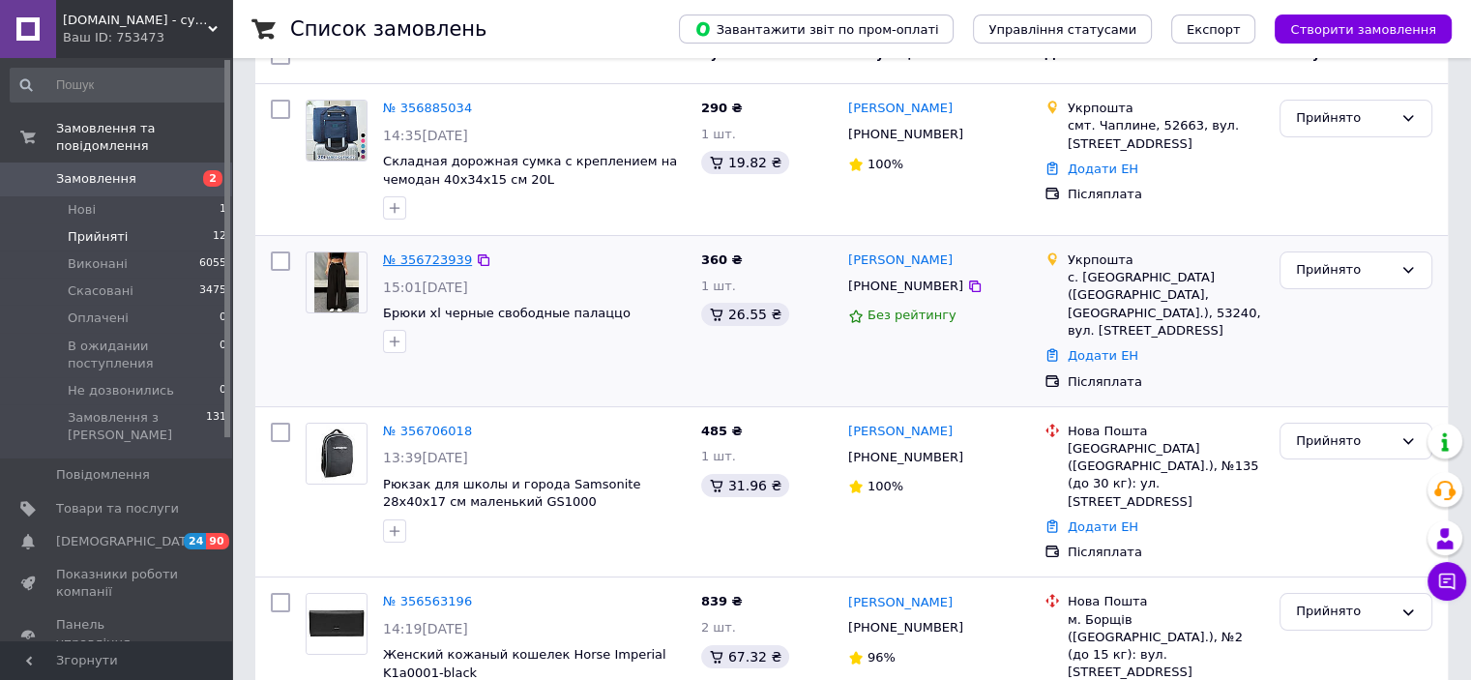
click at [418, 258] on link "№ 356723939" at bounding box center [427, 259] width 89 height 15
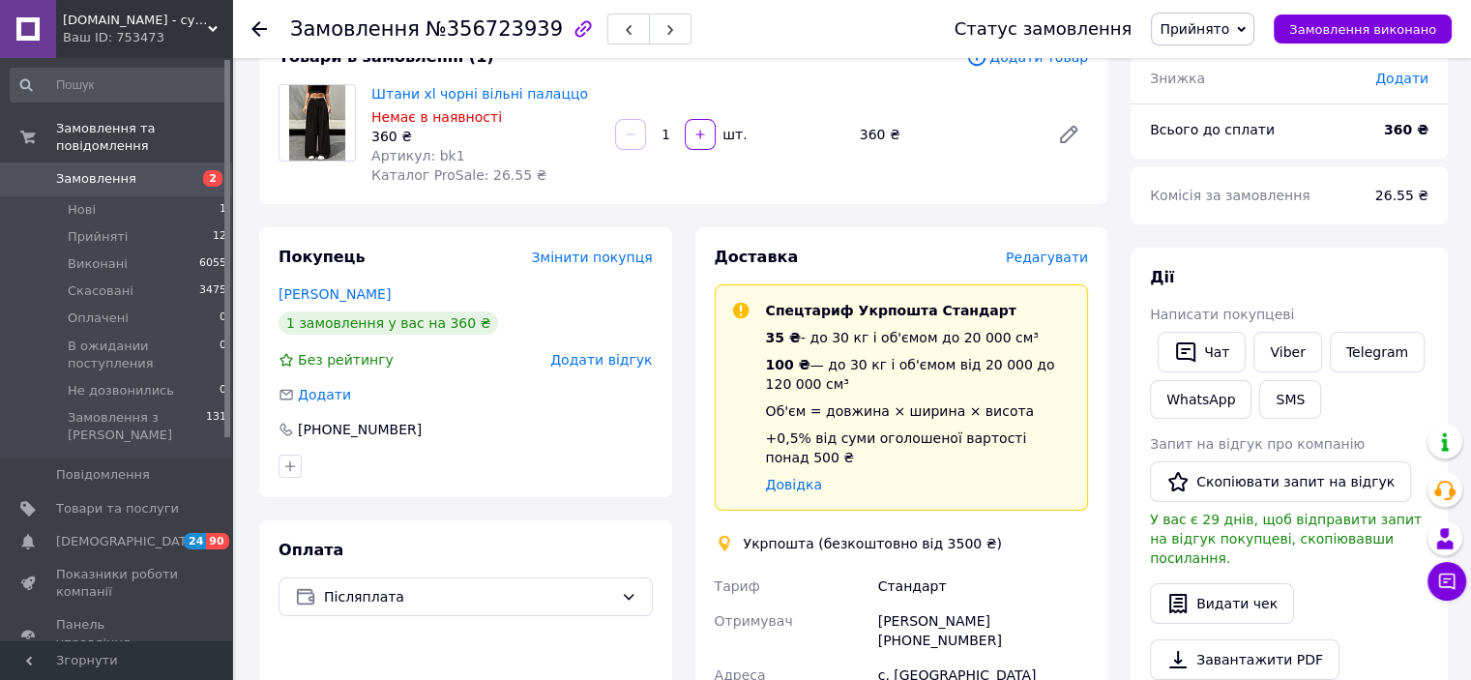
scroll to position [97, 0]
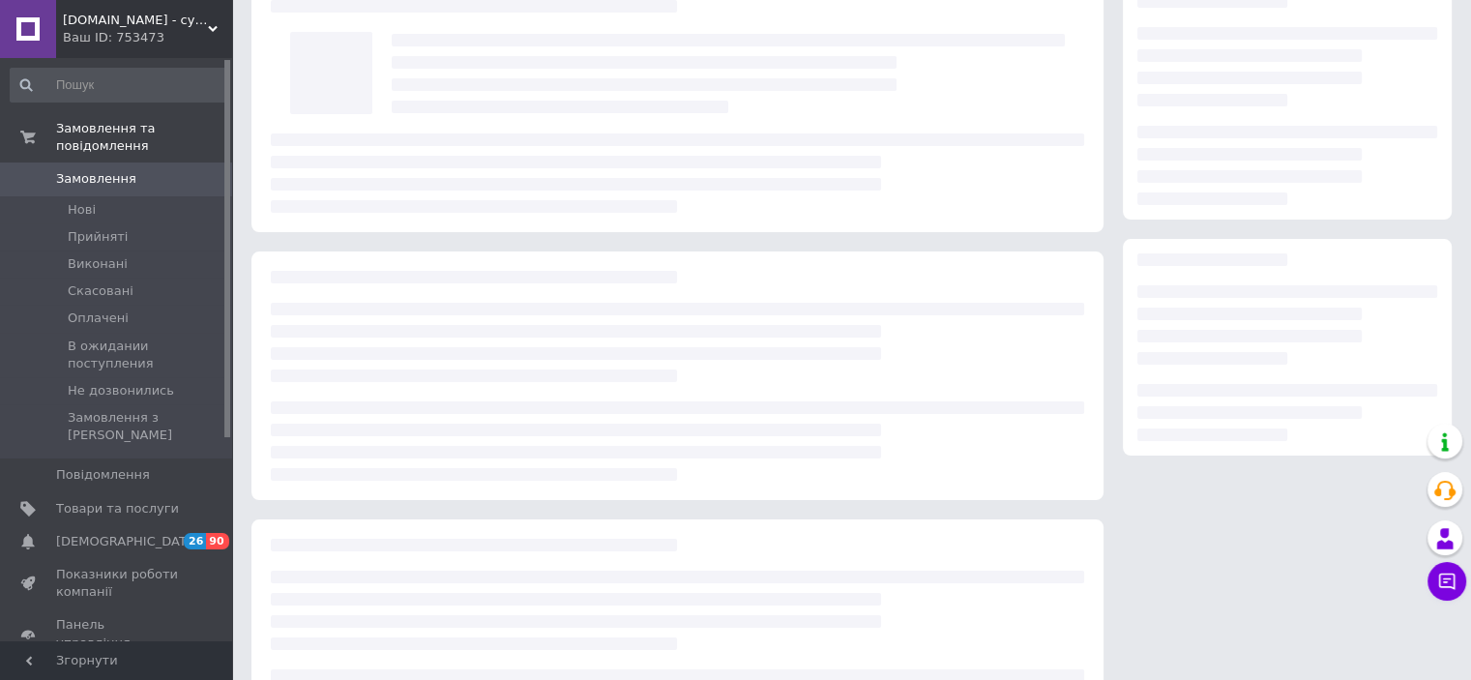
scroll to position [97, 0]
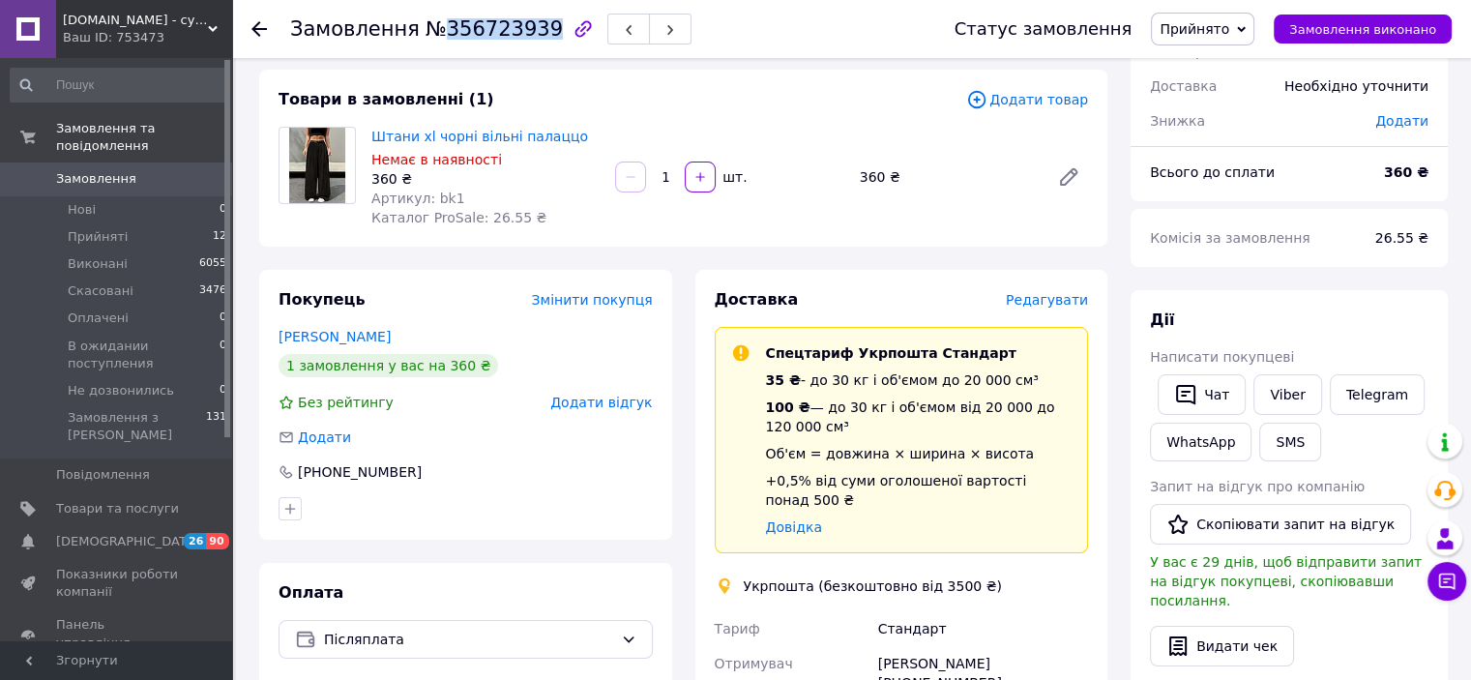
drag, startPoint x: 433, startPoint y: 35, endPoint x: 527, endPoint y: 22, distance: 94.6
click at [527, 22] on span "№356723939" at bounding box center [493, 28] width 137 height 23
copy span "356723939"
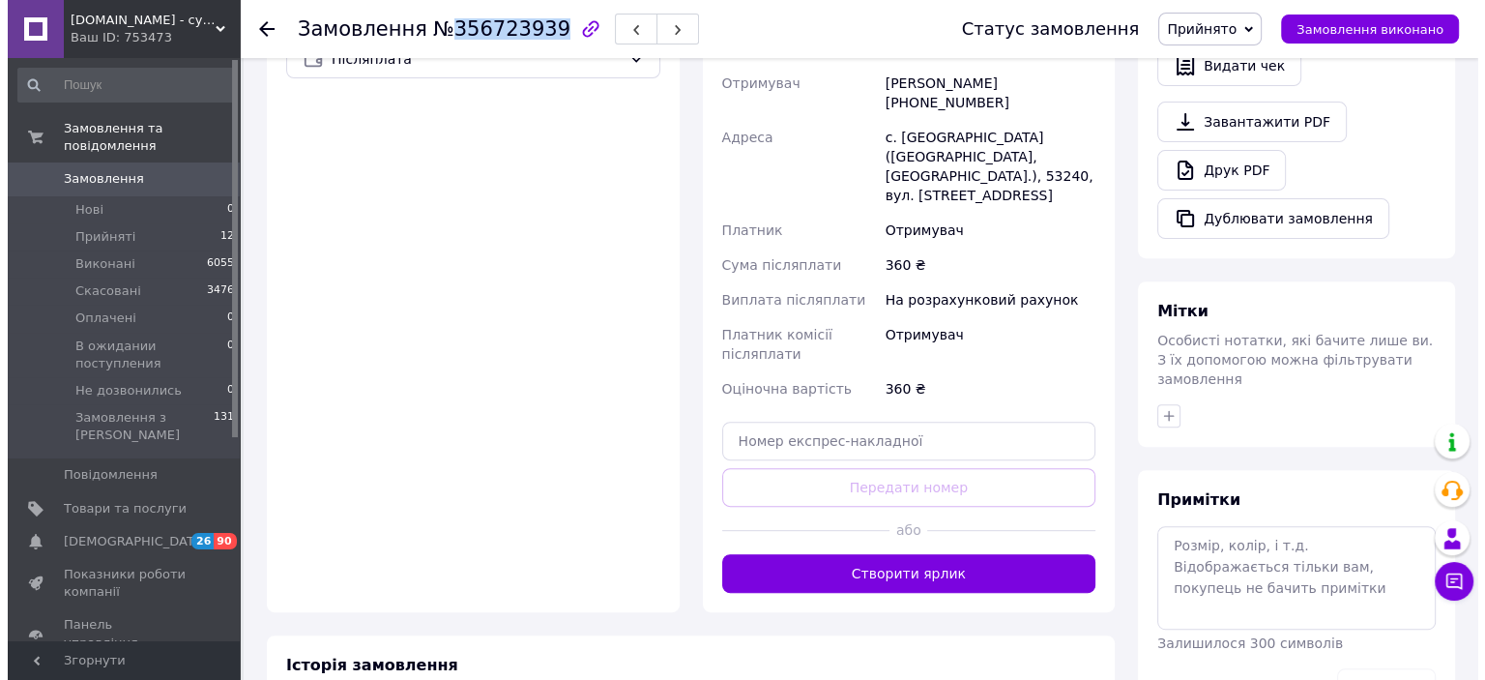
scroll to position [290, 0]
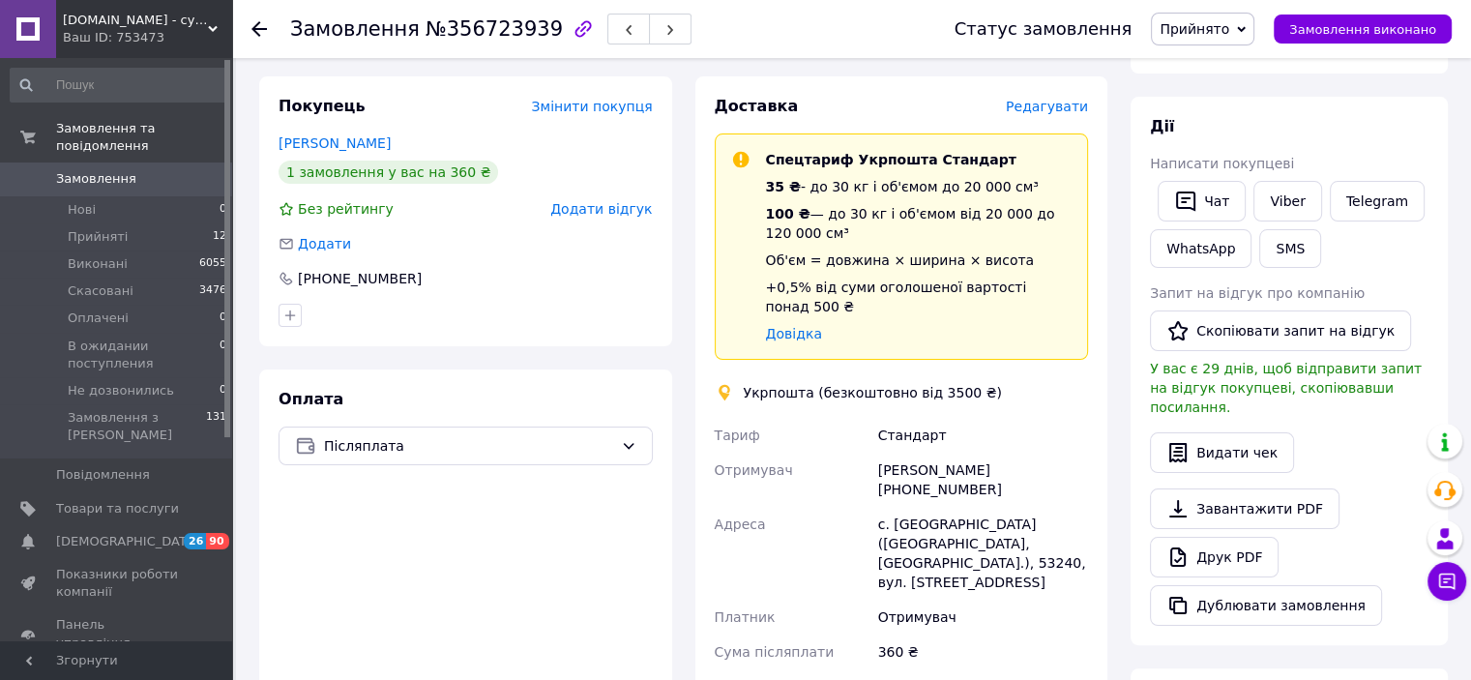
click at [1070, 110] on span "Редагувати" at bounding box center [1047, 106] width 82 height 15
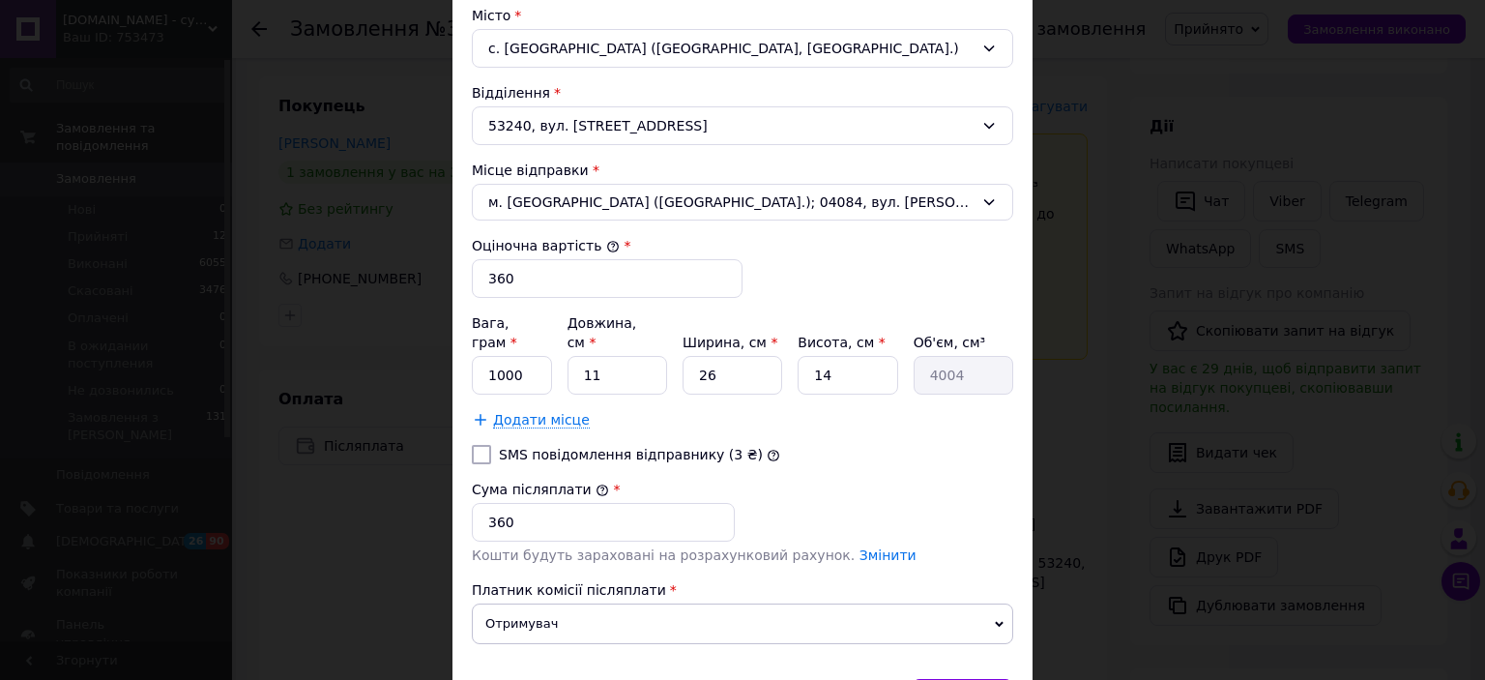
scroll to position [704, 0]
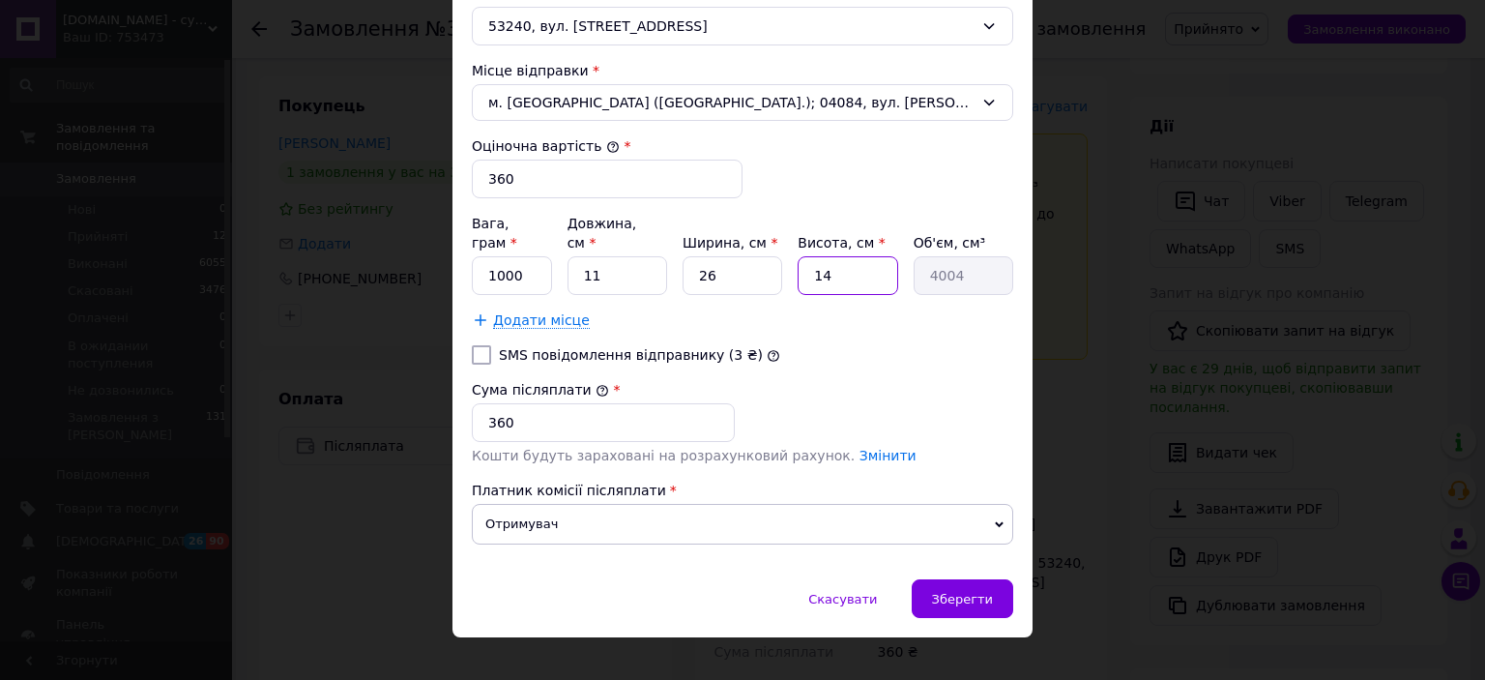
drag, startPoint x: 844, startPoint y: 254, endPoint x: 812, endPoint y: 265, distance: 33.6
click at [812, 263] on input "14" at bounding box center [848, 275] width 100 height 39
type input "4"
type input "1144"
type input "4"
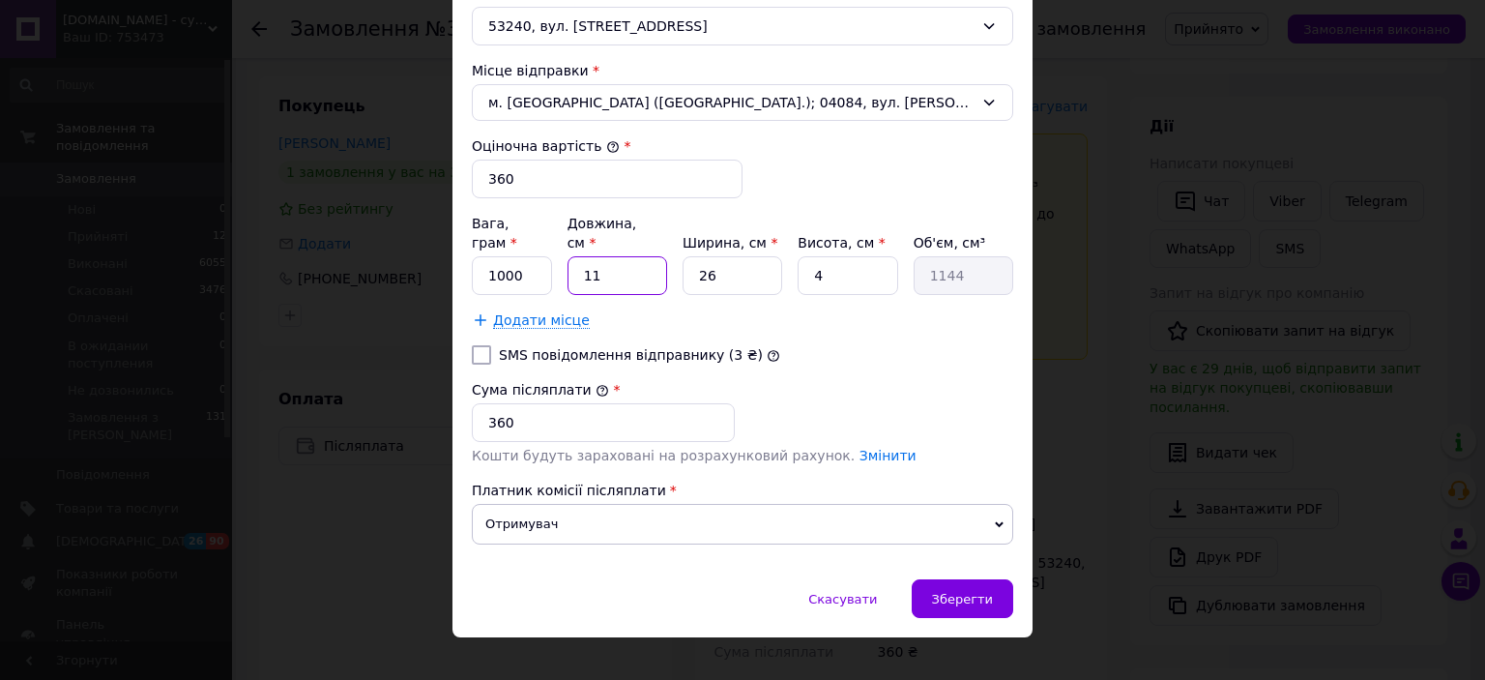
click at [603, 256] on input "11" at bounding box center [618, 275] width 100 height 39
type input "1"
type input "104"
type input "2"
type input "208"
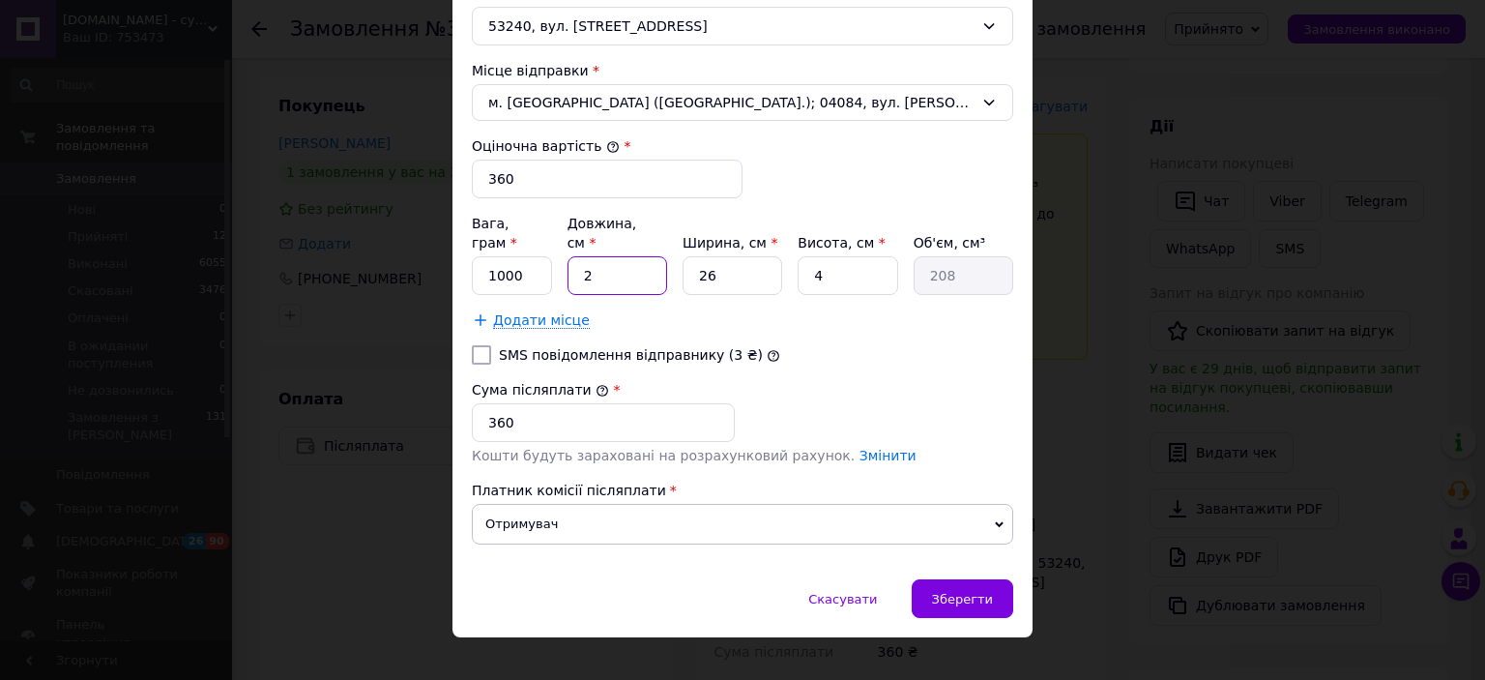
type input "20"
type input "2080"
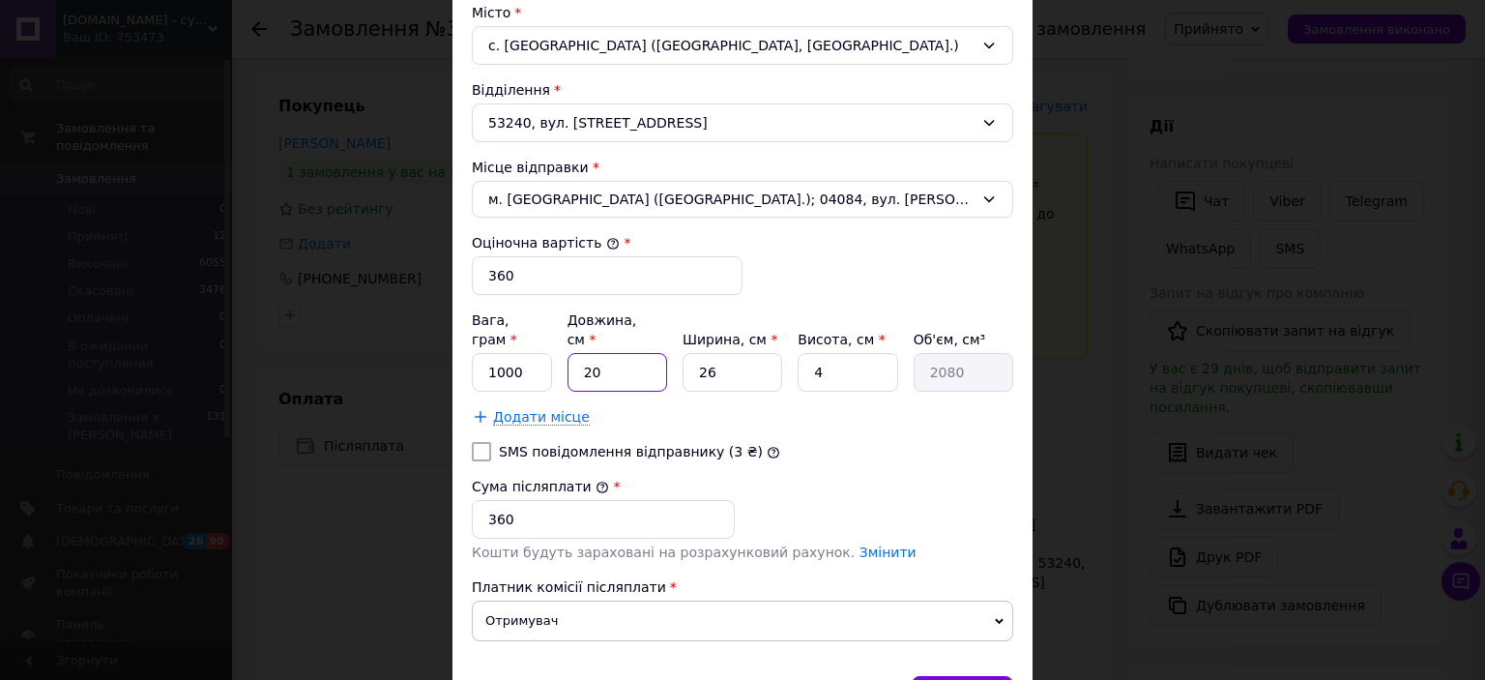
type input "20"
drag, startPoint x: 725, startPoint y: 339, endPoint x: 685, endPoint y: 351, distance: 42.2
click at [685, 353] on input "26" at bounding box center [733, 372] width 100 height 39
type input "1"
type input "80"
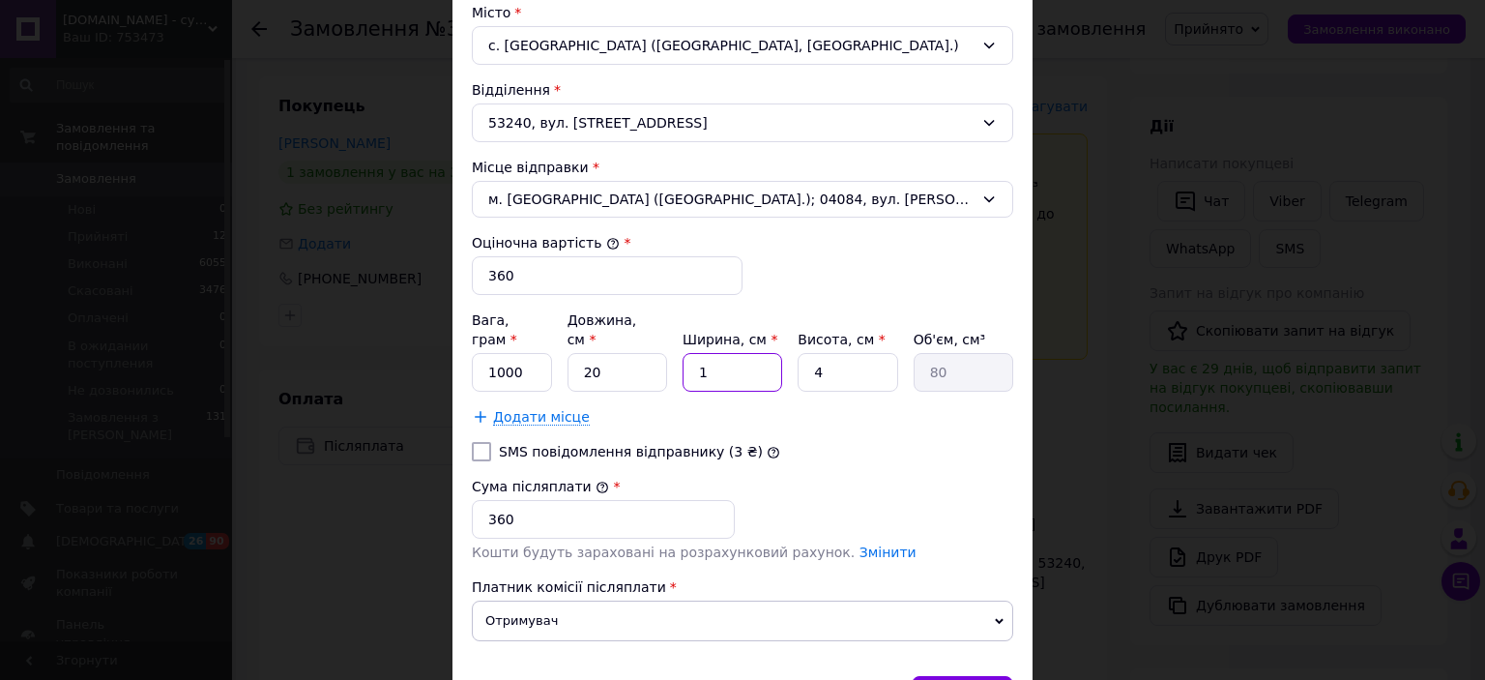
type input "14"
type input "1120"
type input "14"
drag, startPoint x: 525, startPoint y: 345, endPoint x: 449, endPoint y: 366, distance: 79.0
click at [449, 366] on div "× Редагування доставки Спосіб доставки Укрпошта (безкоштовно від 3500 ₴) Тариф …" at bounding box center [742, 340] width 1485 height 680
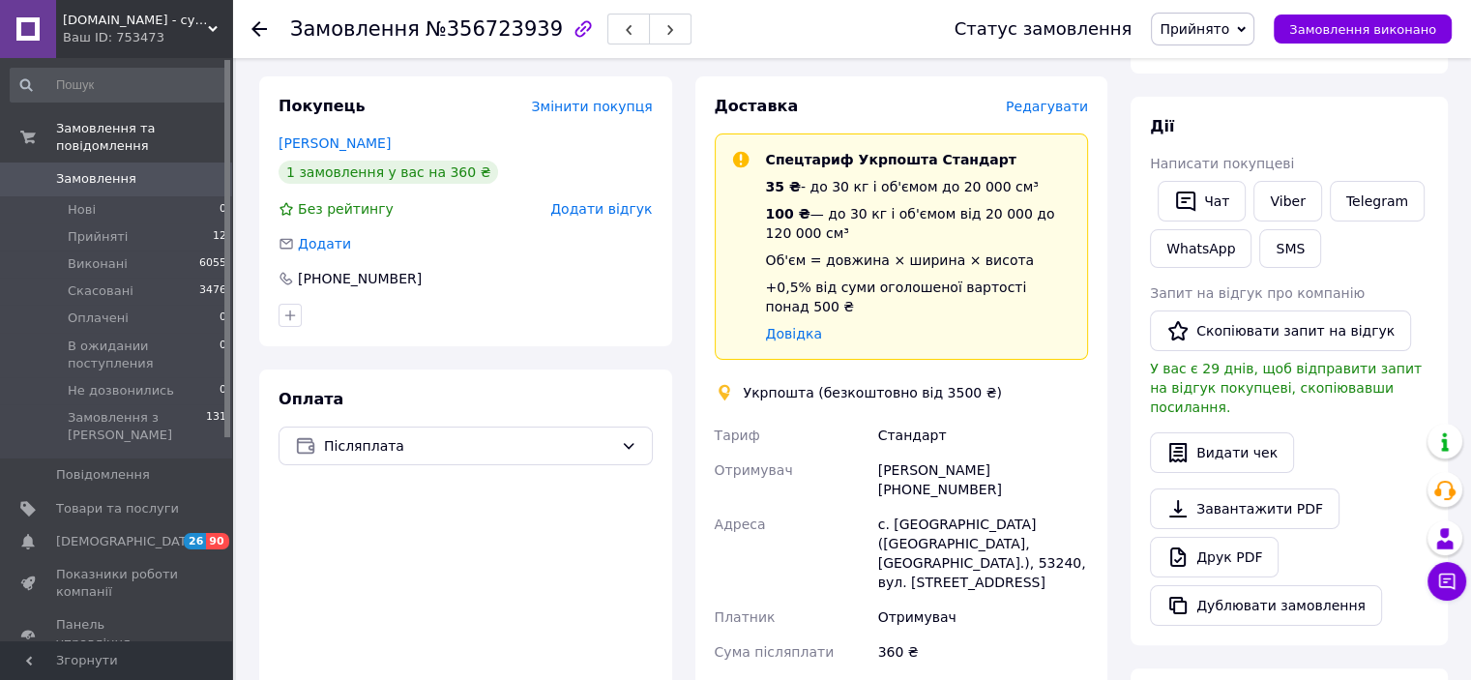
click at [1091, 112] on div "Доставка Редагувати Спецтариф Укрпошта Стандарт 35 ₴ - до 30 кг і об'ємом до 20…" at bounding box center [901, 537] width 413 height 923
click at [1083, 111] on span "Редагувати" at bounding box center [1047, 106] width 82 height 15
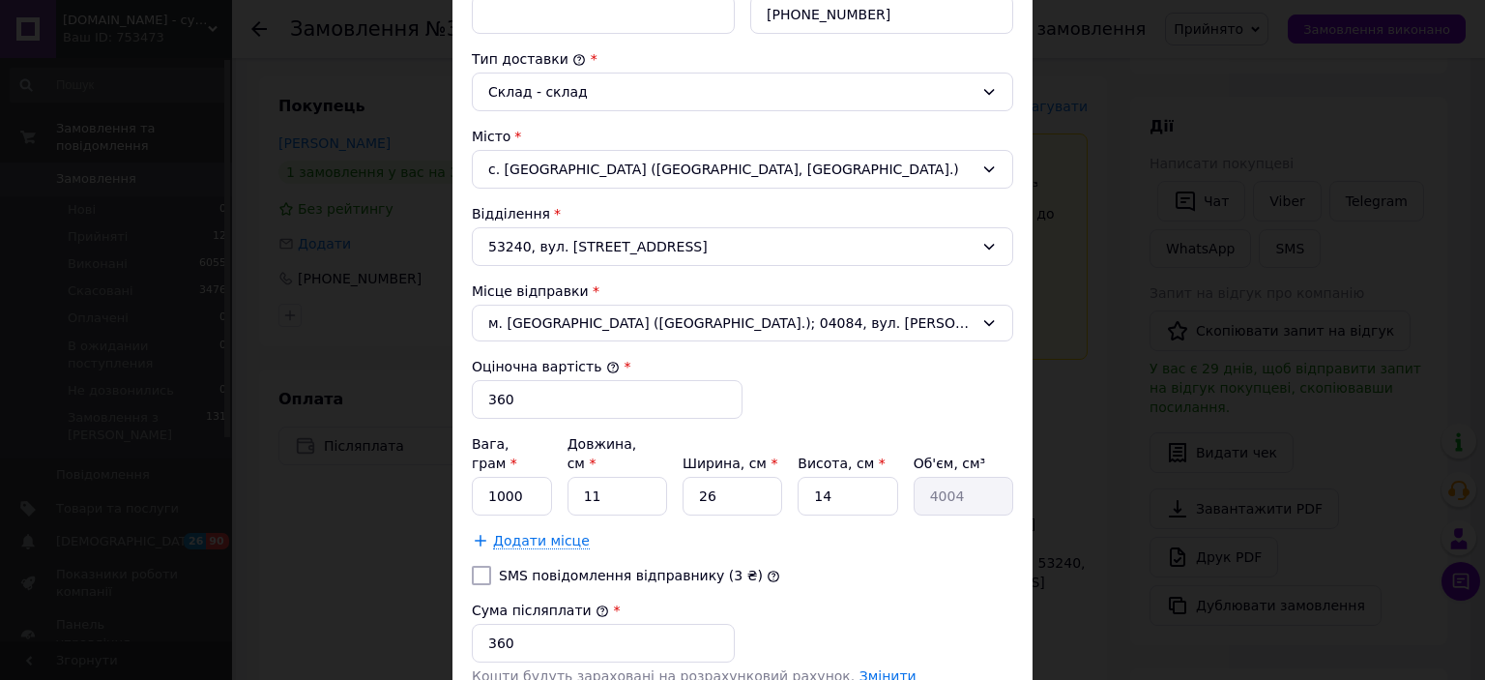
scroll to position [580, 0]
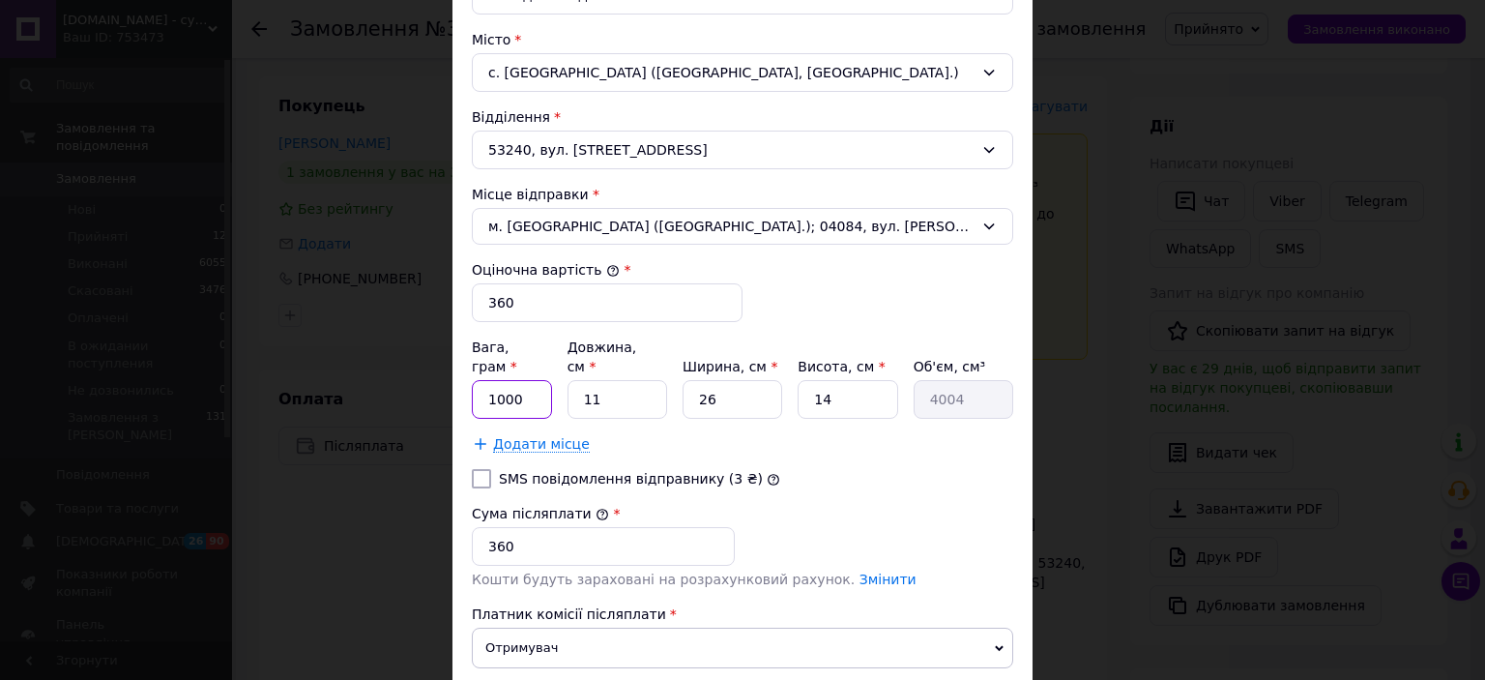
drag, startPoint x: 526, startPoint y: 378, endPoint x: 495, endPoint y: 381, distance: 31.1
click at [495, 381] on input "1000" at bounding box center [512, 399] width 80 height 39
type input "1"
type input "0"
type input "400"
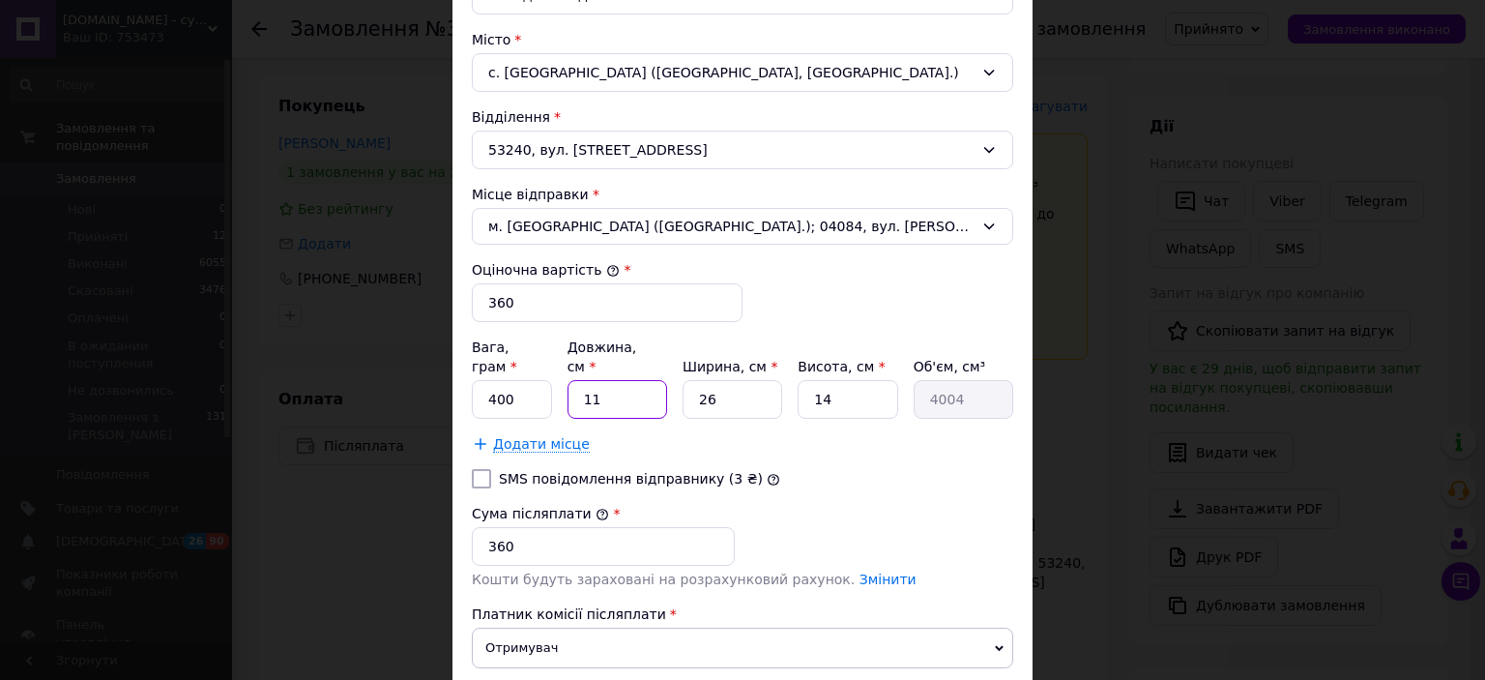
click at [600, 380] on input "11" at bounding box center [618, 399] width 100 height 39
type input "1"
type input "364"
type input "2"
type input "728"
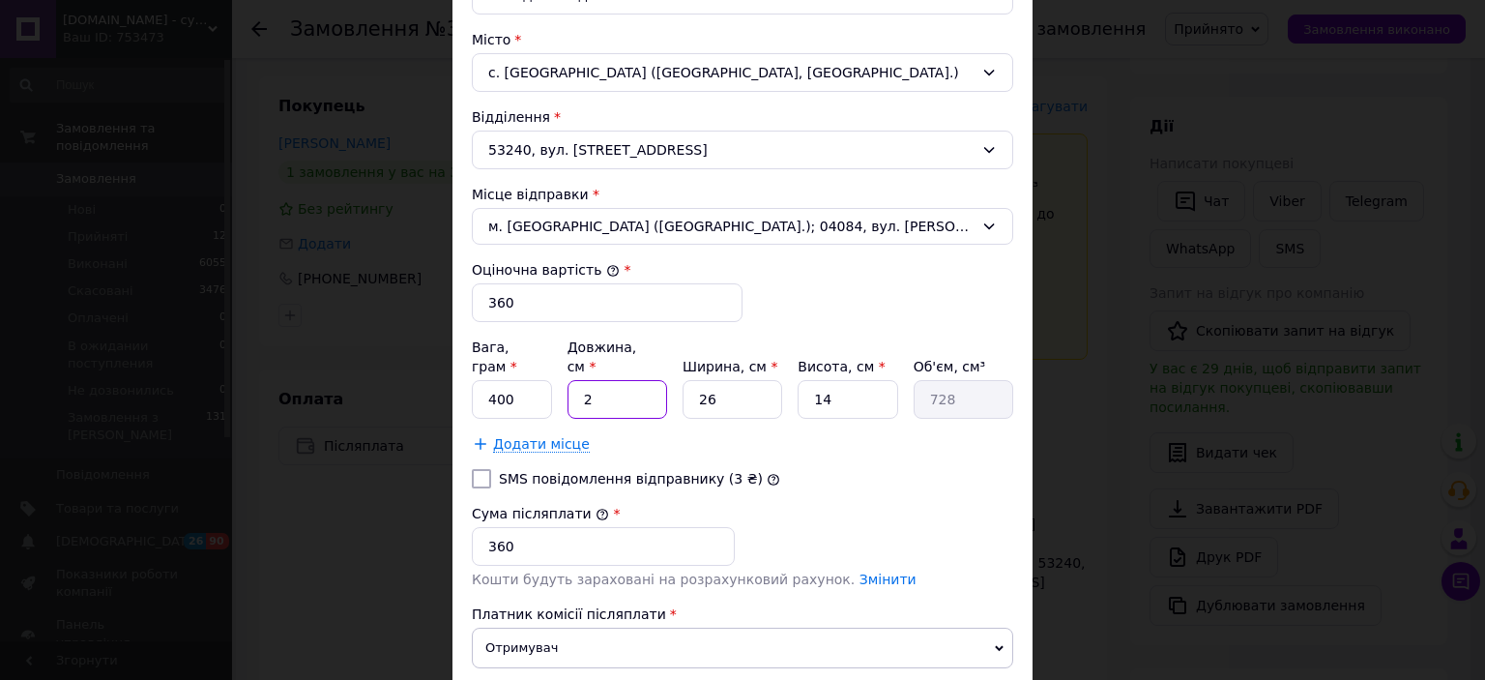
type input "20"
type input "7280"
type input "20"
drag, startPoint x: 716, startPoint y: 382, endPoint x: 696, endPoint y: 378, distance: 19.7
click at [696, 380] on input "26" at bounding box center [733, 399] width 100 height 39
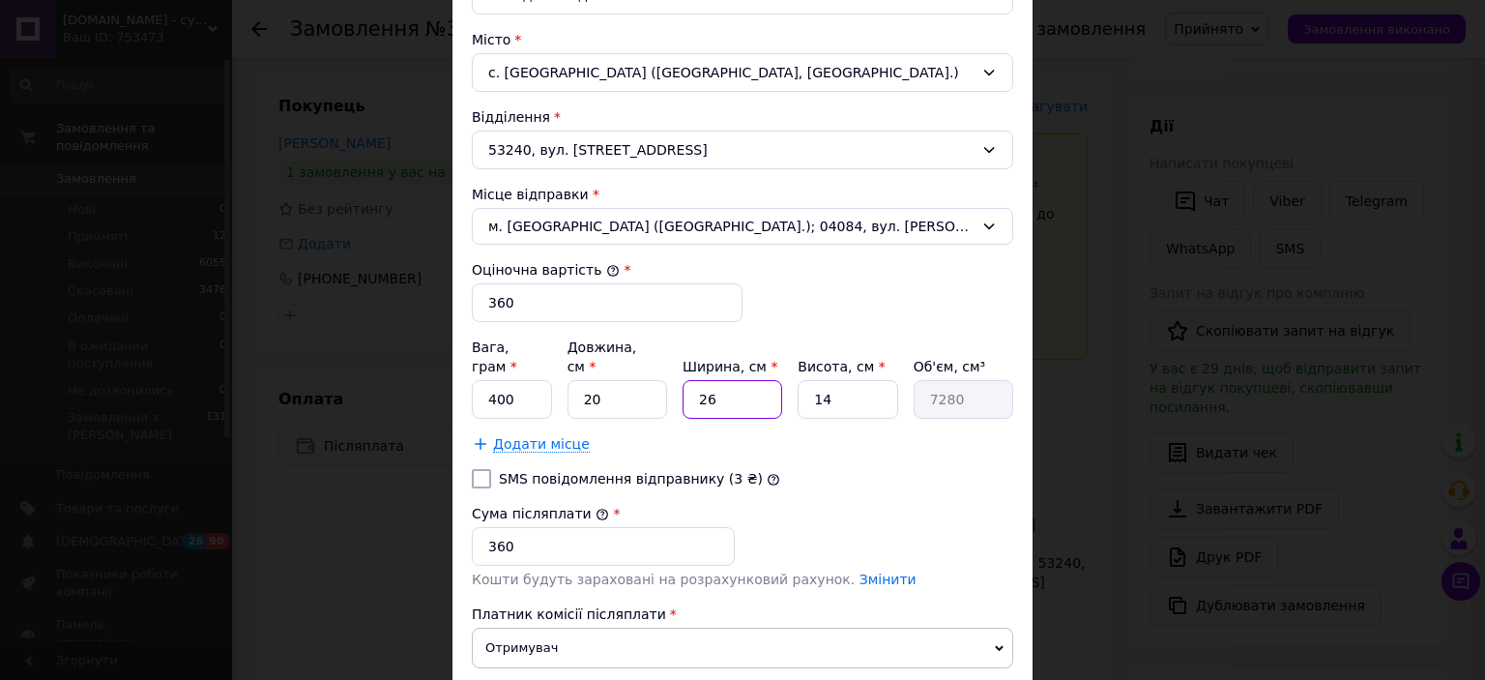
type input "1"
type input "280"
type input "14"
type input "3920"
type input "14"
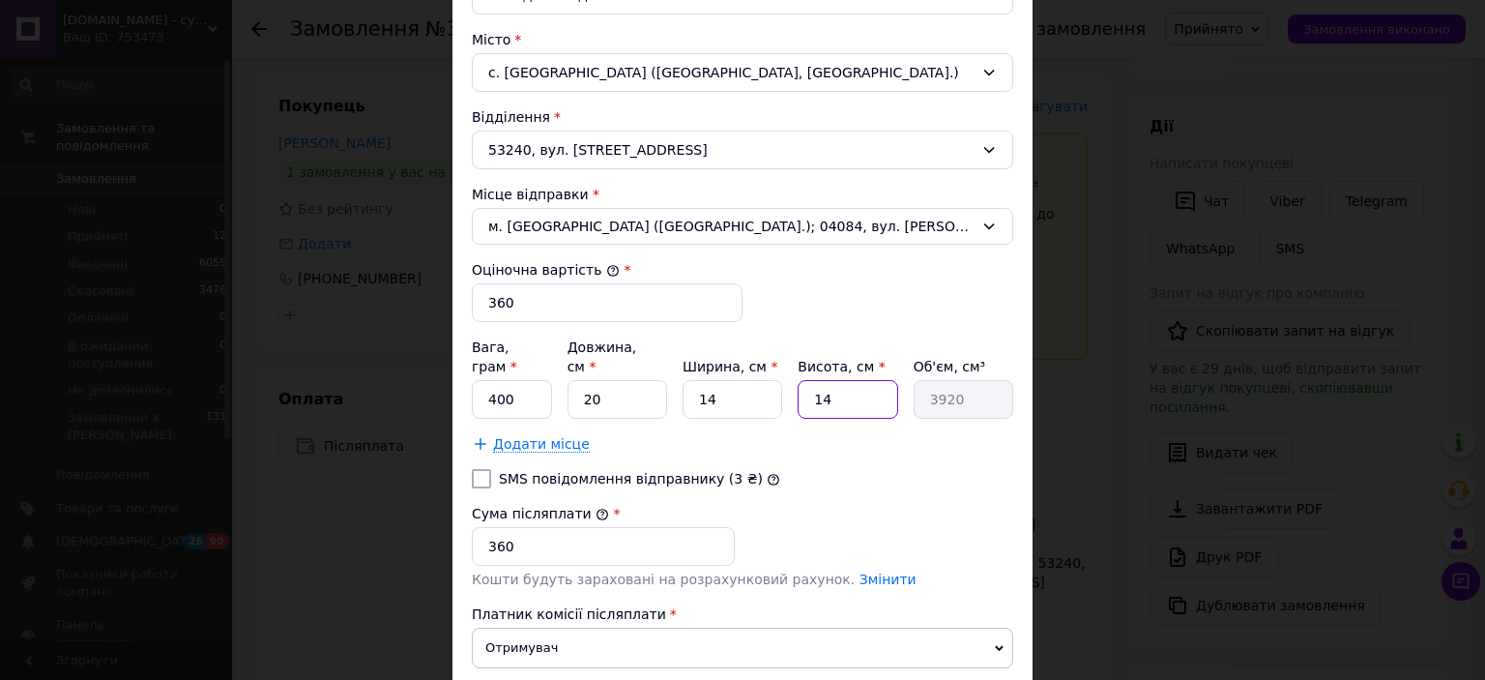
drag, startPoint x: 832, startPoint y: 378, endPoint x: 812, endPoint y: 380, distance: 19.4
click at [812, 380] on input "14" at bounding box center [848, 399] width 100 height 39
type input "4"
type input "1120"
type input "4"
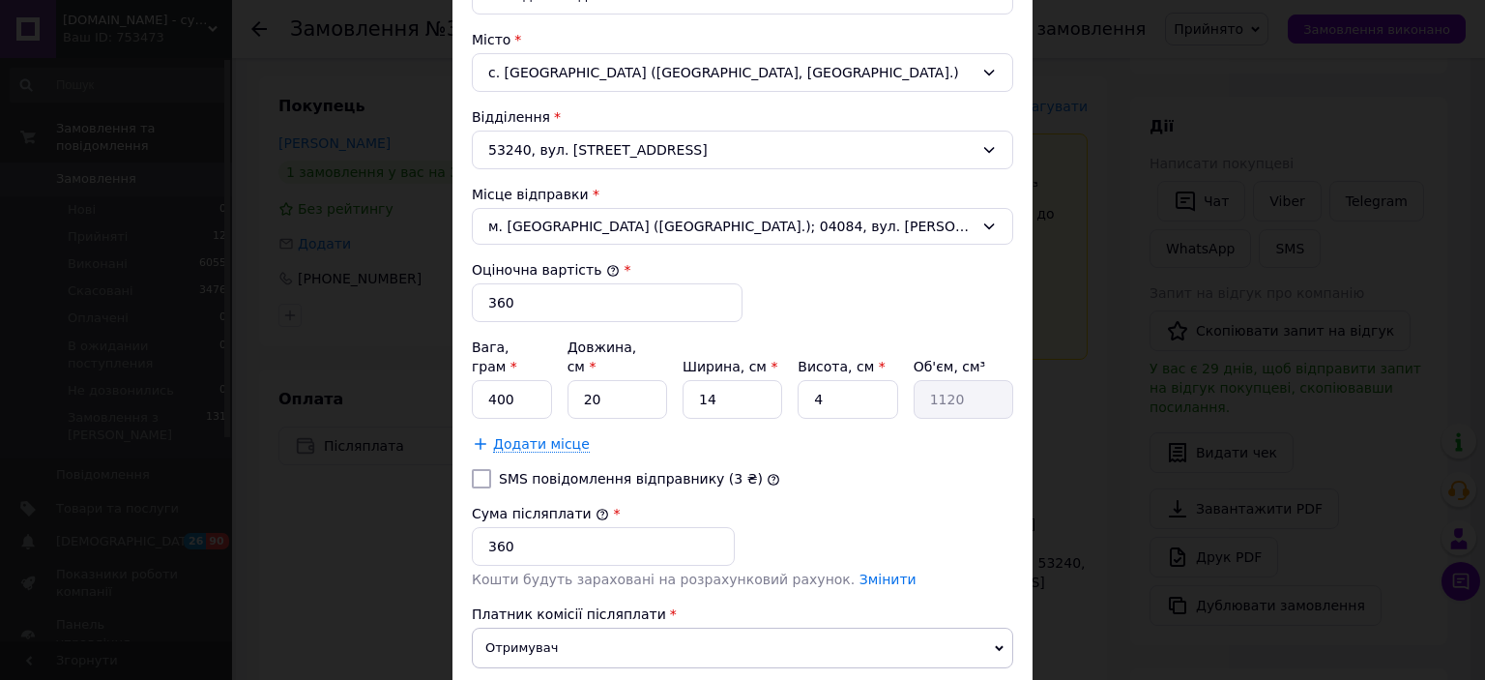
click at [831, 468] on div "Тариф * Стандарт Платник * Отримувач Прізвище отримувача * Зіпа Ім'я отримувача…" at bounding box center [743, 163] width 542 height 1040
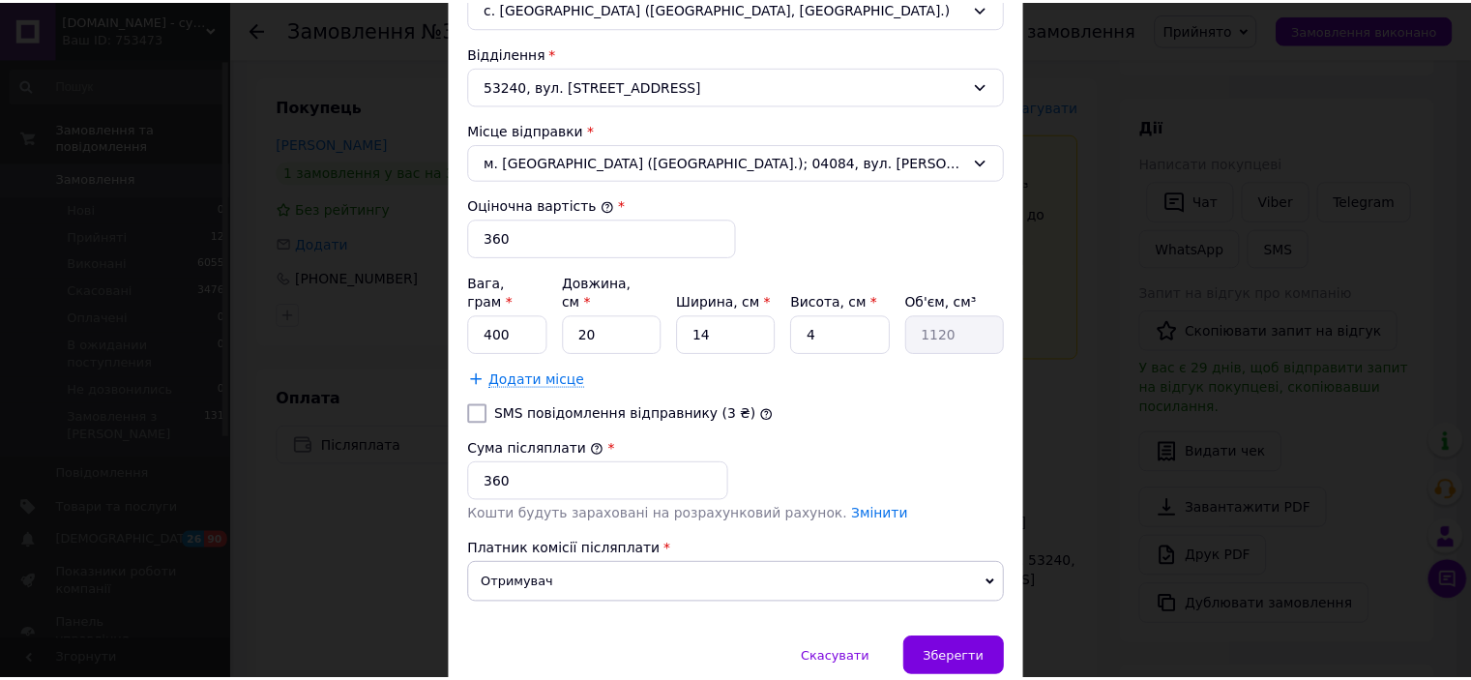
scroll to position [704, 0]
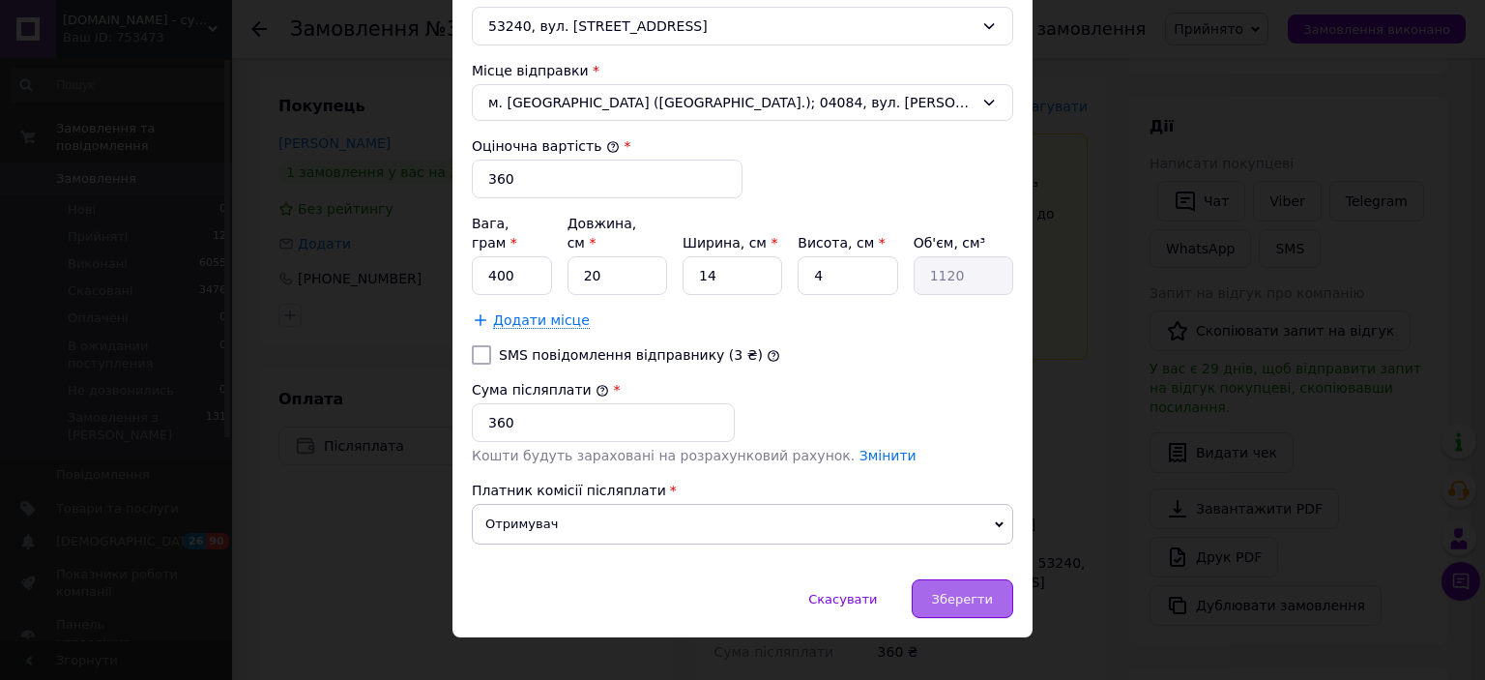
click at [963, 592] on span "Зберегти" at bounding box center [962, 599] width 61 height 15
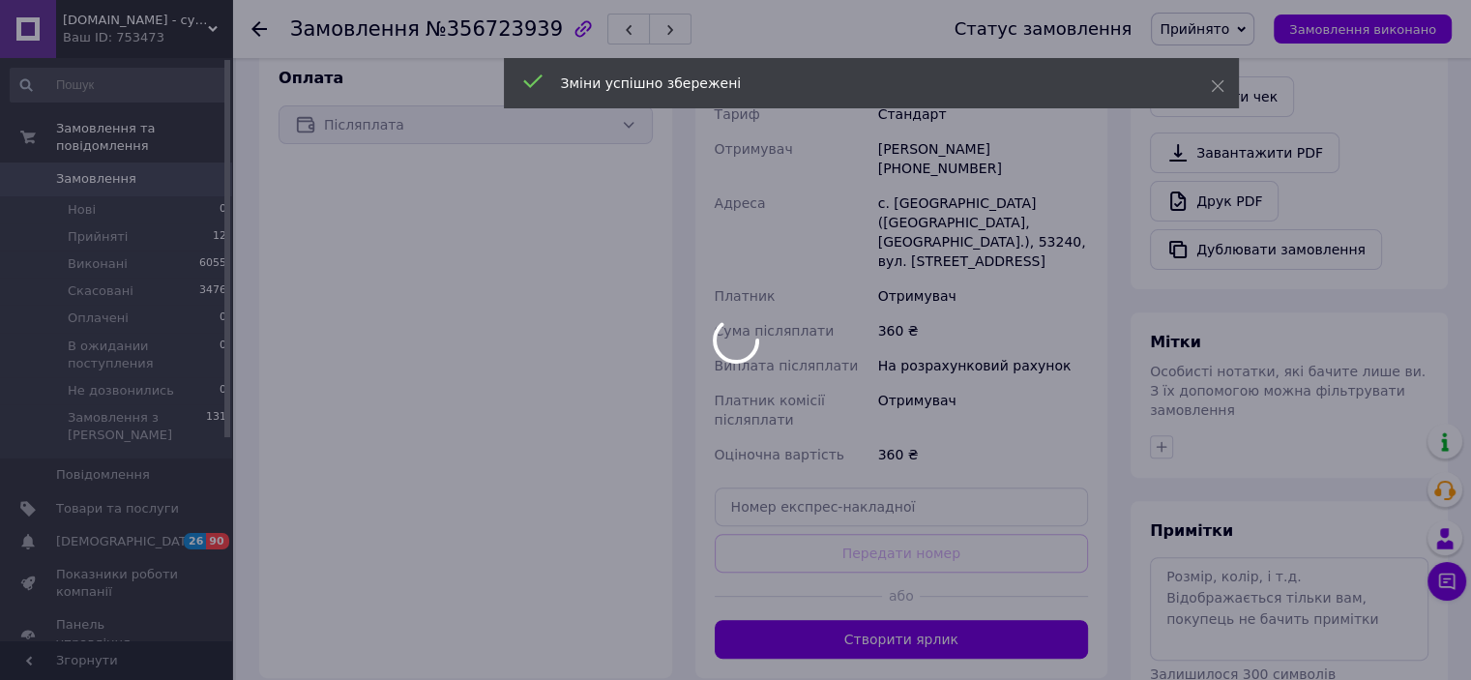
scroll to position [677, 0]
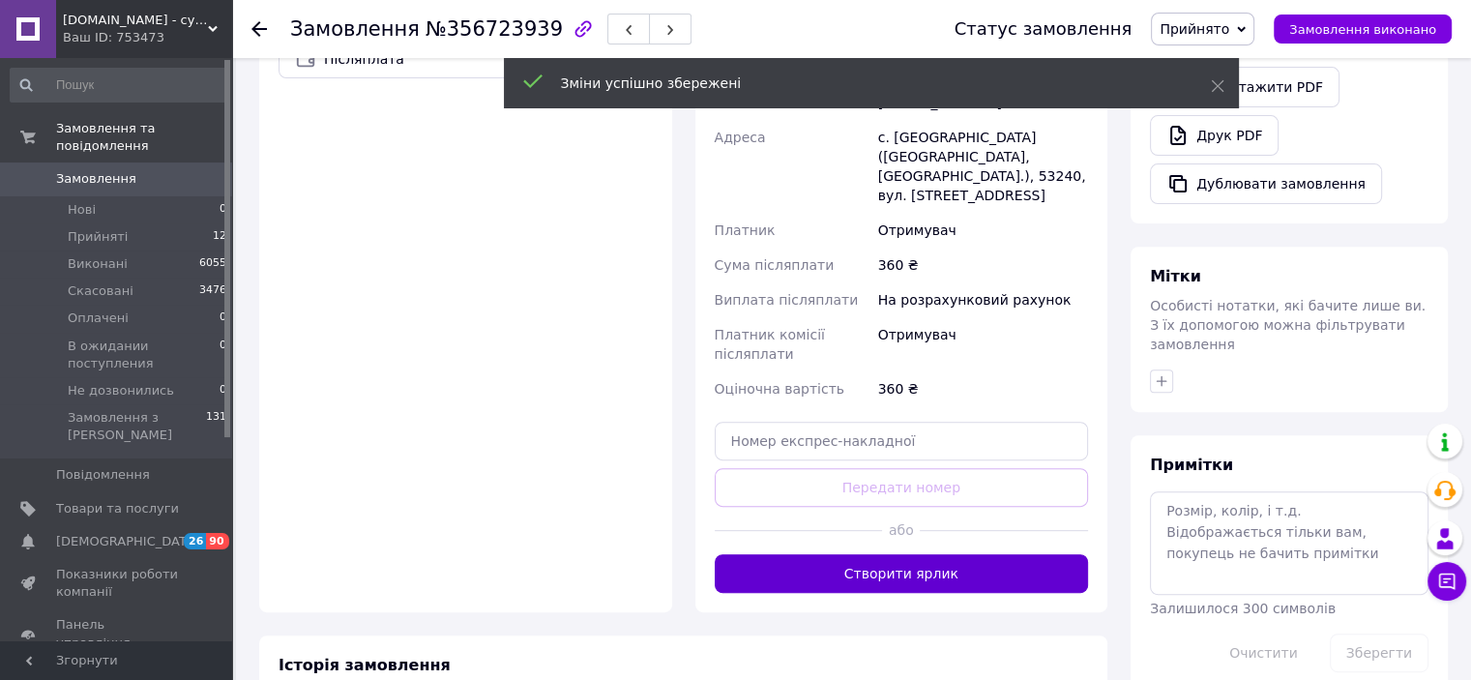
click at [963, 554] on button "Створити ярлик" at bounding box center [902, 573] width 374 height 39
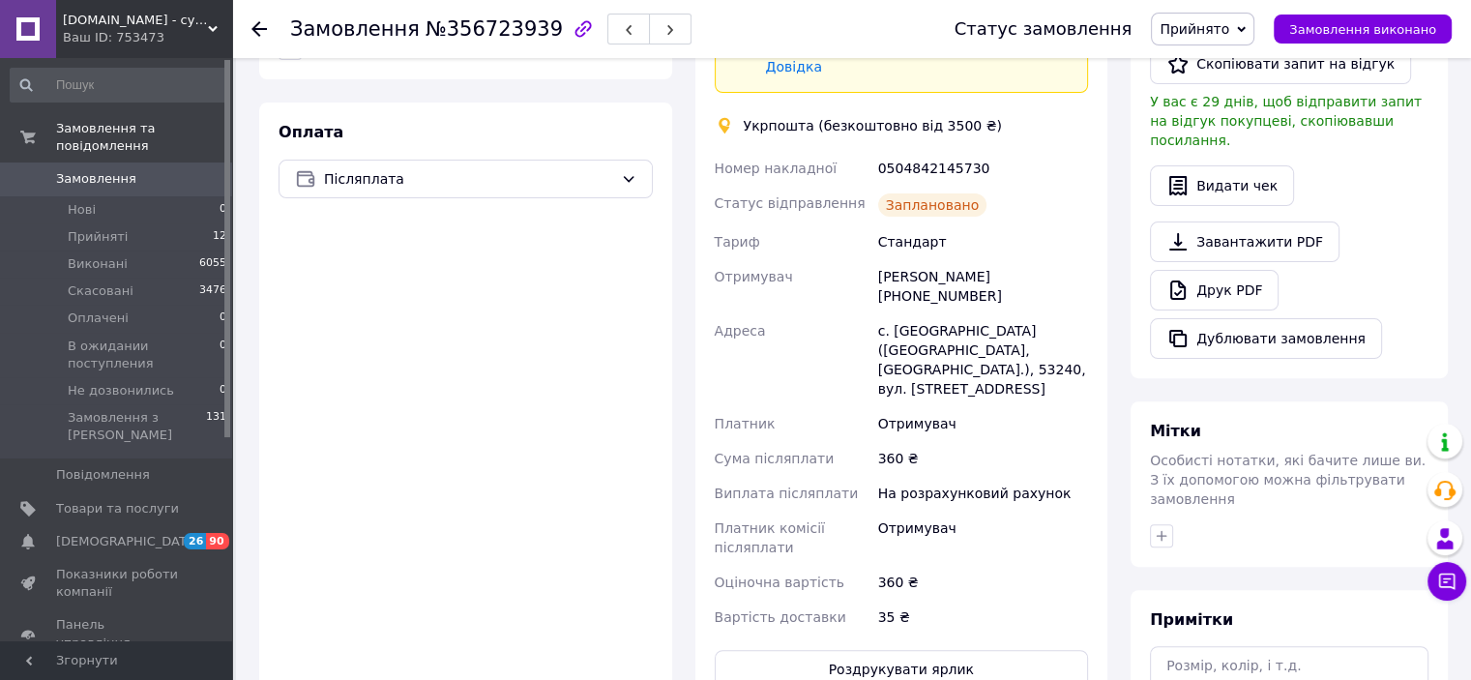
scroll to position [483, 0]
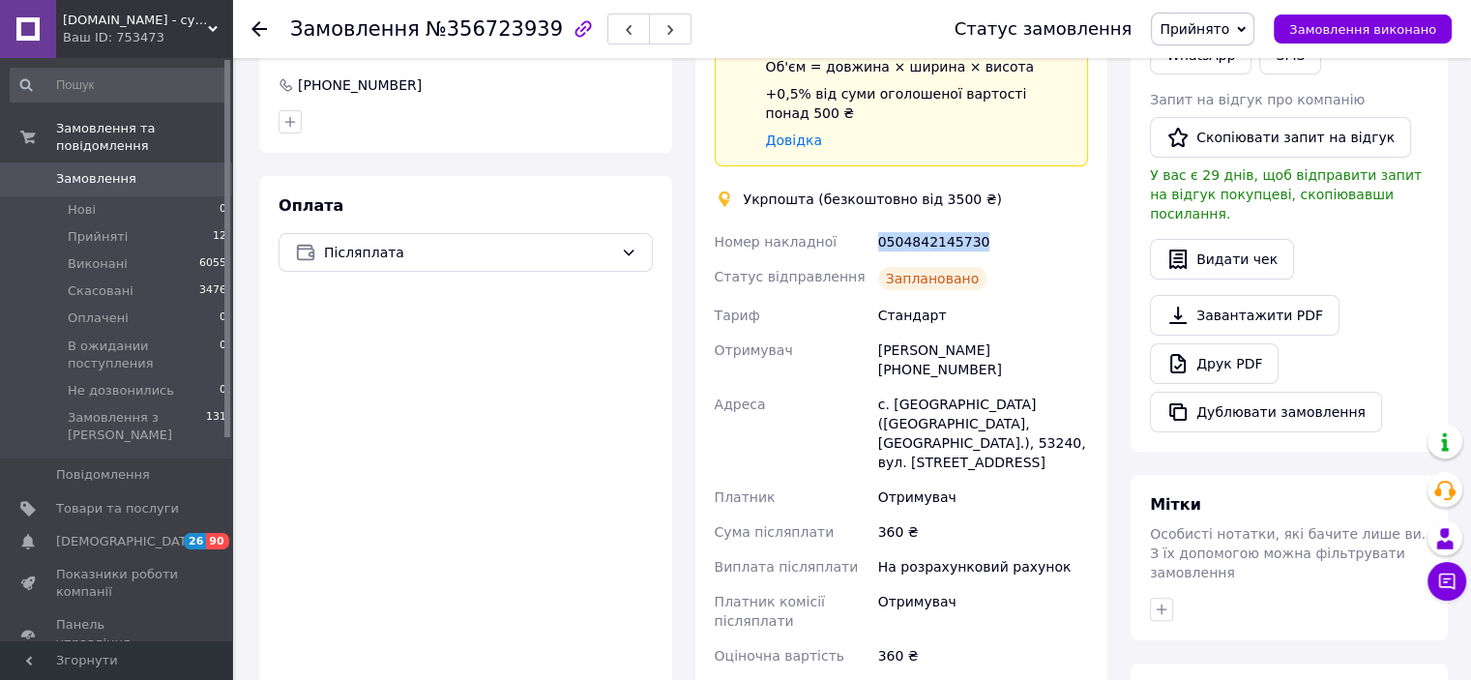
drag, startPoint x: 984, startPoint y: 226, endPoint x: 872, endPoint y: 220, distance: 112.4
click at [872, 224] on div "Номер накладної 0504842145730 Статус відправлення Заплановано Тариф Стандарт От…" at bounding box center [902, 465] width 382 height 483
copy div "Номер накладної 0504842145730"
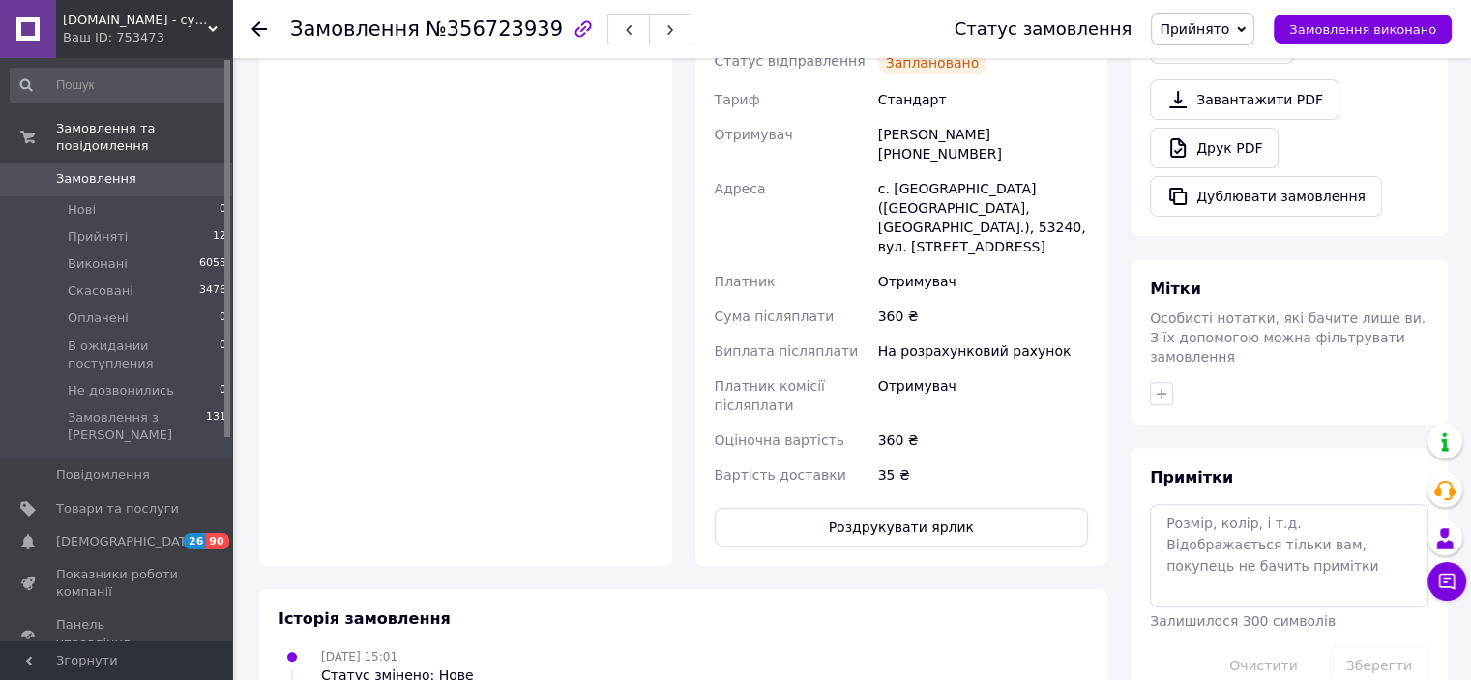
scroll to position [847, 0]
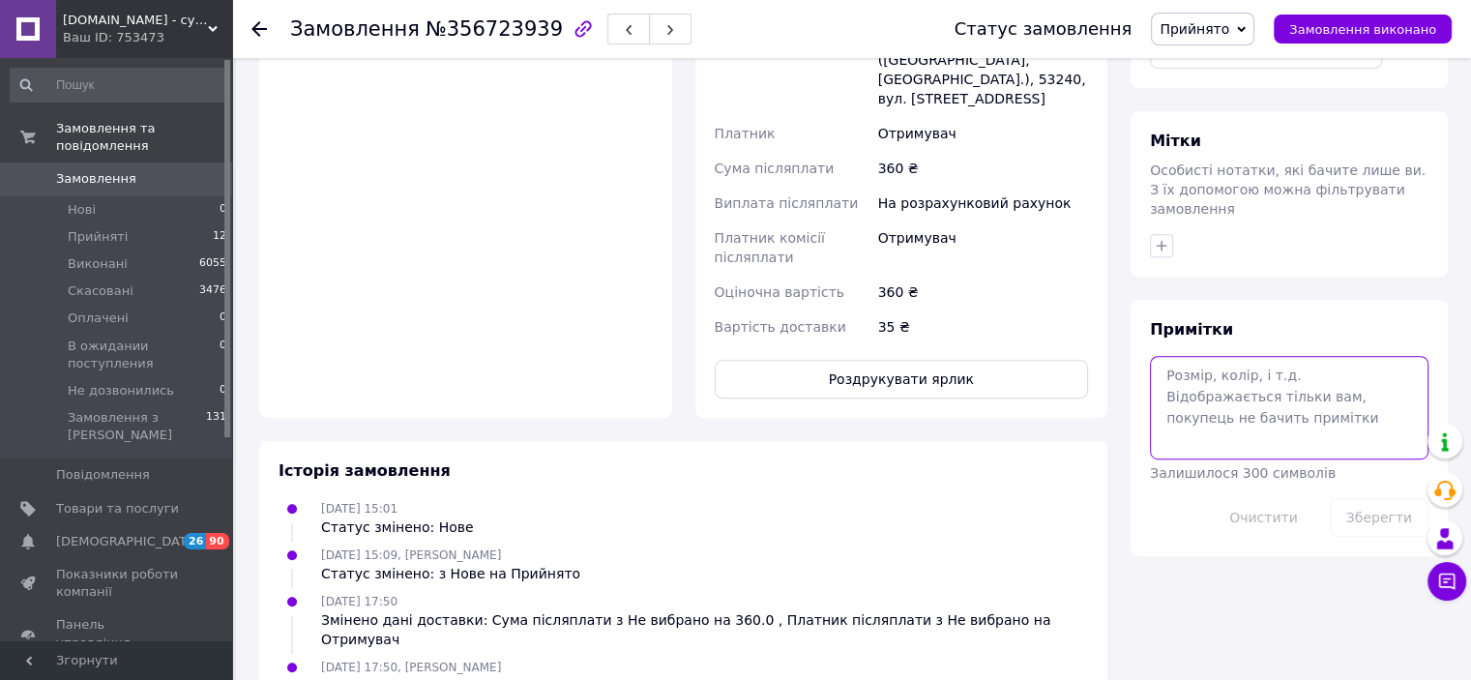
click at [1276, 356] on textarea at bounding box center [1289, 407] width 278 height 103
paste textarea "0504842145730"
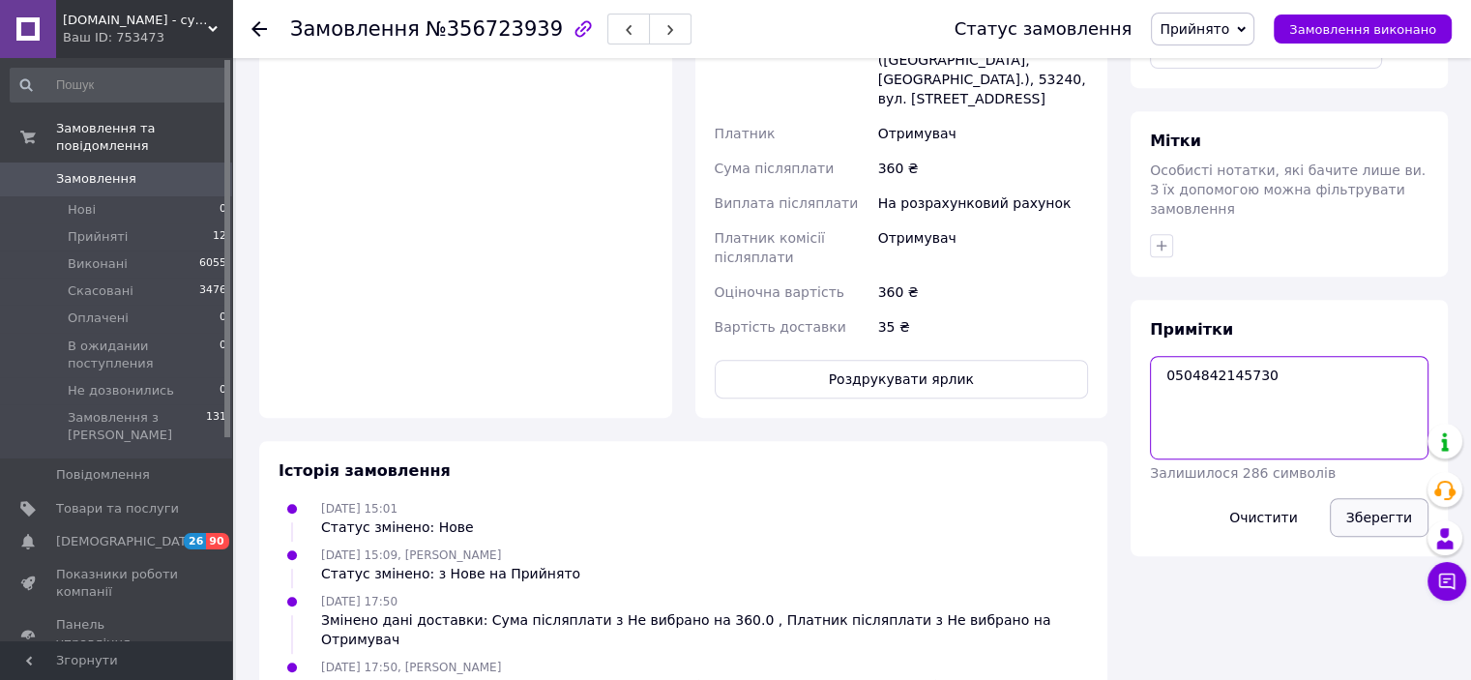
type textarea "0504842145730"
click at [1369, 498] on button "Зберегти" at bounding box center [1379, 517] width 99 height 39
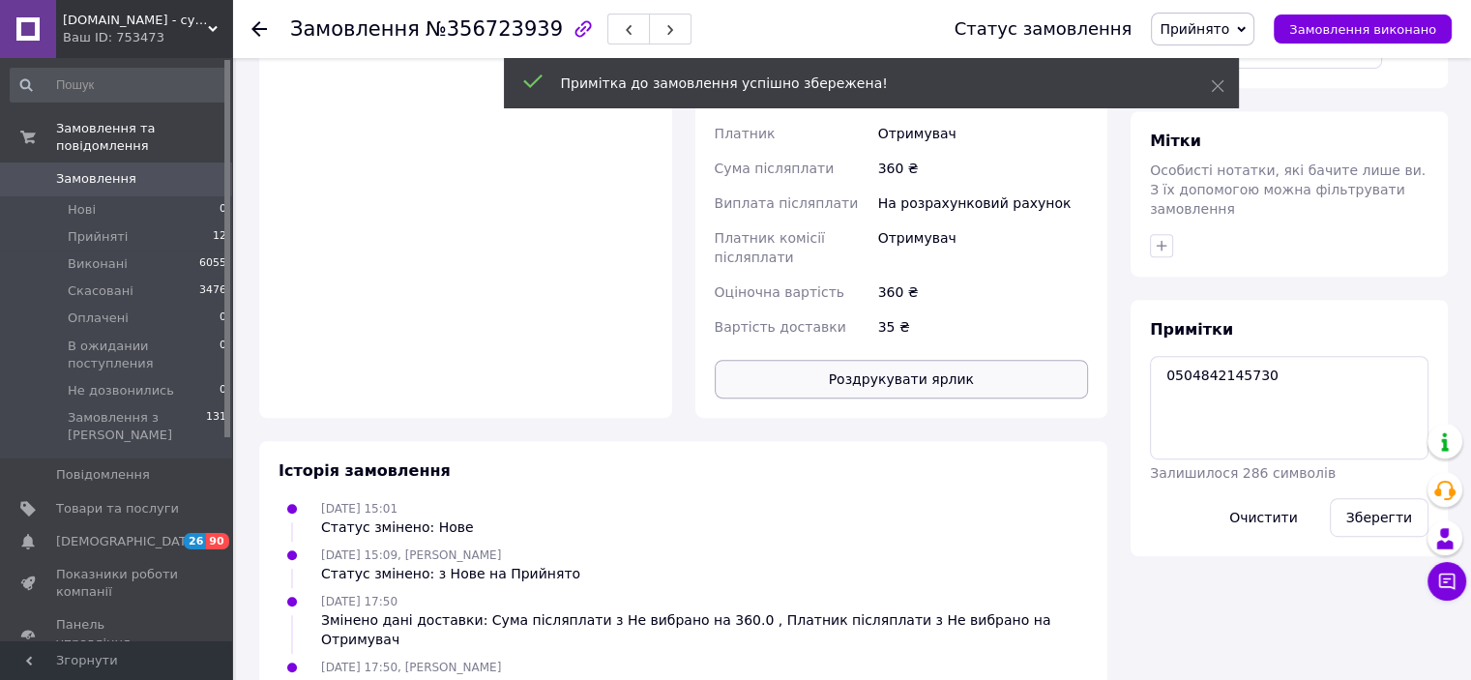
click at [1057, 360] on button "Роздрукувати ярлик" at bounding box center [902, 379] width 374 height 39
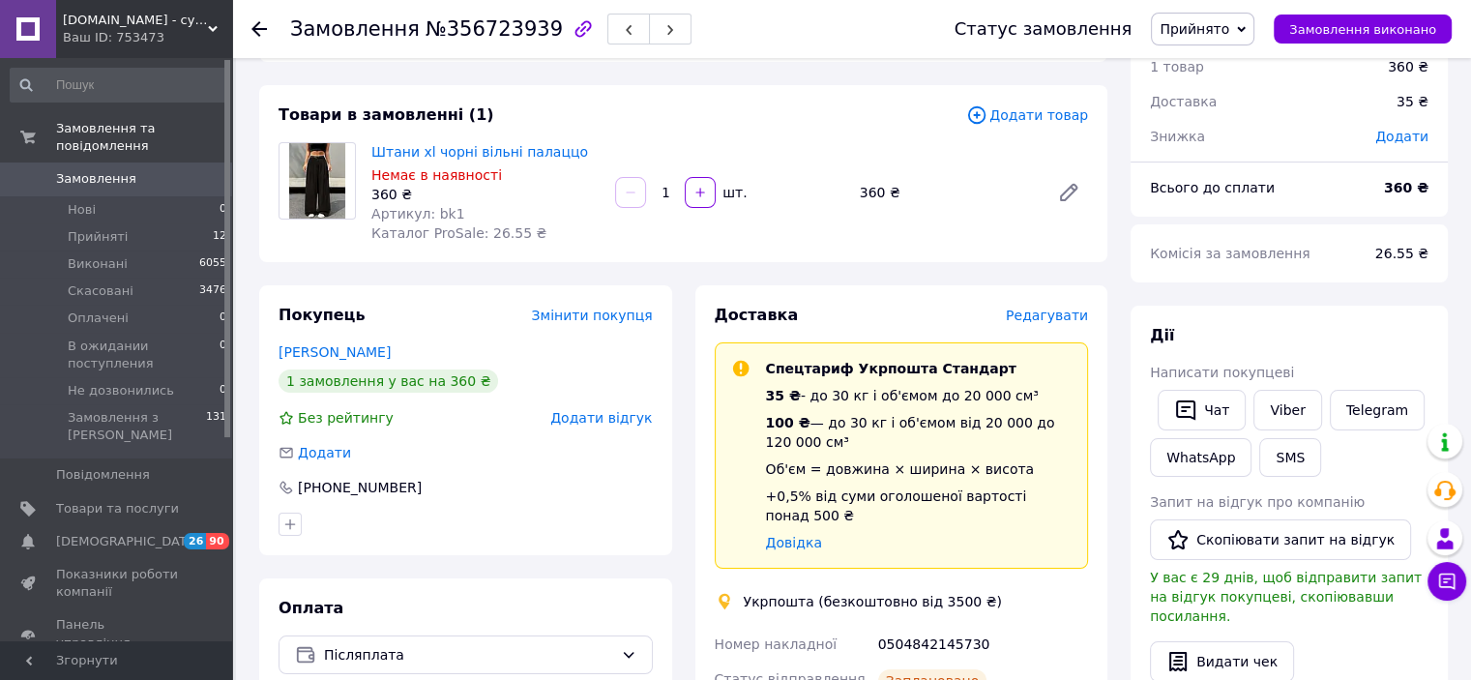
scroll to position [73, 0]
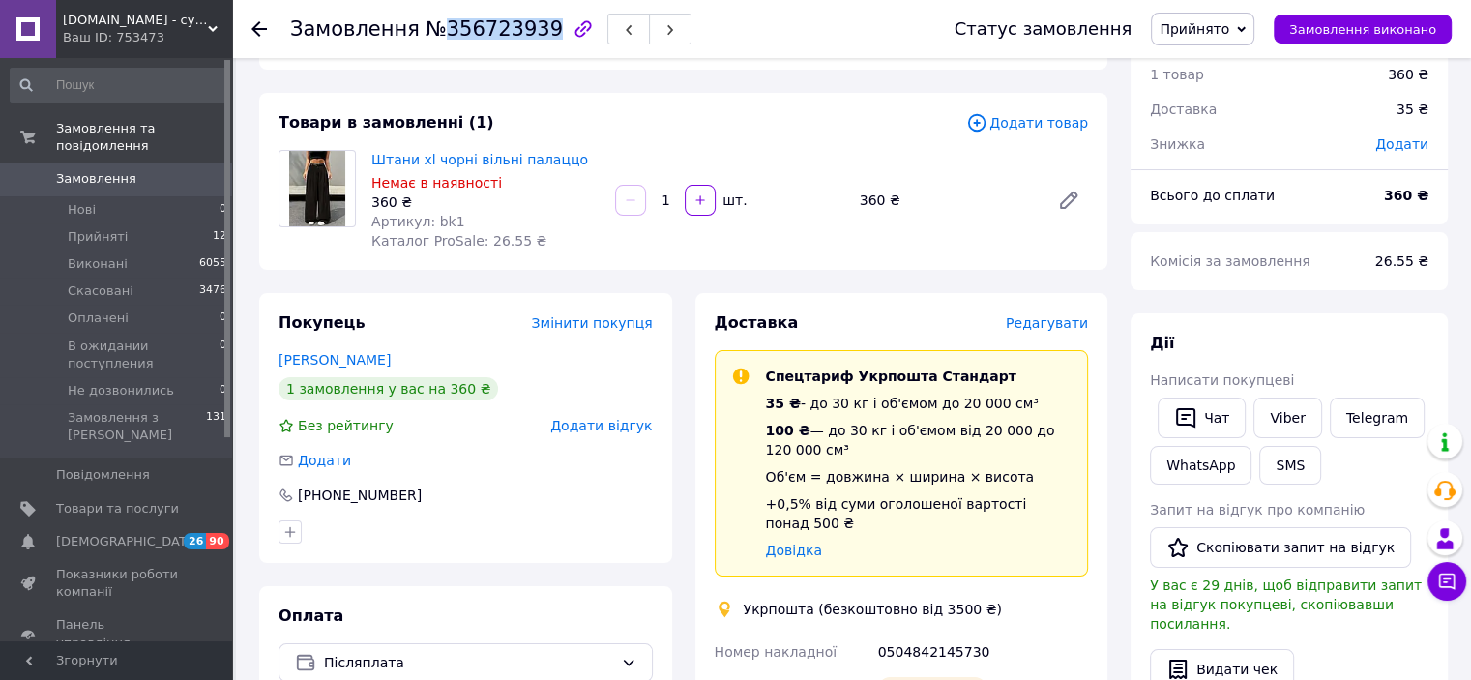
drag, startPoint x: 436, startPoint y: 26, endPoint x: 526, endPoint y: 33, distance: 90.2
click at [526, 33] on span "№356723939" at bounding box center [493, 28] width 137 height 23
copy span "356723939"
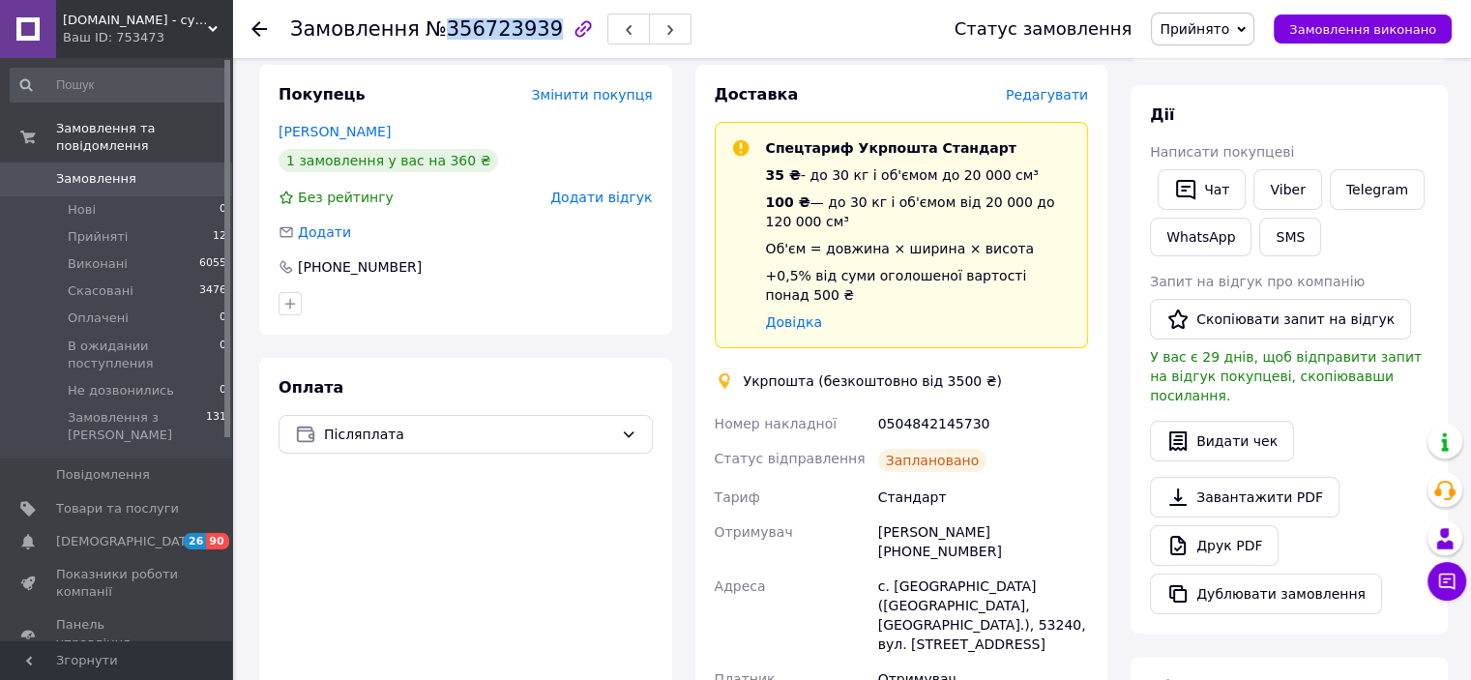
scroll to position [460, 0]
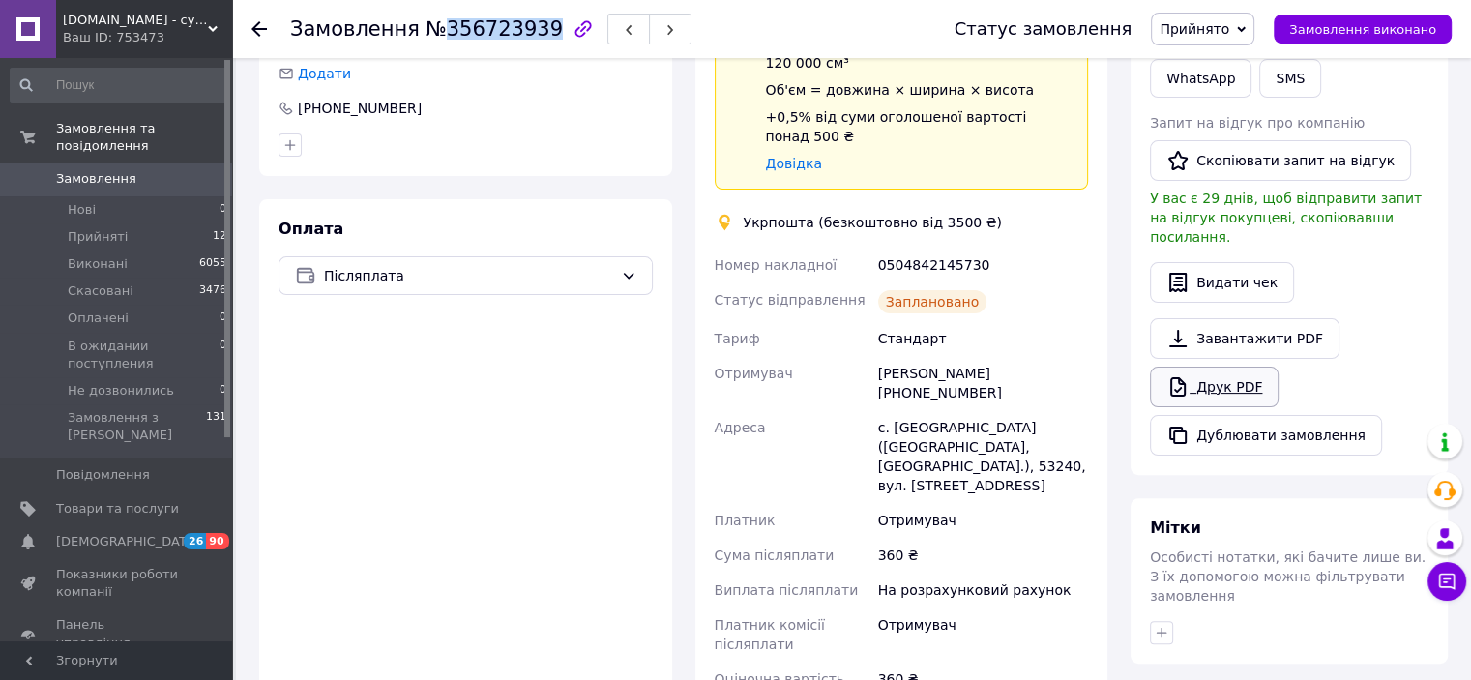
click at [1247, 366] on link "Друк PDF" at bounding box center [1214, 386] width 129 height 41
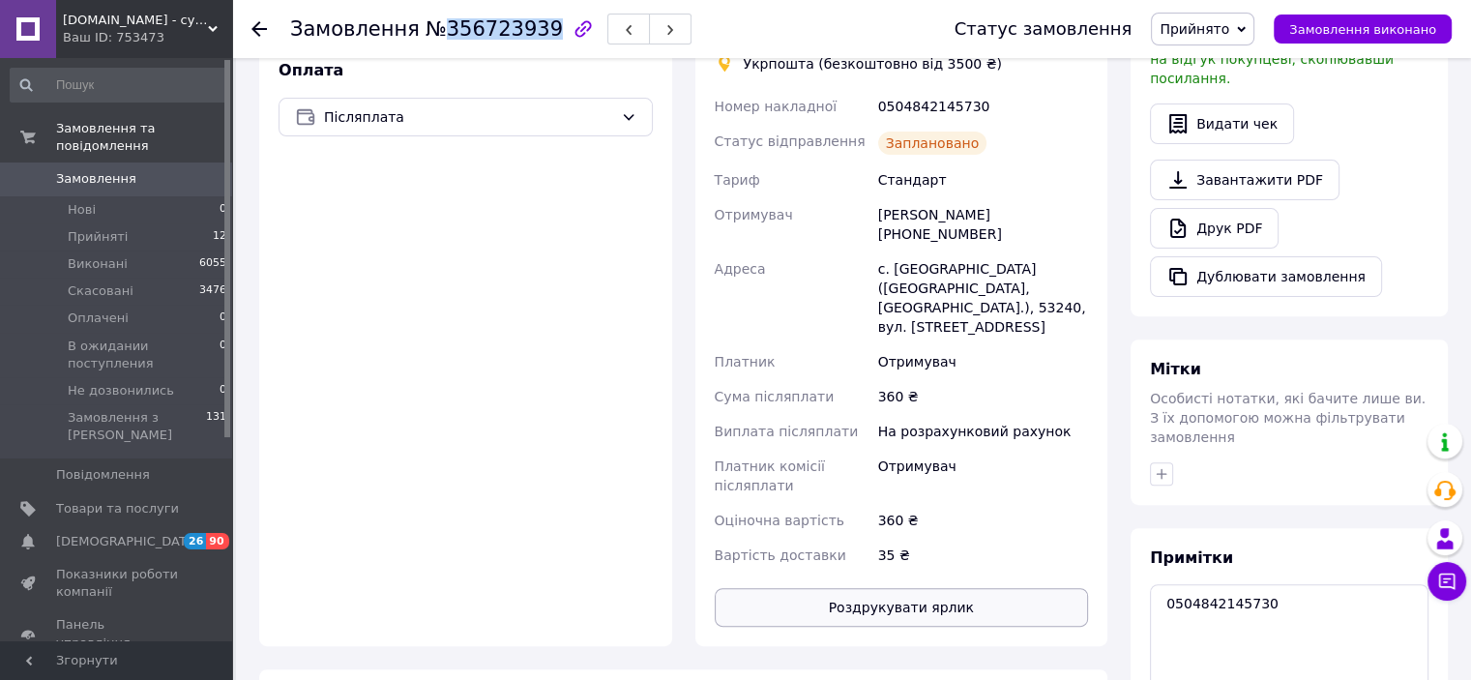
scroll to position [750, 0]
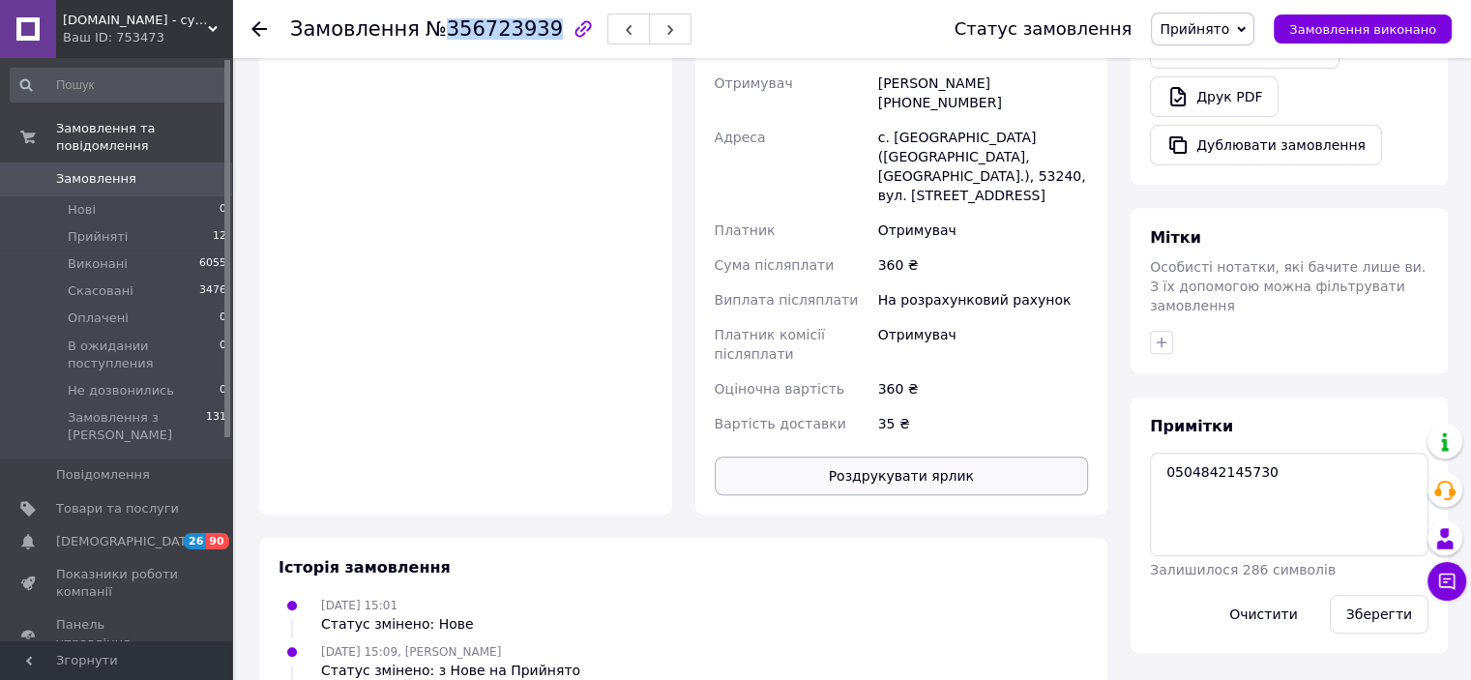
click at [989, 456] on button "Роздрукувати ярлик" at bounding box center [902, 475] width 374 height 39
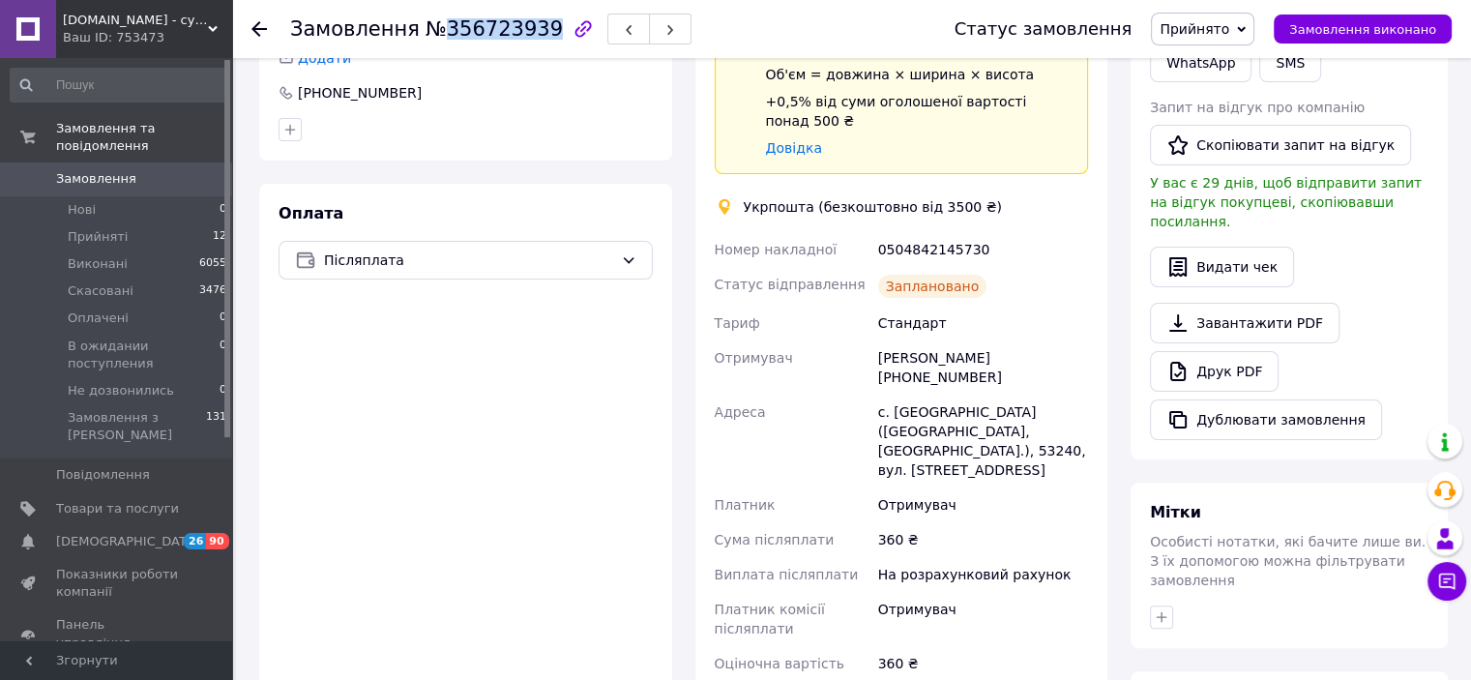
scroll to position [267, 0]
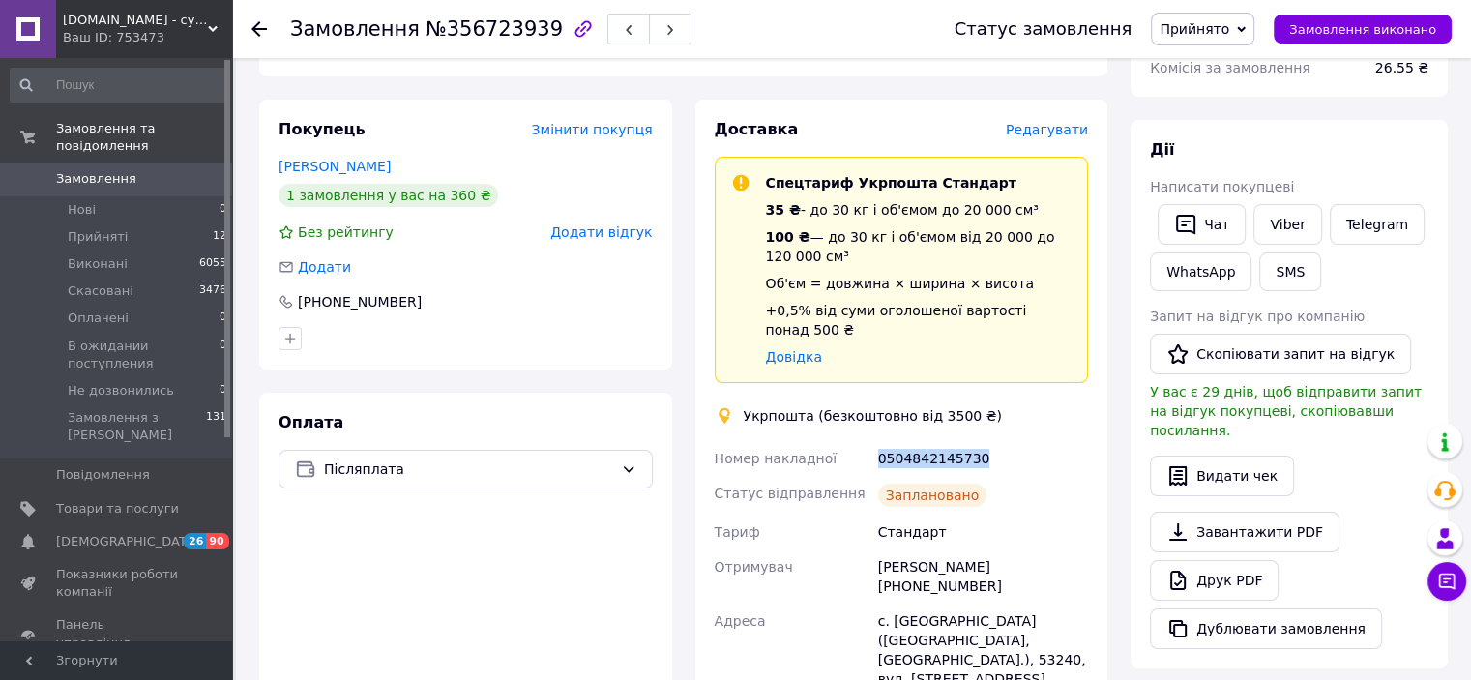
drag, startPoint x: 969, startPoint y: 443, endPoint x: 867, endPoint y: 440, distance: 101.6
click at [867, 441] on div "Номер накладної 0504842145730 Статус відправлення Заплановано Тариф Стандарт От…" at bounding box center [902, 682] width 382 height 483
copy div "Номер накладної 0504842145730"
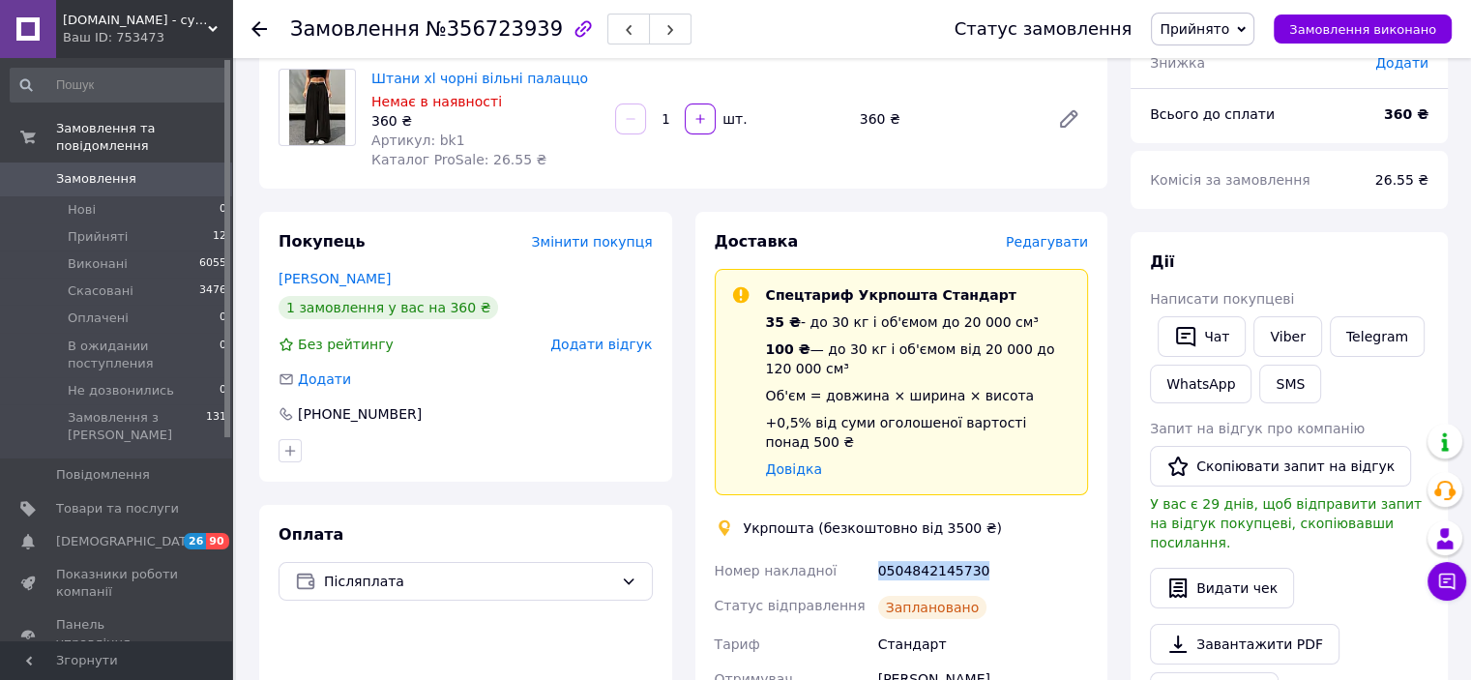
scroll to position [0, 0]
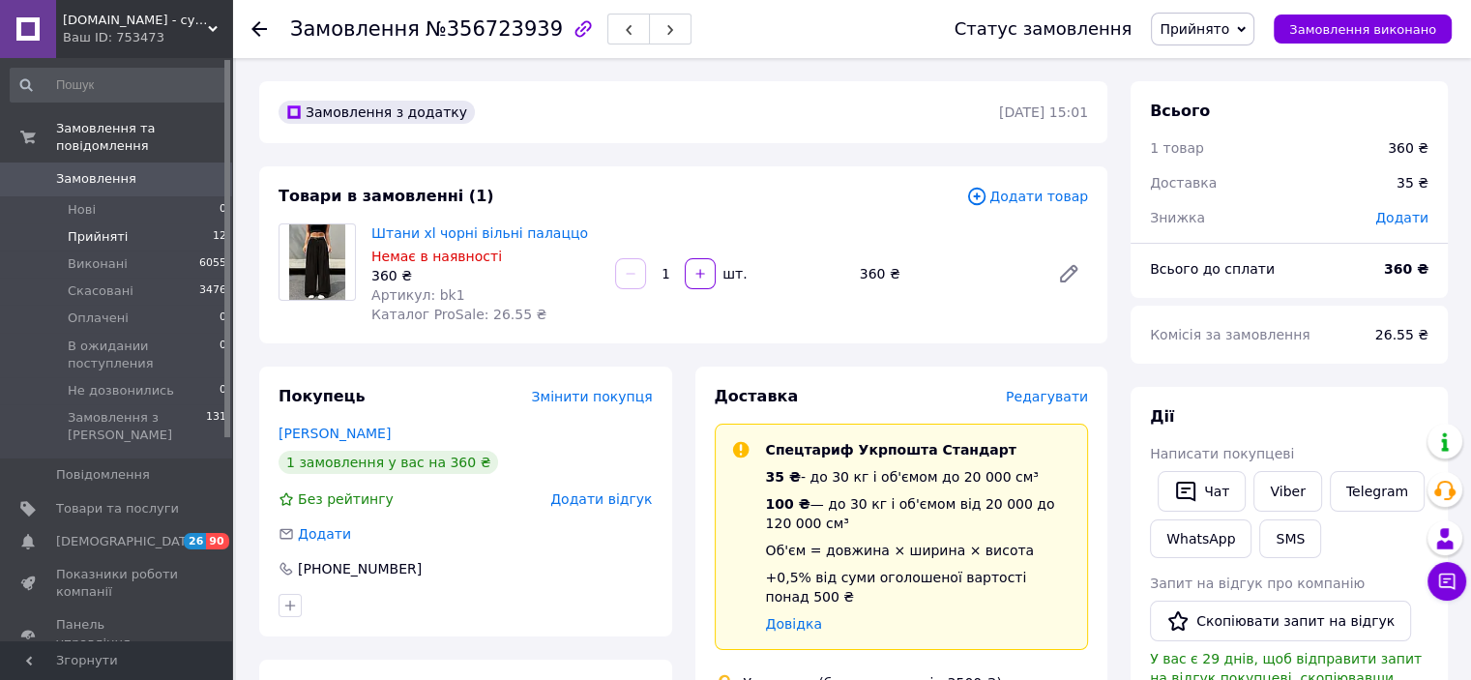
click at [94, 228] on span "Прийняті" at bounding box center [98, 236] width 60 height 17
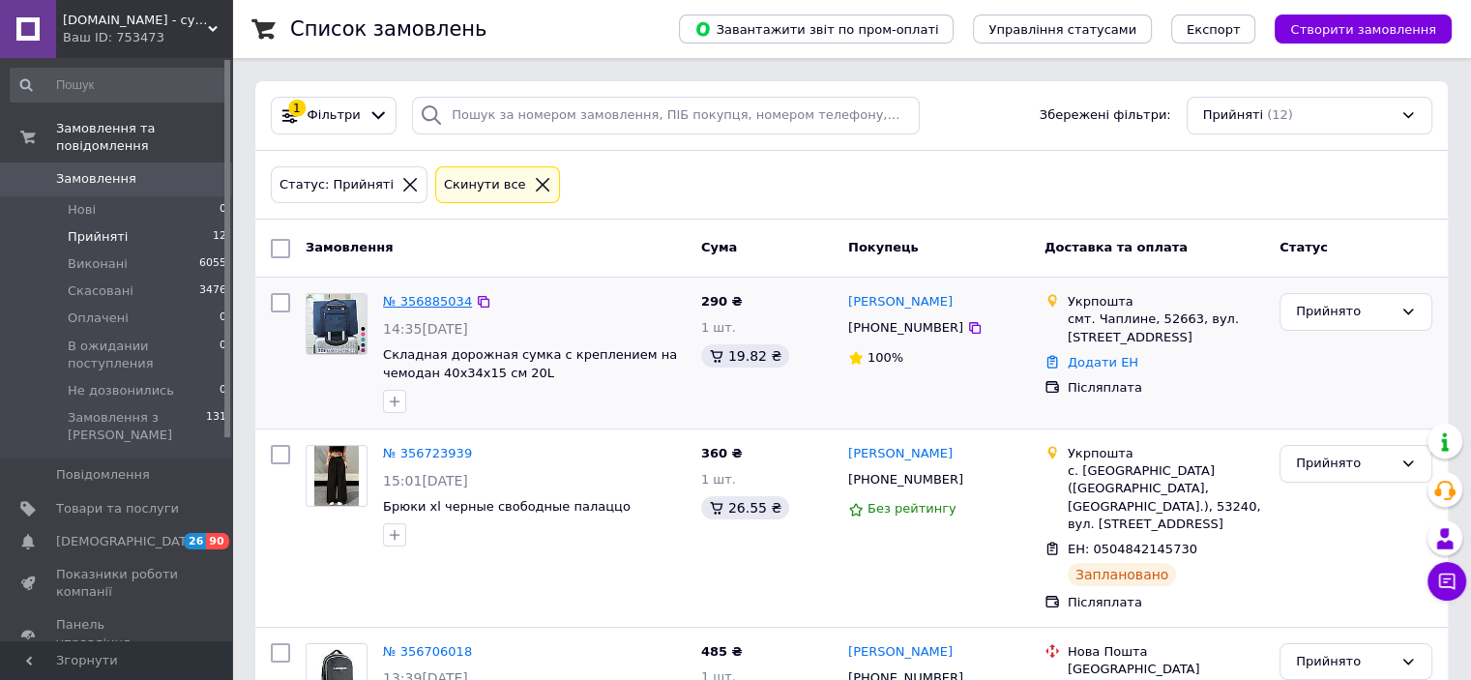
click at [412, 302] on link "№ 356885034" at bounding box center [427, 301] width 89 height 15
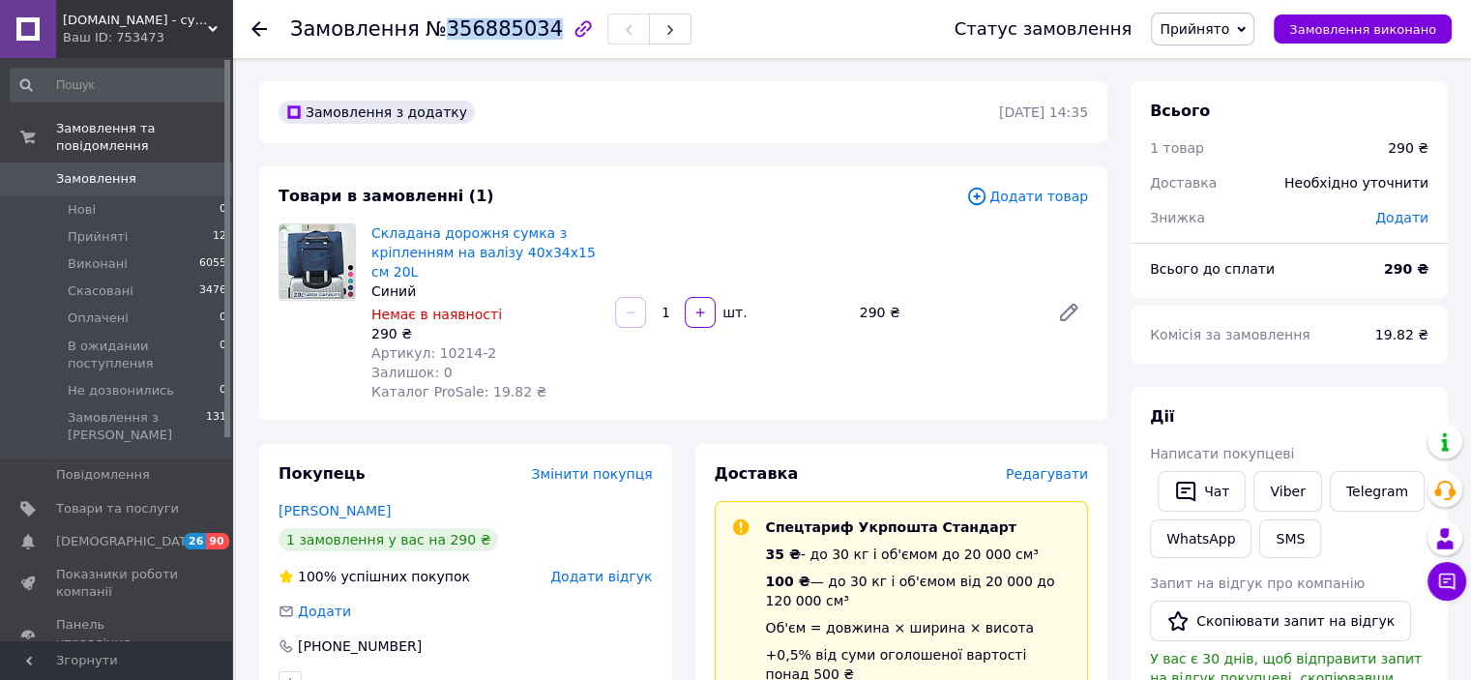
drag, startPoint x: 435, startPoint y: 33, endPoint x: 525, endPoint y: 34, distance: 89.9
click at [525, 34] on span "№356885034" at bounding box center [493, 28] width 137 height 23
copy span "356885034"
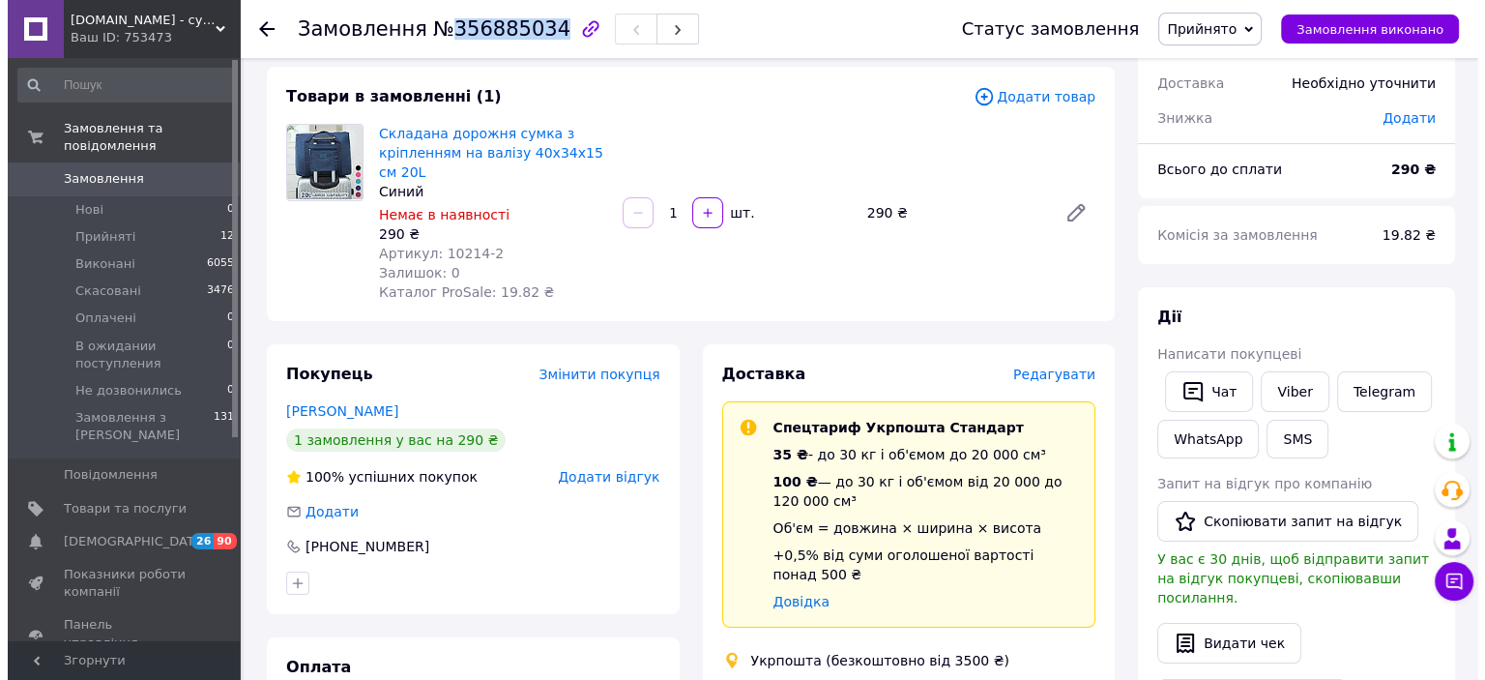
scroll to position [193, 0]
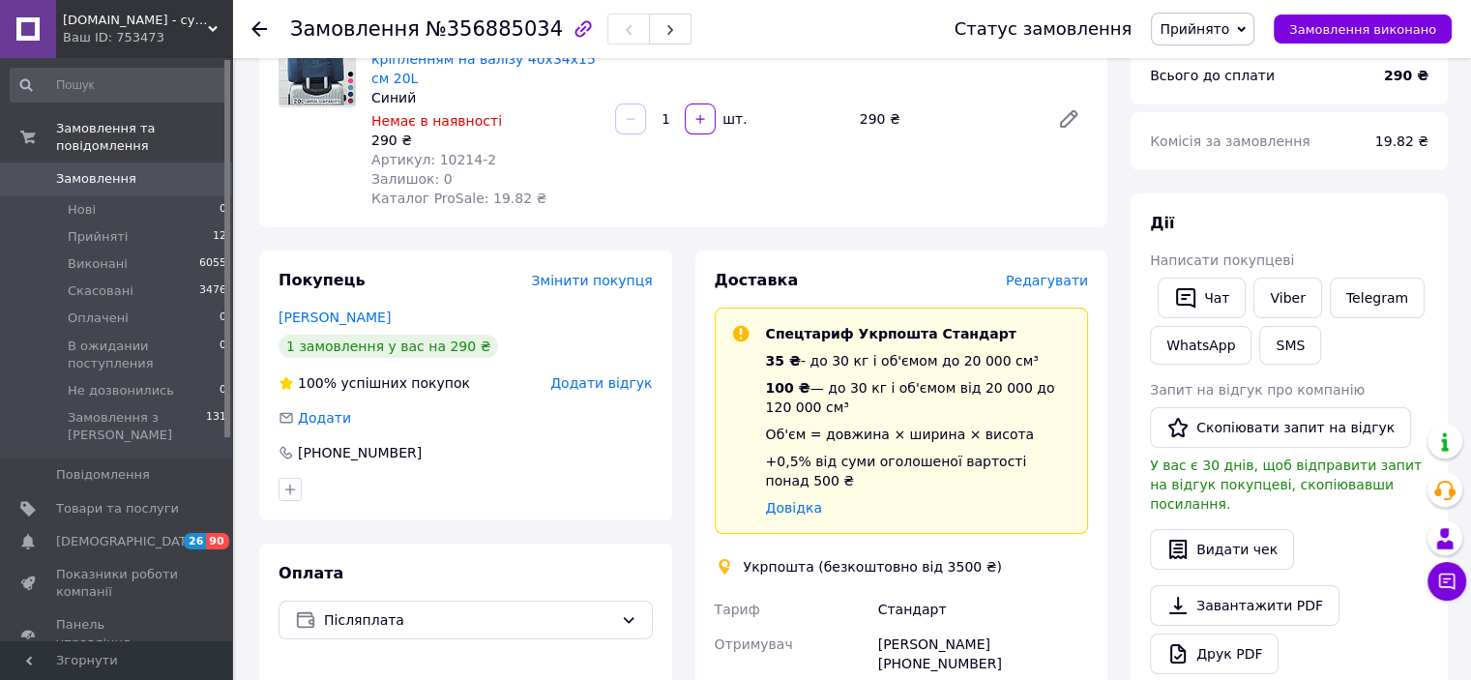
click at [1059, 279] on span "Редагувати" at bounding box center [1047, 280] width 82 height 15
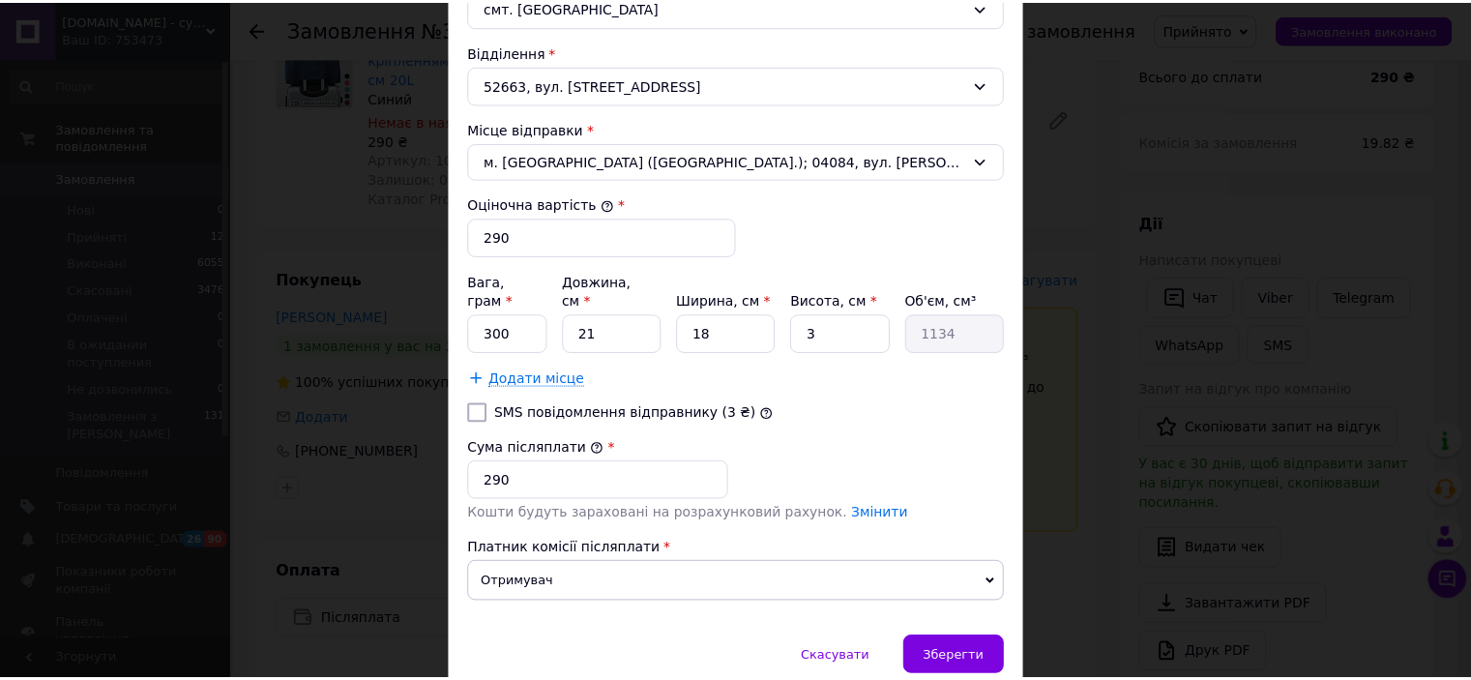
scroll to position [704, 0]
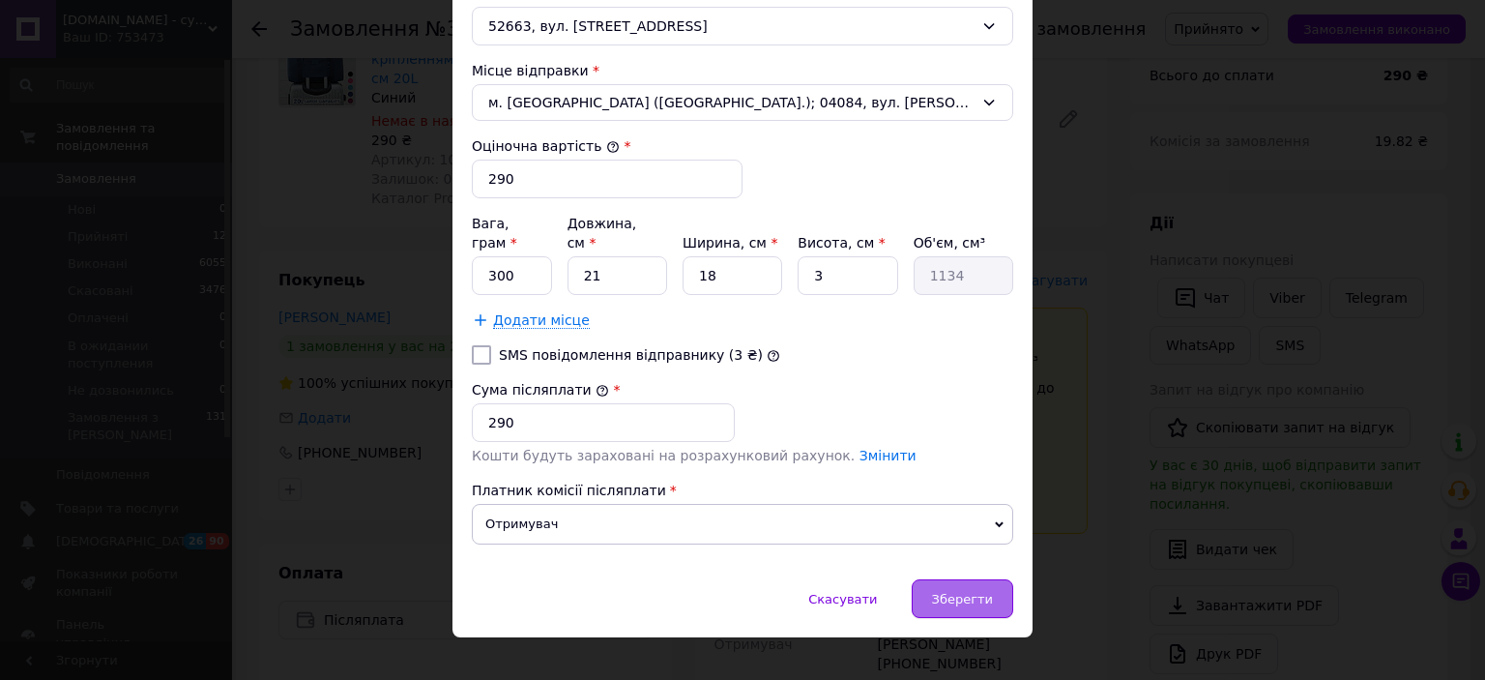
click at [954, 592] on span "Зберегти" at bounding box center [962, 599] width 61 height 15
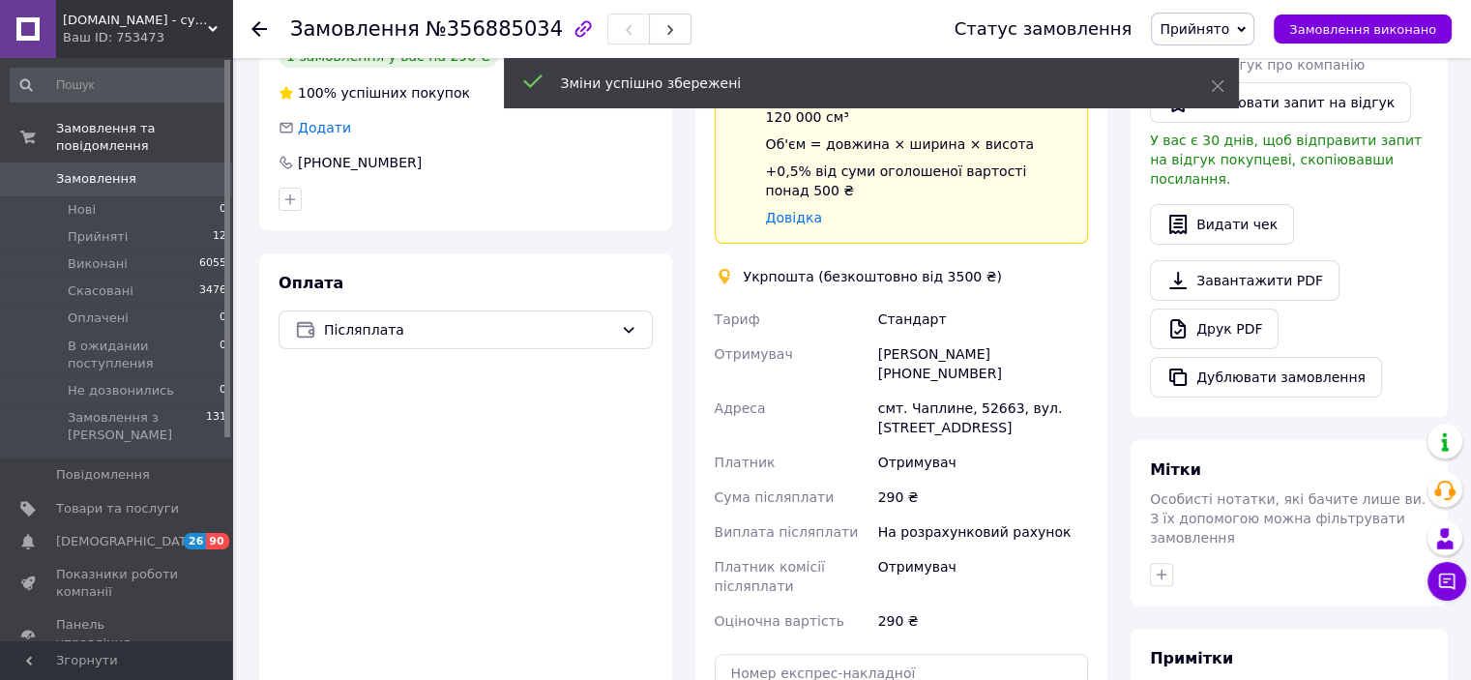
scroll to position [677, 0]
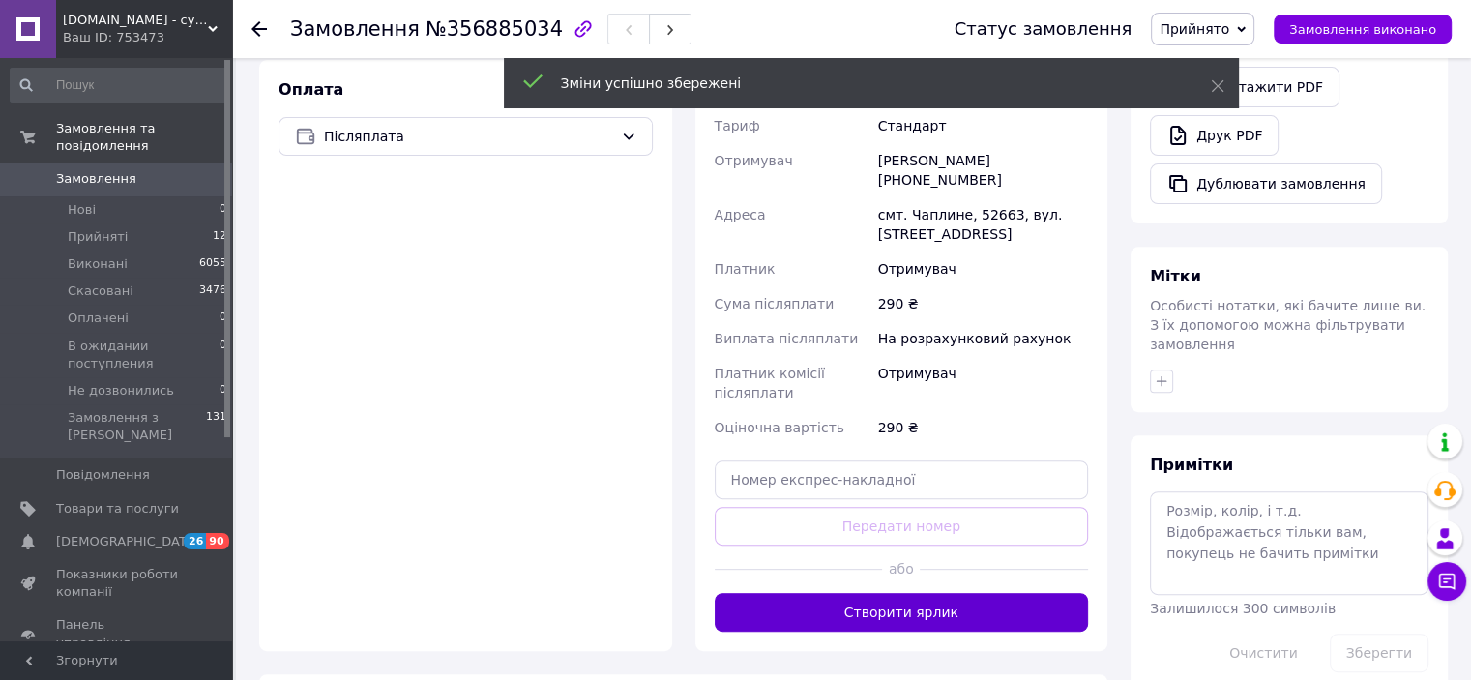
click at [946, 593] on button "Створити ярлик" at bounding box center [902, 612] width 374 height 39
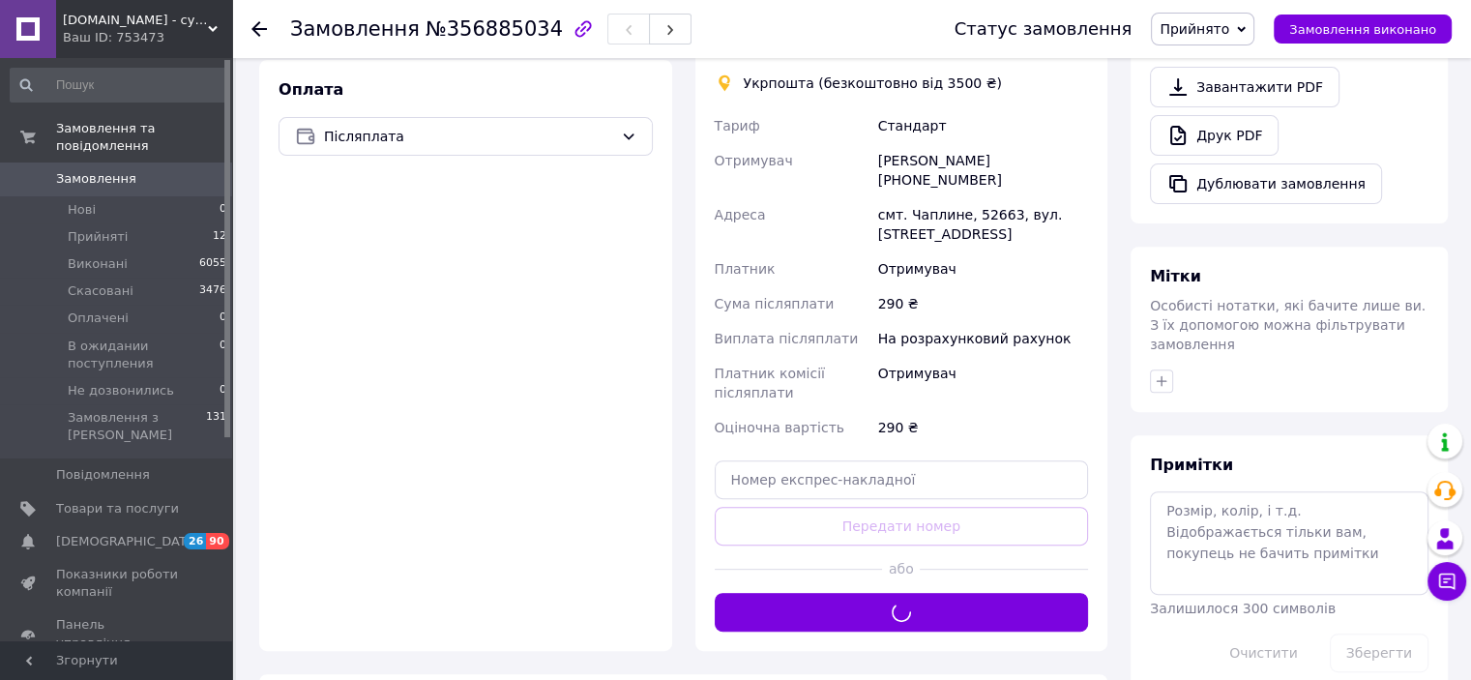
scroll to position [387, 0]
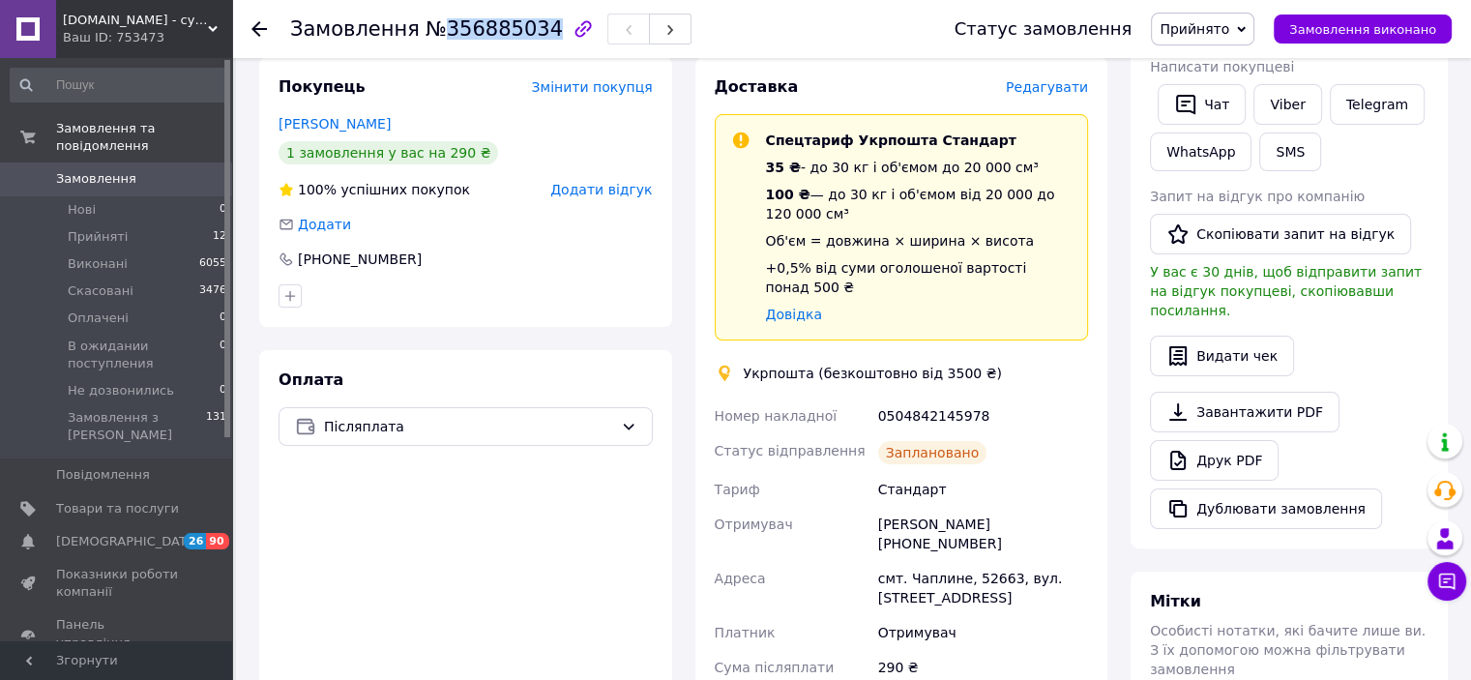
drag, startPoint x: 433, startPoint y: 23, endPoint x: 528, endPoint y: 27, distance: 94.8
click at [528, 27] on span "№356885034" at bounding box center [493, 28] width 137 height 23
copy span "356885034"
click at [1265, 457] on link "Друк PDF" at bounding box center [1214, 460] width 129 height 41
drag, startPoint x: 874, startPoint y: 398, endPoint x: 979, endPoint y: 389, distance: 104.9
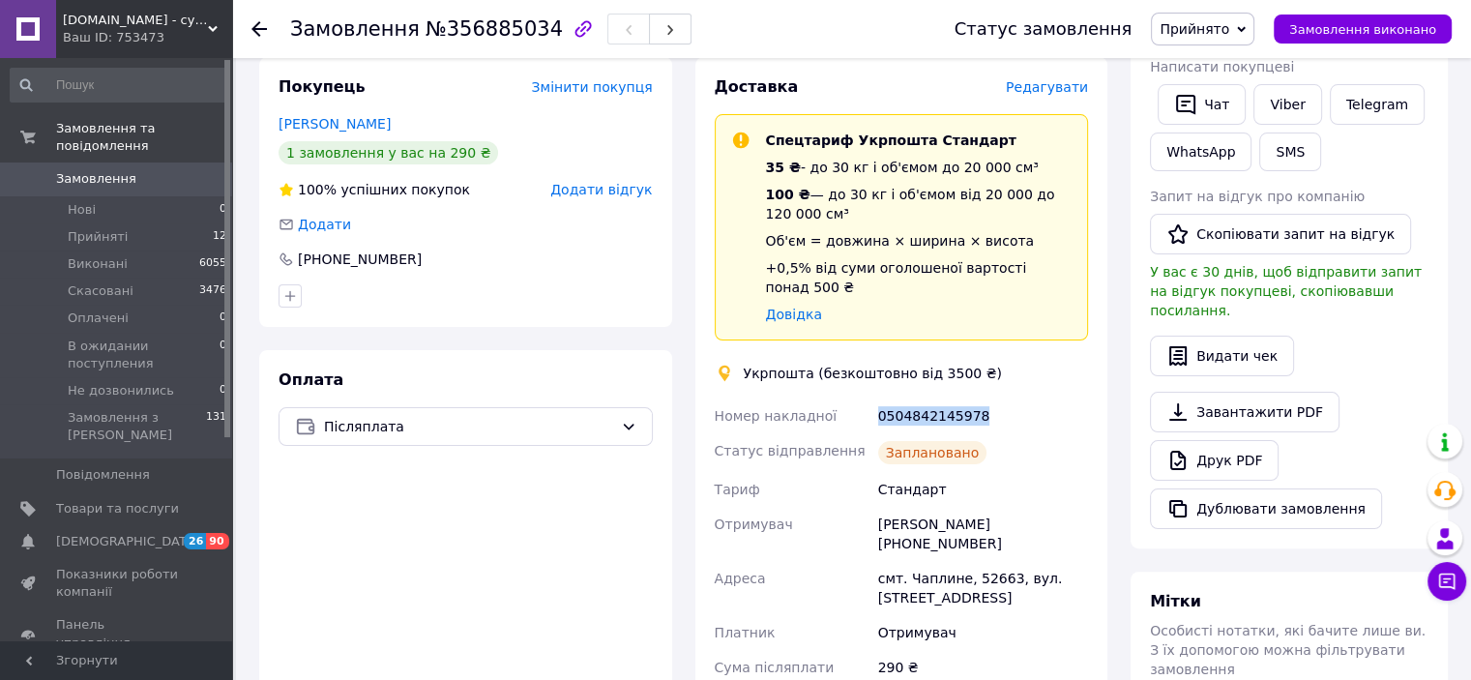
click at [979, 398] on div "0504842145978" at bounding box center [983, 415] width 218 height 35
copy div "0504842145978"
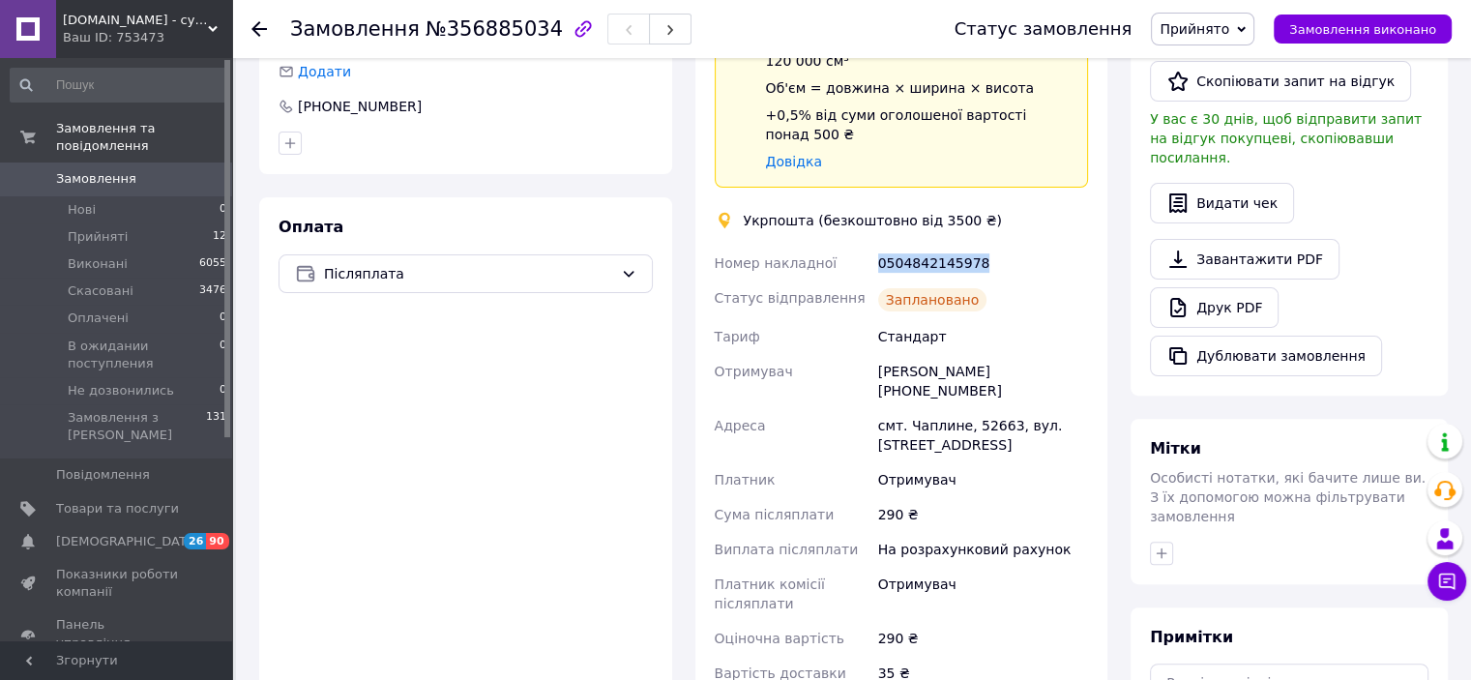
scroll to position [677, 0]
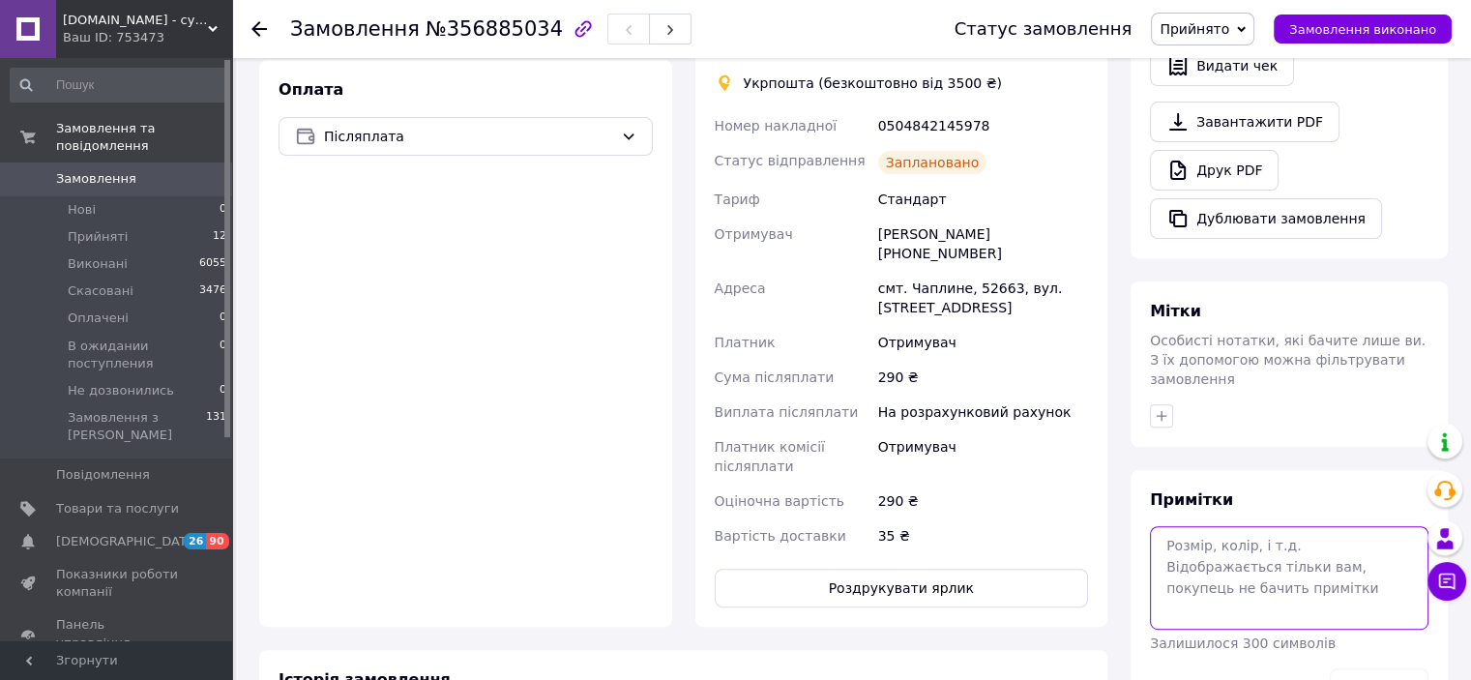
click at [1218, 545] on textarea at bounding box center [1289, 577] width 278 height 103
paste textarea "0504842145978"
type textarea "0504842145978"
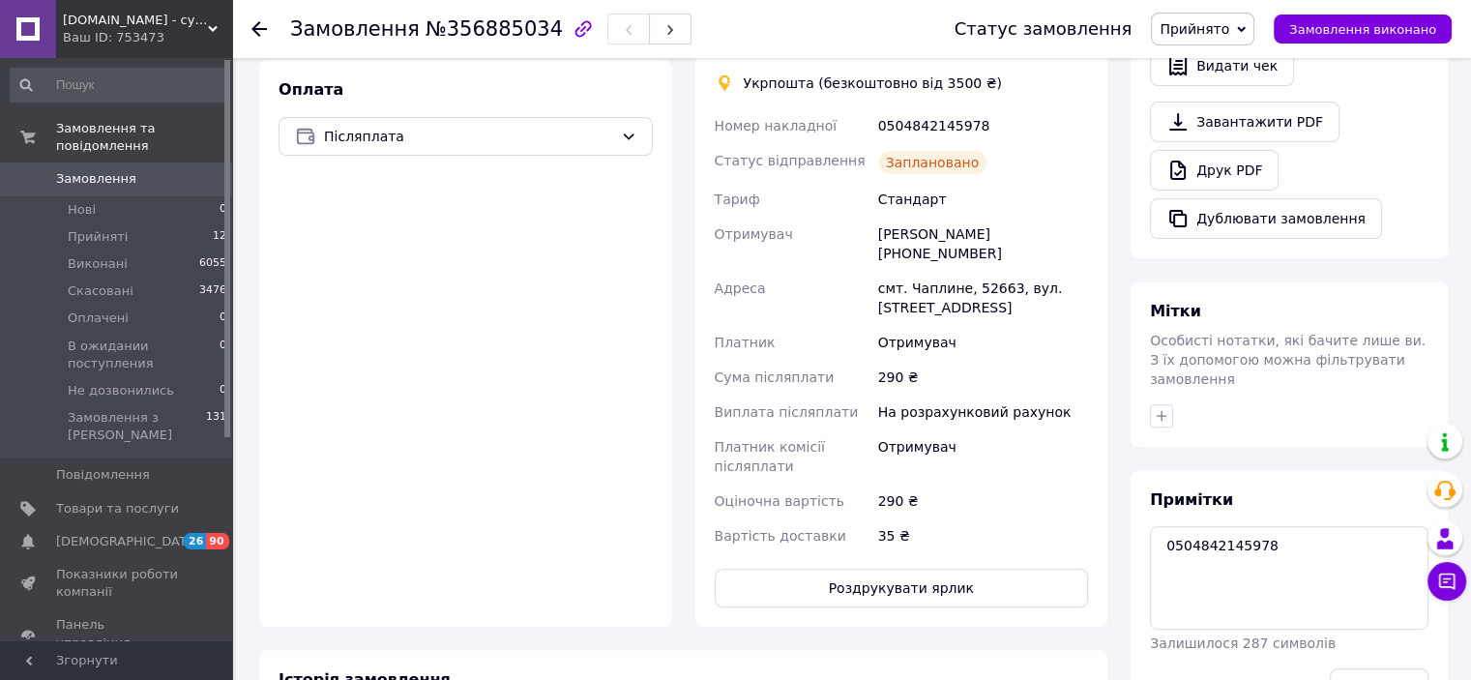
click at [1431, 664] on div "Зберегти" at bounding box center [1379, 687] width 114 height 54
click at [1412, 668] on button "Зберегти" at bounding box center [1379, 687] width 99 height 39
click at [952, 569] on button "Роздрукувати ярлик" at bounding box center [902, 588] width 374 height 39
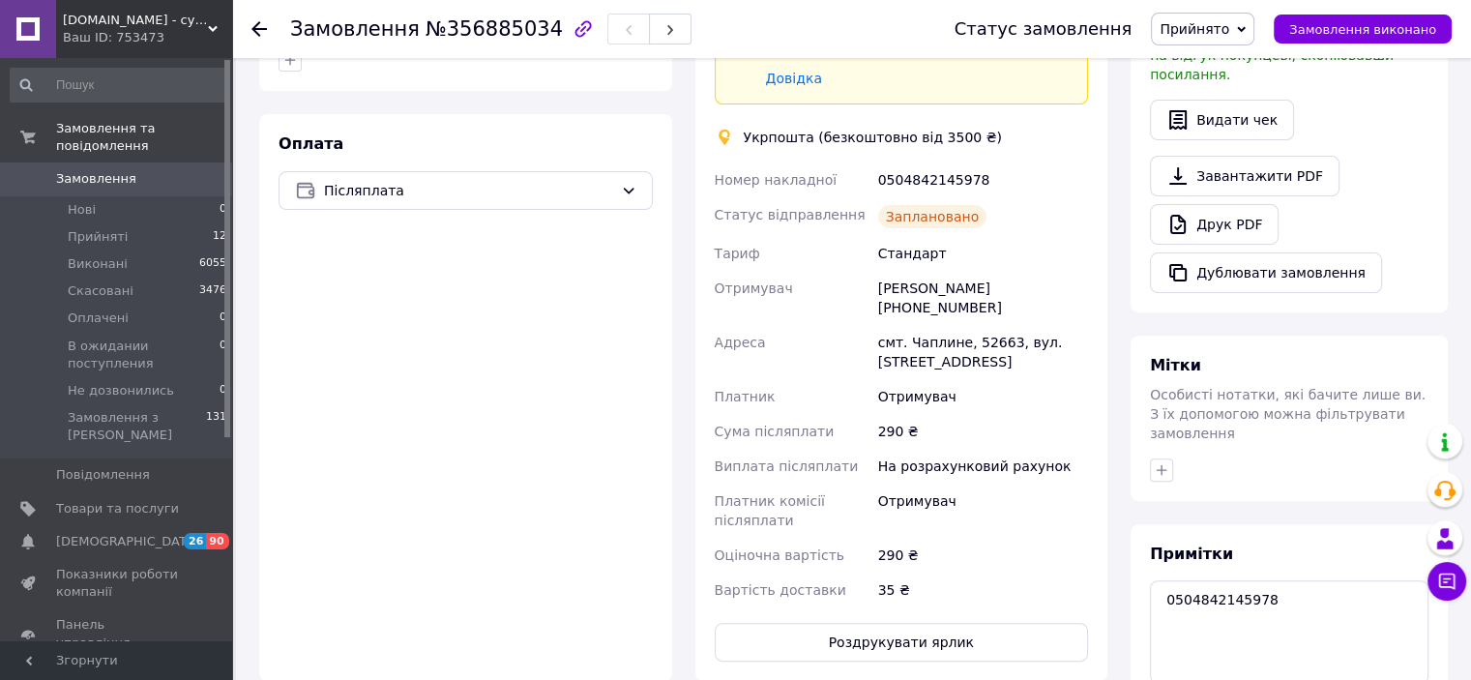
scroll to position [580, 0]
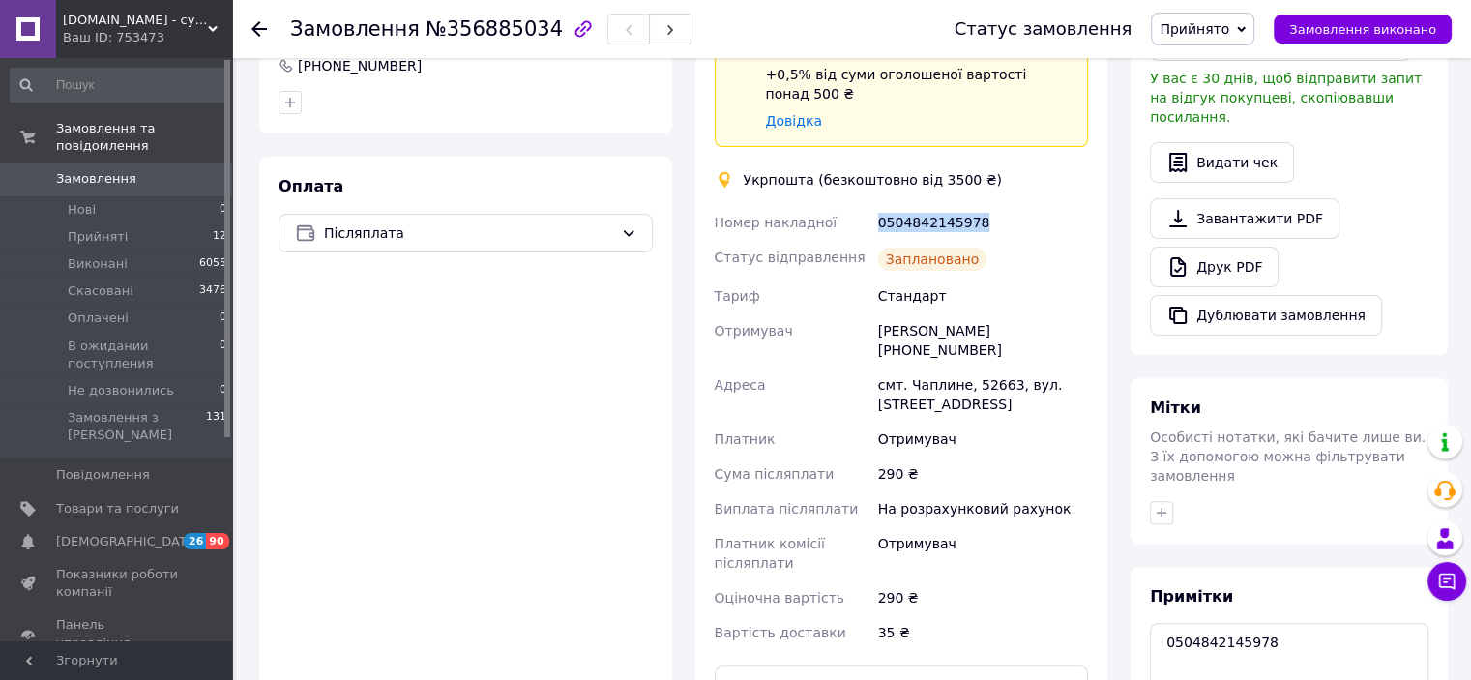
drag, startPoint x: 991, startPoint y: 204, endPoint x: 870, endPoint y: 206, distance: 120.9
click at [870, 206] on div "Номер накладної 0504842145978 Статус відправлення Заплановано Тариф Стандарт От…" at bounding box center [902, 427] width 382 height 445
copy div "Номер накладної 0504842145978"
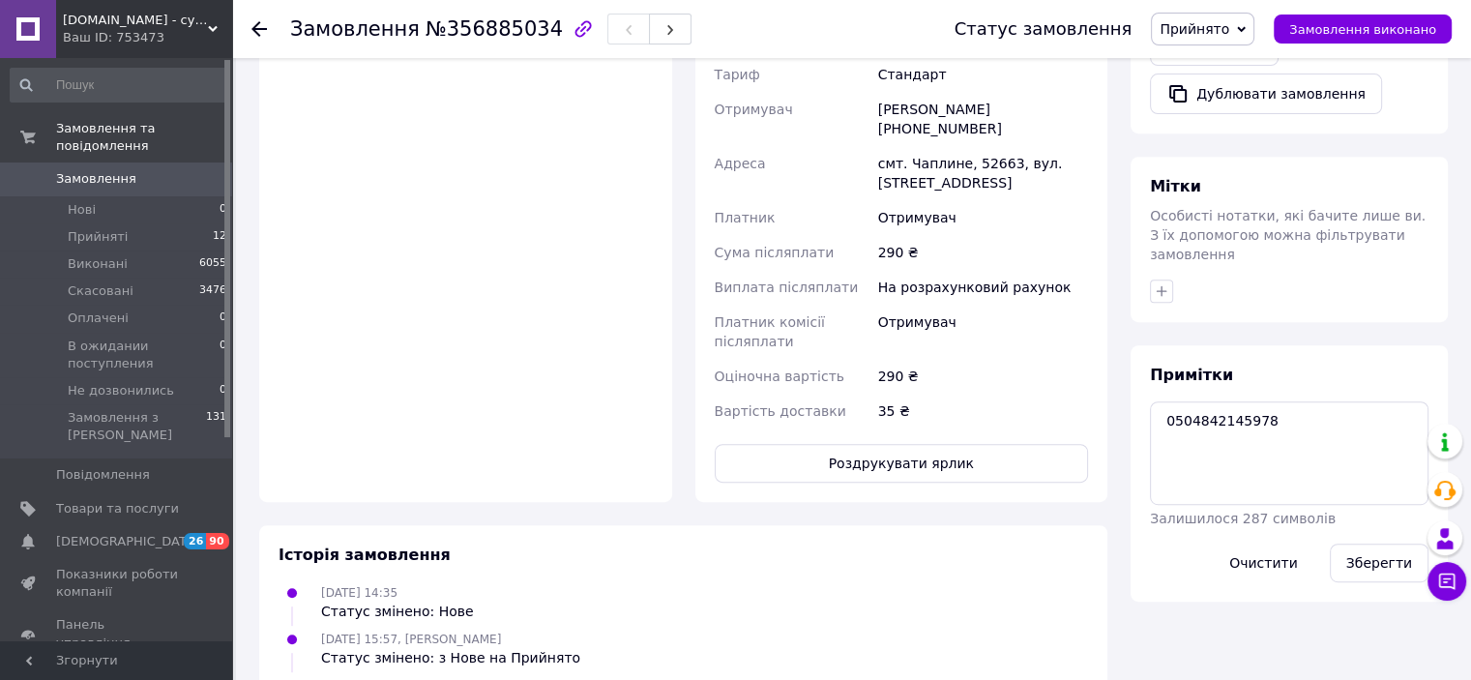
scroll to position [870, 0]
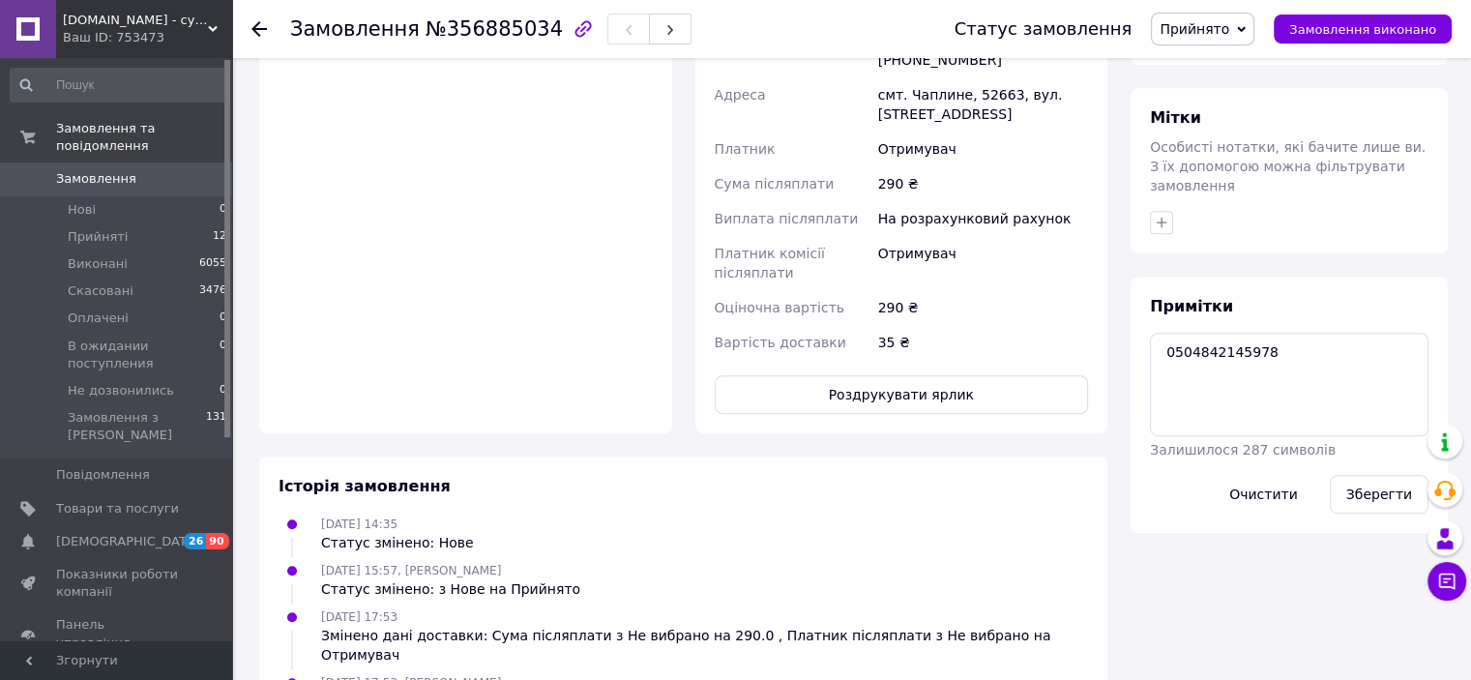
click at [251, 34] on icon at bounding box center [258, 28] width 15 height 15
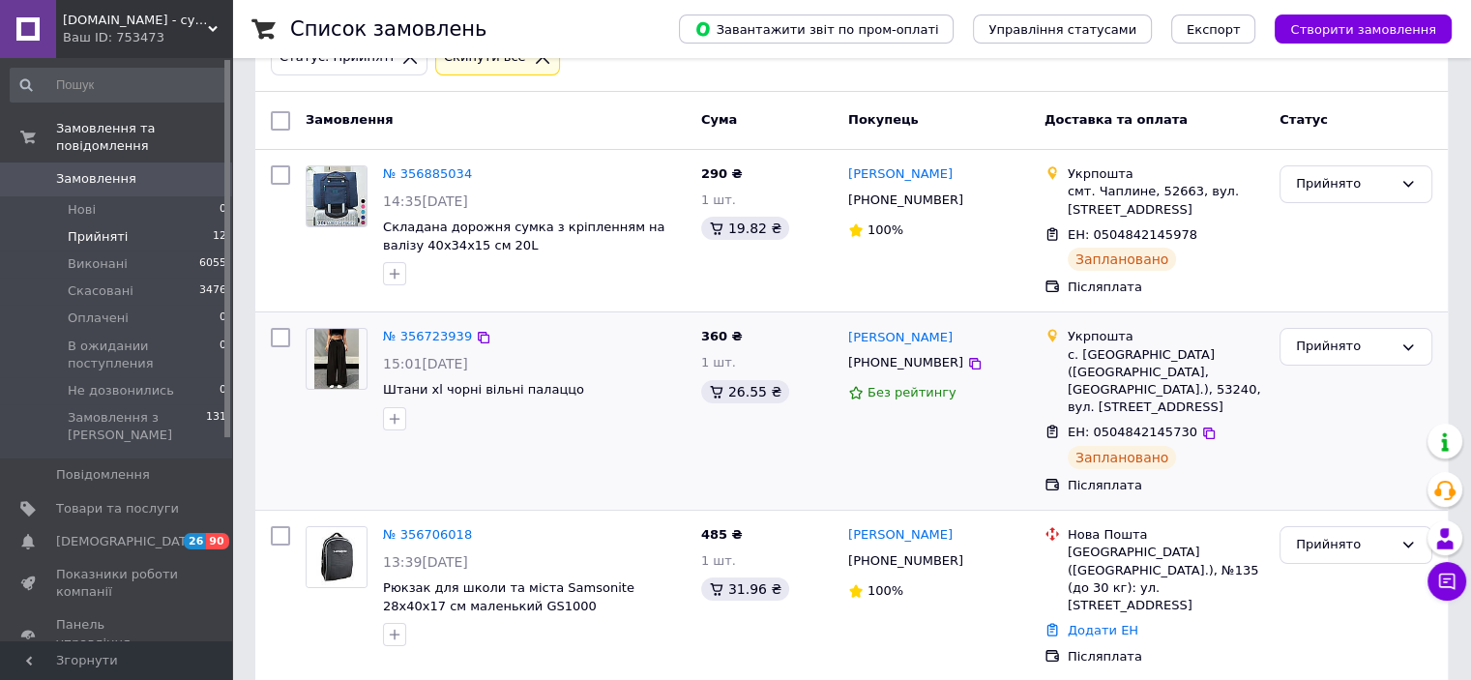
scroll to position [97, 0]
